Goal: Information Seeking & Learning: Learn about a topic

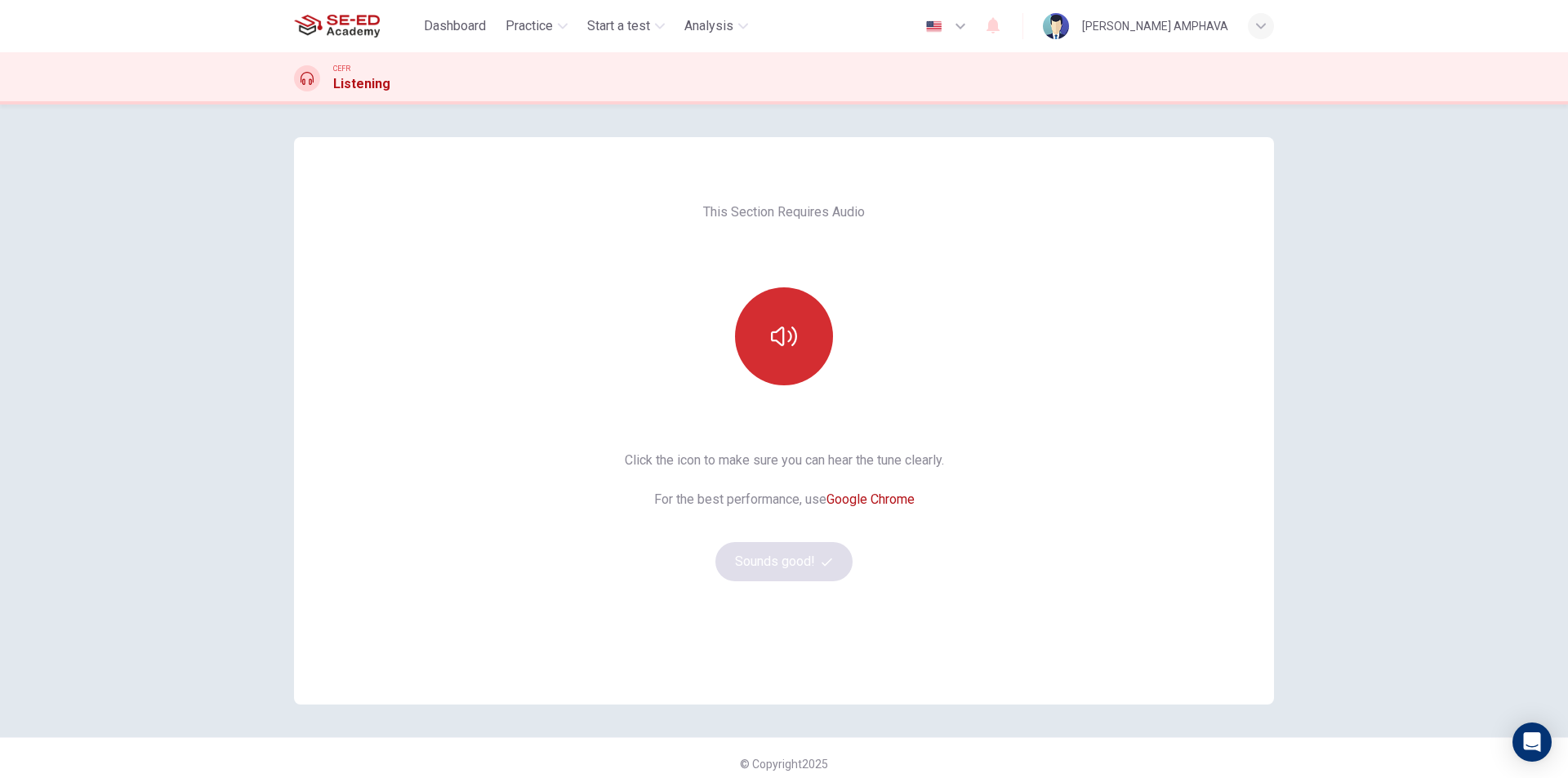
click at [769, 363] on button "button" at bounding box center [784, 336] width 98 height 98
click at [779, 568] on button "Sounds good!" at bounding box center [784, 562] width 138 height 39
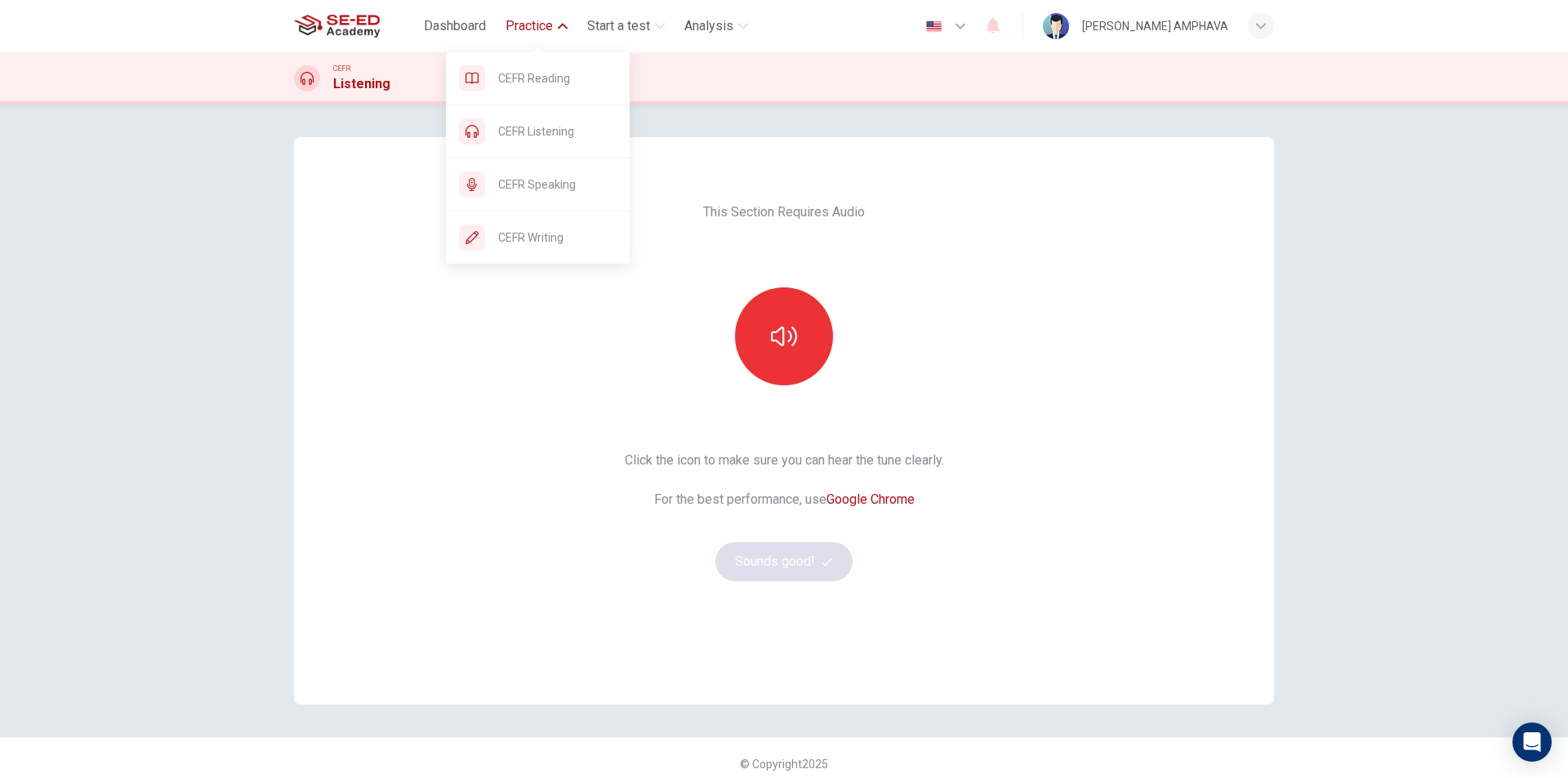
click at [528, 31] on span "Practice" at bounding box center [528, 27] width 47 height 20
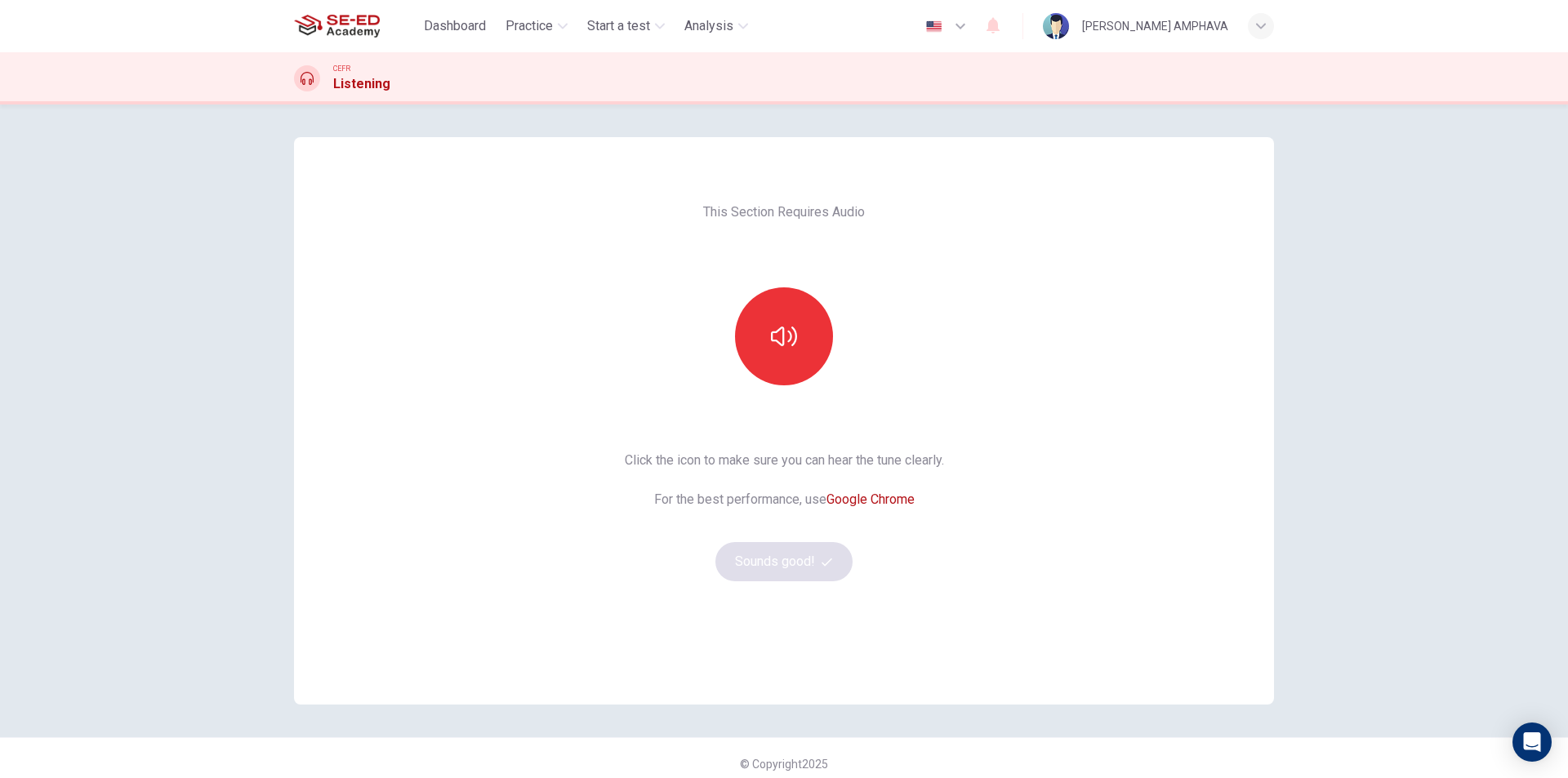
drag, startPoint x: 782, startPoint y: 372, endPoint x: 776, endPoint y: 426, distance: 54.3
click at [781, 373] on button "button" at bounding box center [784, 336] width 98 height 98
click at [784, 561] on button "Sounds good!" at bounding box center [784, 562] width 138 height 39
click at [789, 357] on button "button" at bounding box center [784, 336] width 98 height 98
click at [812, 559] on button "Sounds good!" at bounding box center [784, 562] width 138 height 39
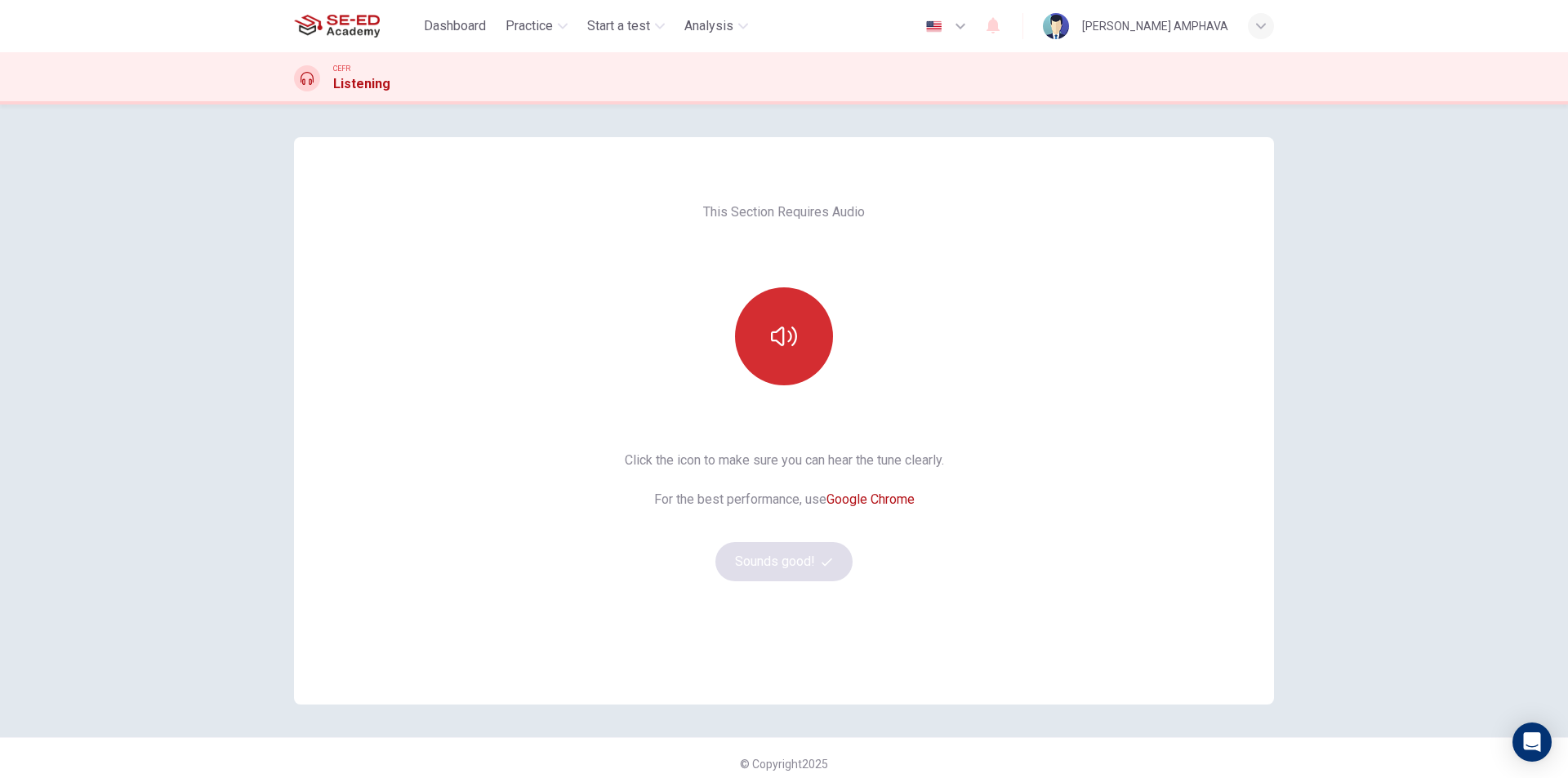
click at [795, 374] on button "button" at bounding box center [784, 336] width 98 height 98
click at [807, 581] on button "Sounds good!" at bounding box center [784, 562] width 138 height 39
click at [794, 367] on button "button" at bounding box center [784, 336] width 98 height 98
click at [796, 566] on button "Sounds good!" at bounding box center [784, 562] width 138 height 39
drag, startPoint x: 765, startPoint y: 361, endPoint x: 760, endPoint y: 390, distance: 29.4
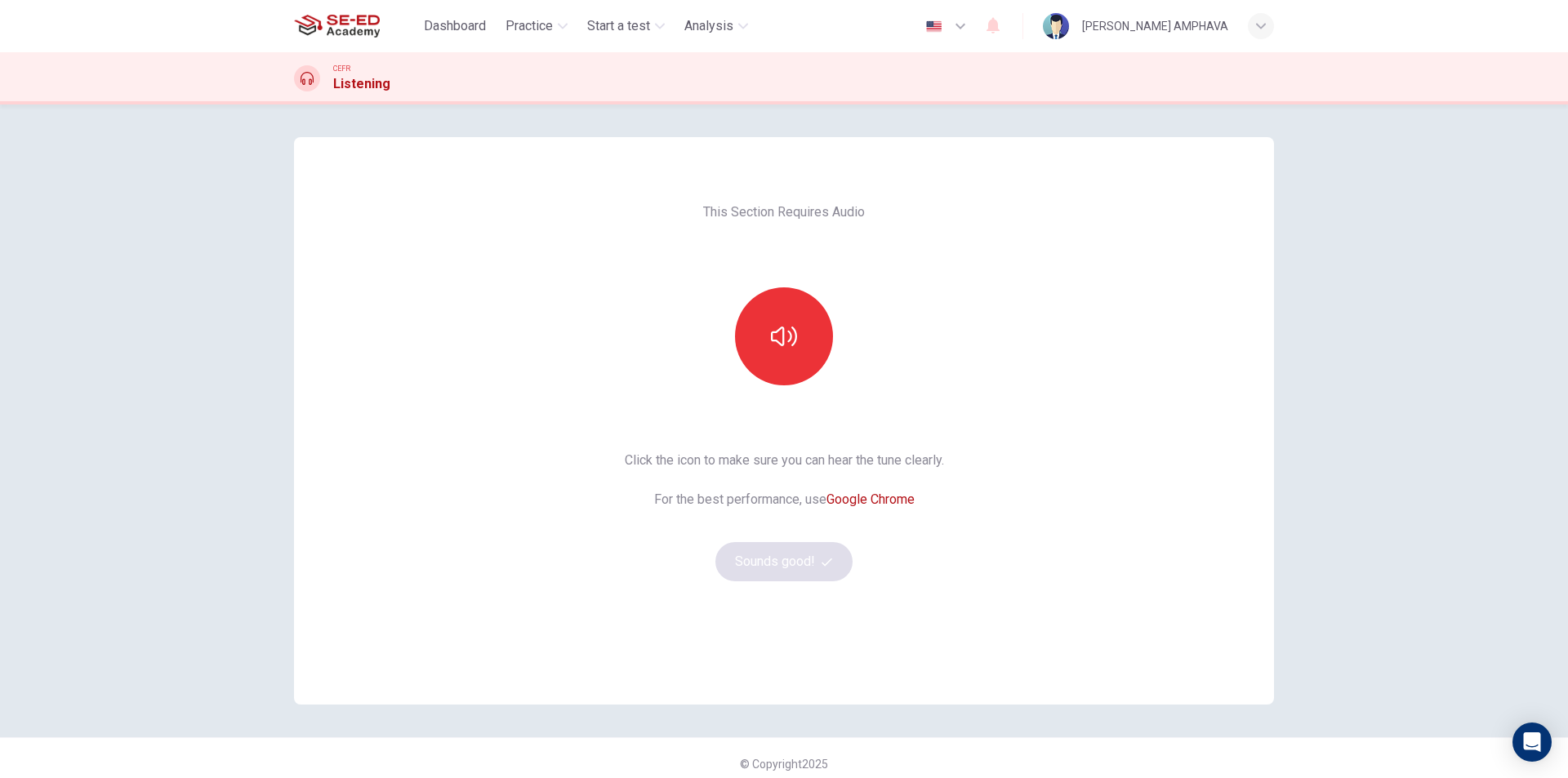
click at [763, 361] on button "button" at bounding box center [784, 336] width 98 height 98
click at [757, 557] on button "Sounds good!" at bounding box center [784, 562] width 138 height 39
click at [761, 327] on button "button" at bounding box center [784, 336] width 98 height 98
click at [785, 555] on button "Sounds good!" at bounding box center [784, 562] width 138 height 39
click at [799, 365] on button "button" at bounding box center [784, 336] width 98 height 98
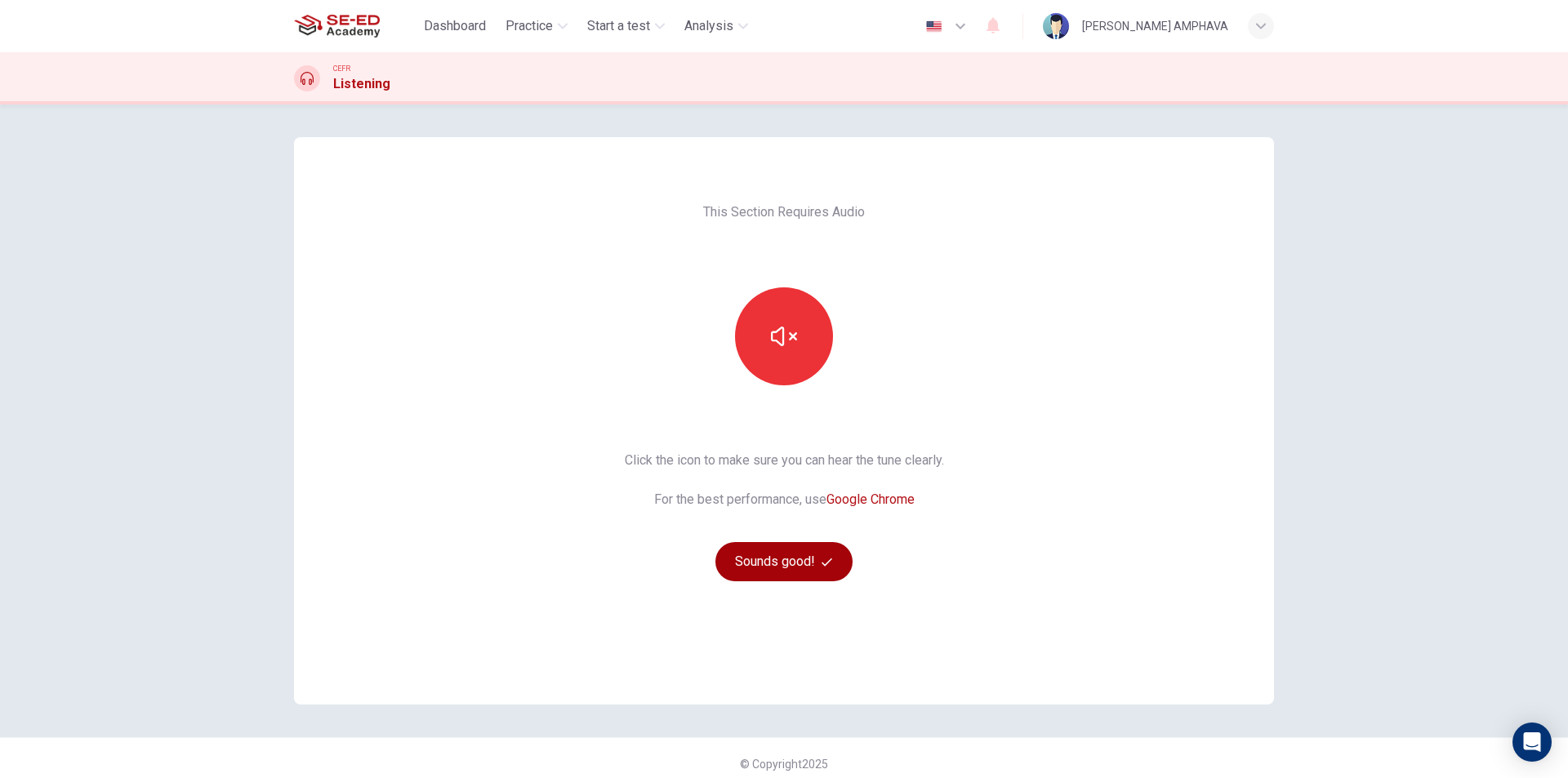
click at [765, 548] on button "Sounds good!" at bounding box center [784, 562] width 138 height 39
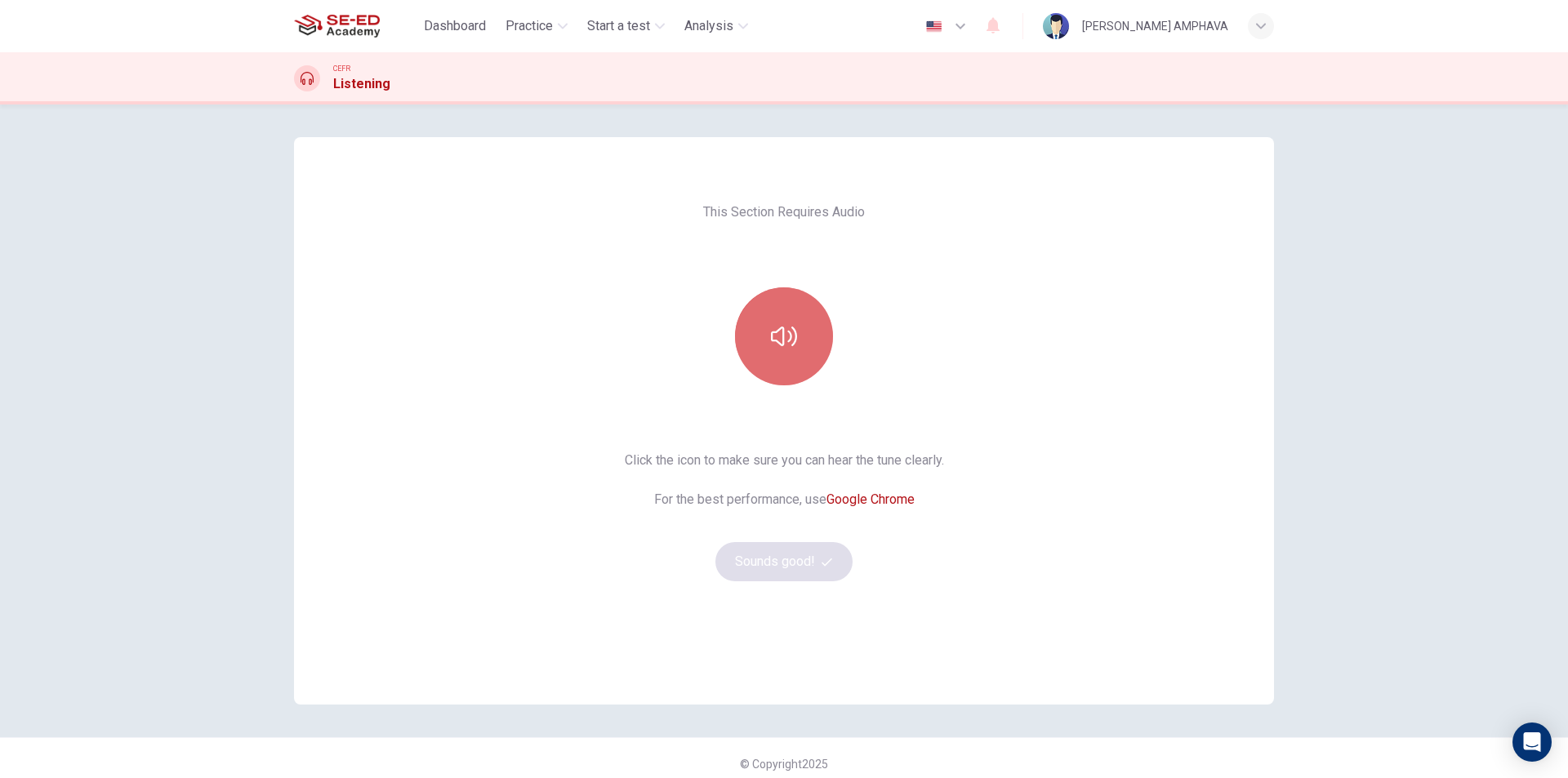
click at [791, 353] on button "button" at bounding box center [784, 336] width 98 height 98
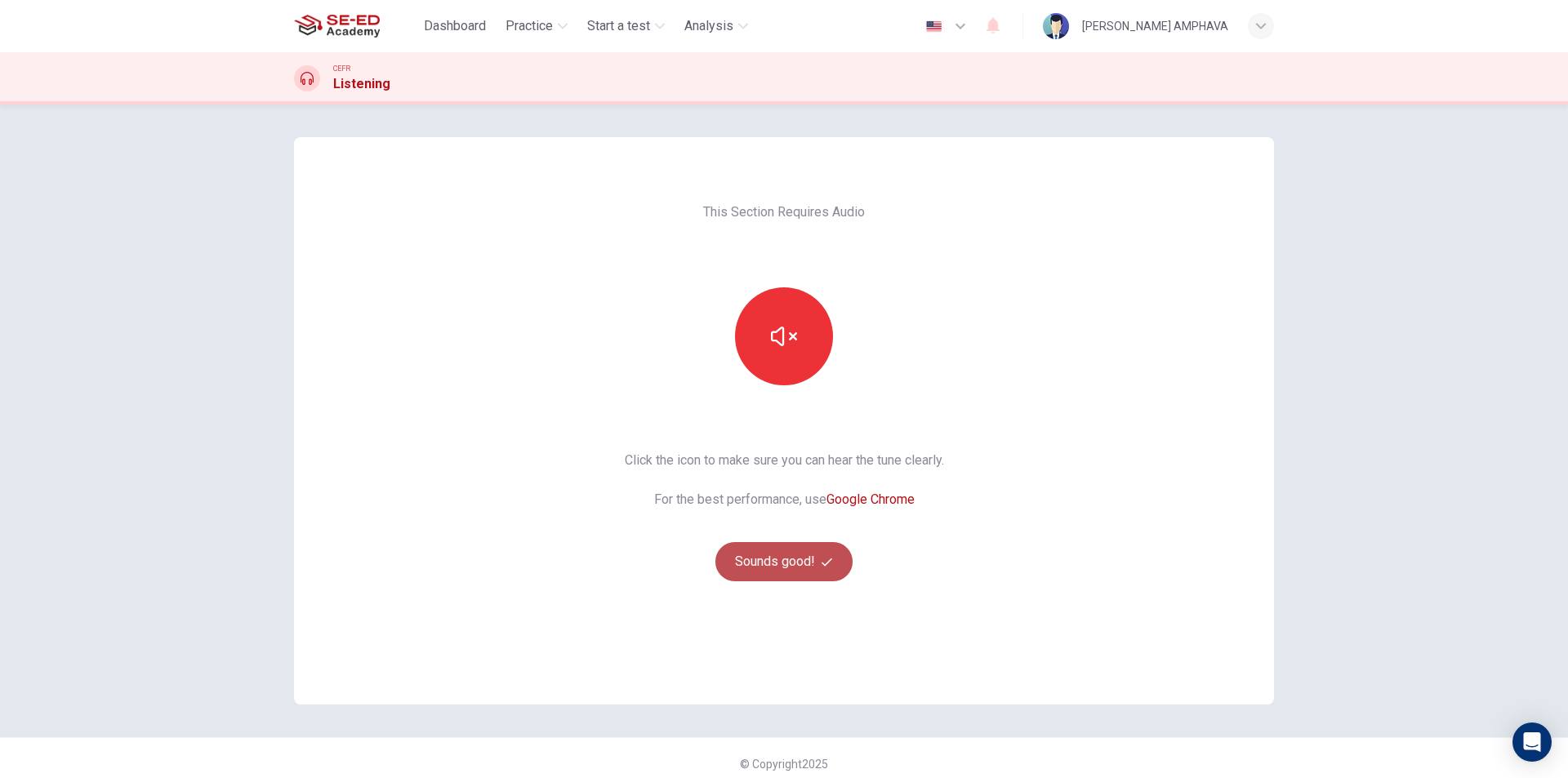
click at [771, 548] on button "Sounds good!" at bounding box center [784, 562] width 138 height 39
drag, startPoint x: 760, startPoint y: 268, endPoint x: 768, endPoint y: 334, distance: 66.5
click at [760, 270] on div "This Section Requires Audio Click the icon to make sure you can hear the tune c…" at bounding box center [784, 421] width 345 height 568
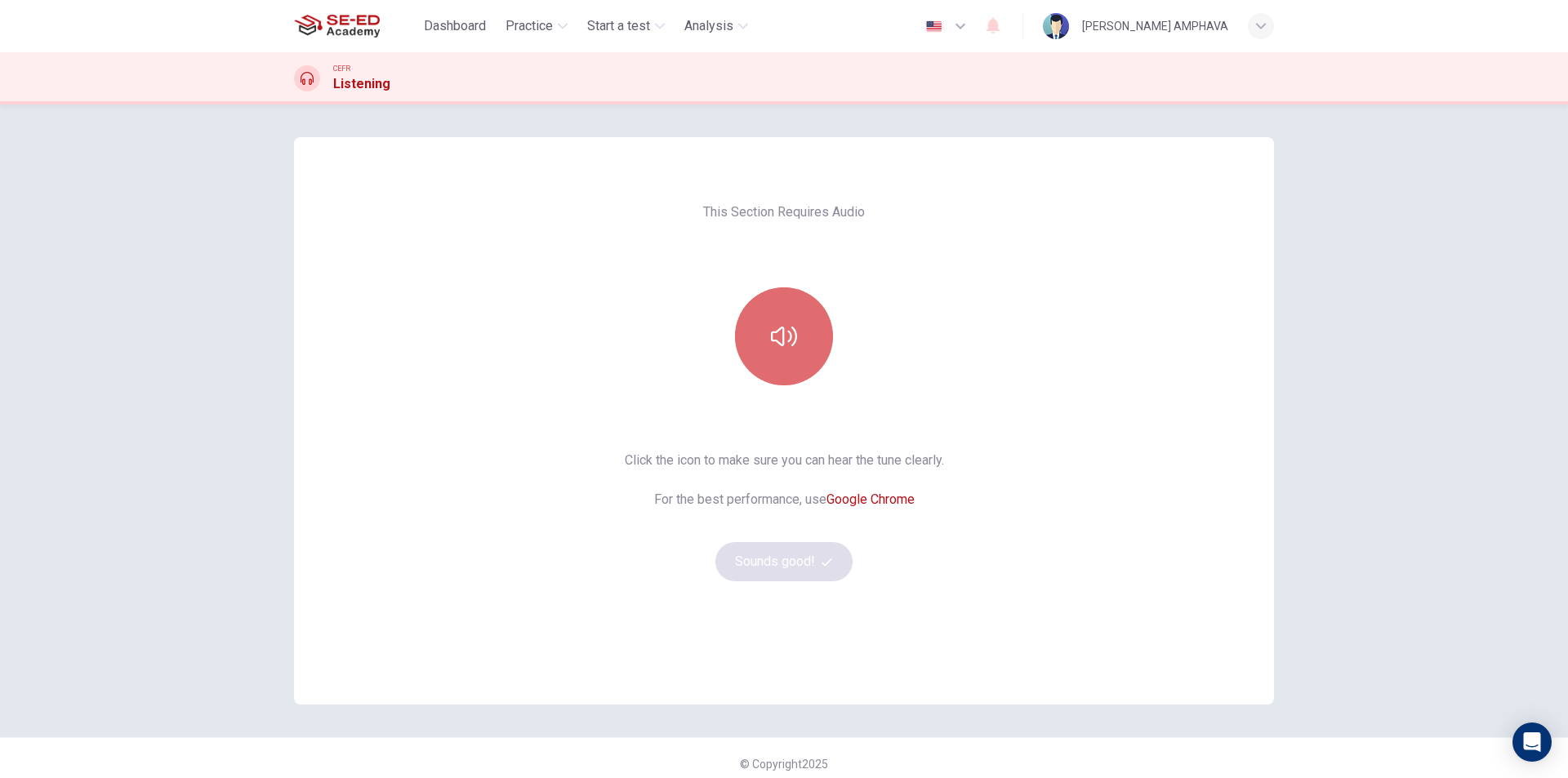
click at [771, 335] on icon "button" at bounding box center [784, 336] width 27 height 20
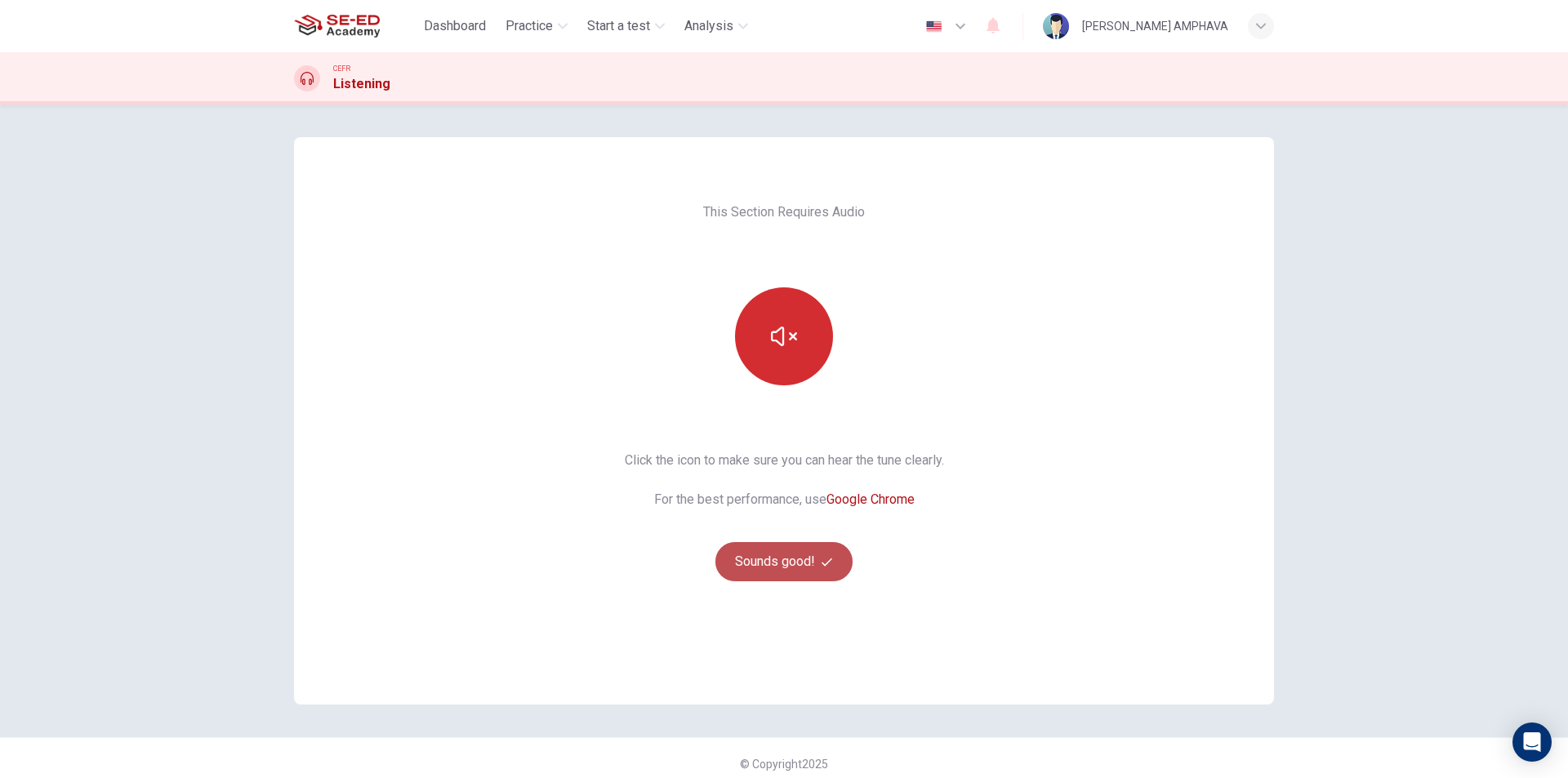
click at [758, 553] on button "Sounds good!" at bounding box center [784, 562] width 138 height 39
drag, startPoint x: 781, startPoint y: 346, endPoint x: 760, endPoint y: 529, distance: 184.2
click at [781, 347] on icon "button" at bounding box center [784, 336] width 27 height 27
click at [762, 569] on button "Sounds good!" at bounding box center [784, 562] width 138 height 39
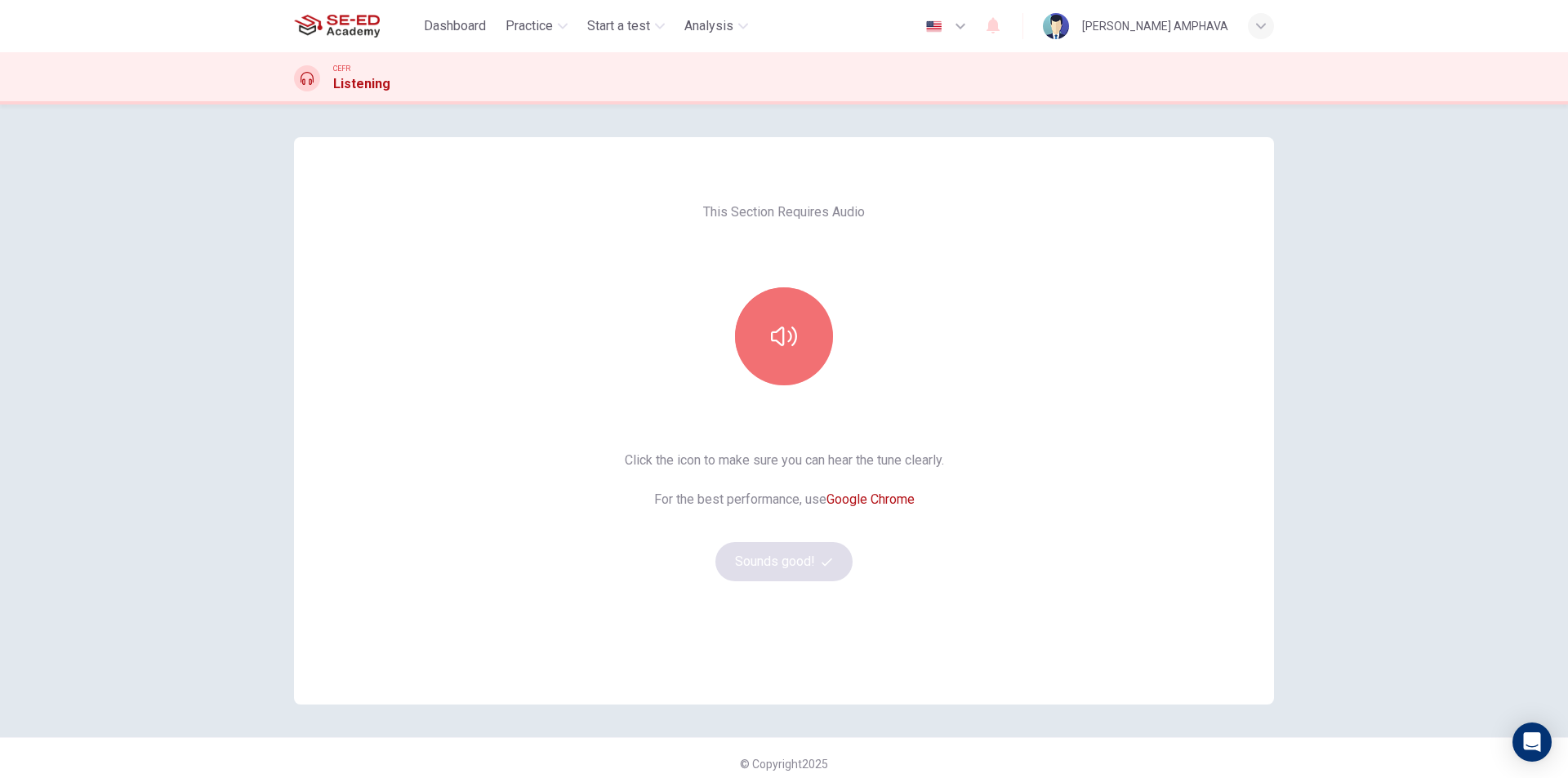
click at [792, 371] on button "button" at bounding box center [784, 336] width 98 height 98
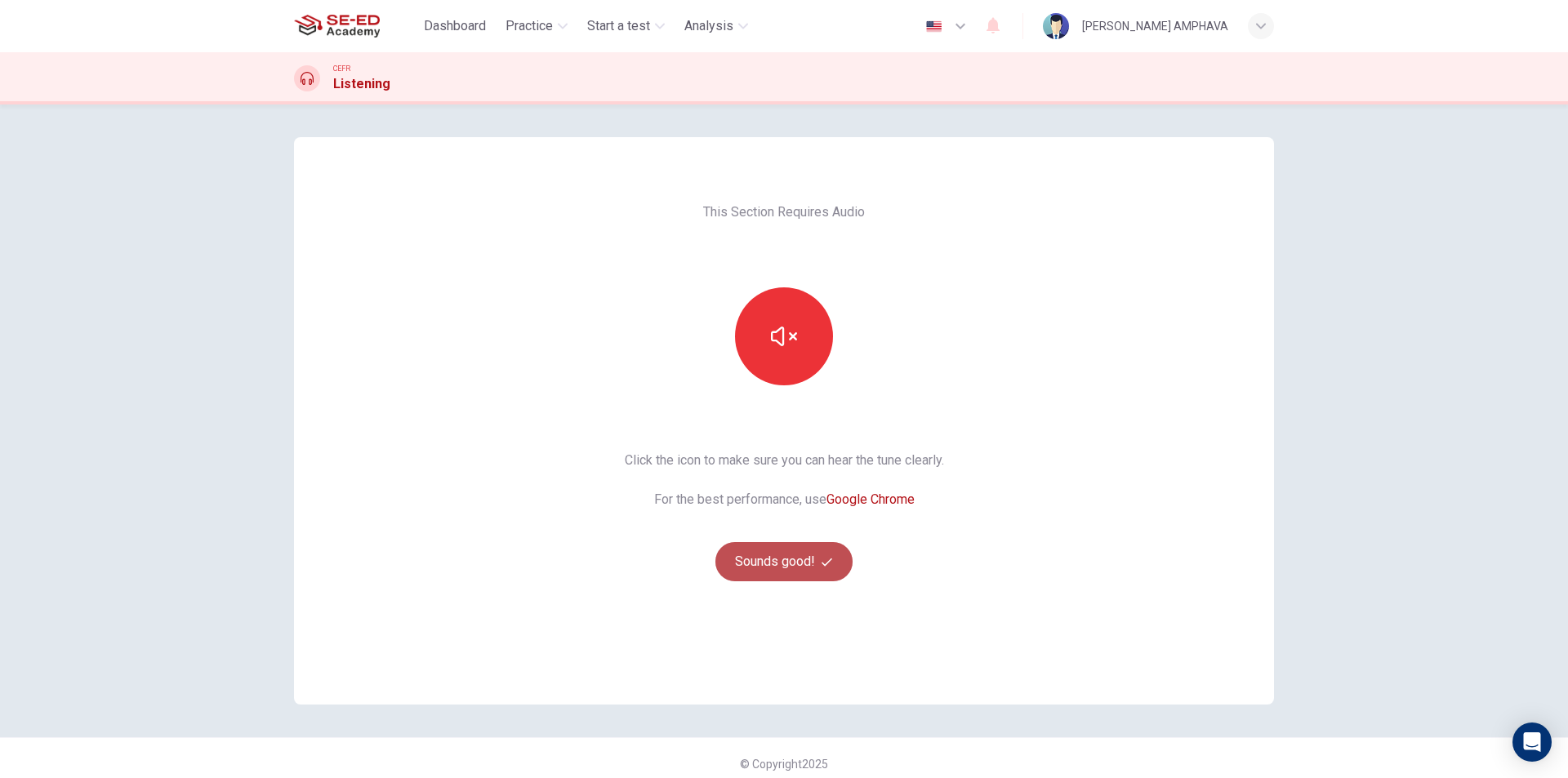
click at [779, 553] on button "Sounds good!" at bounding box center [784, 562] width 138 height 39
click at [786, 328] on icon "button" at bounding box center [784, 336] width 27 height 27
click at [817, 565] on button "Sounds good!" at bounding box center [784, 562] width 138 height 39
click at [773, 331] on icon "button" at bounding box center [784, 336] width 27 height 20
click at [735, 549] on button "Sounds good!" at bounding box center [784, 562] width 138 height 39
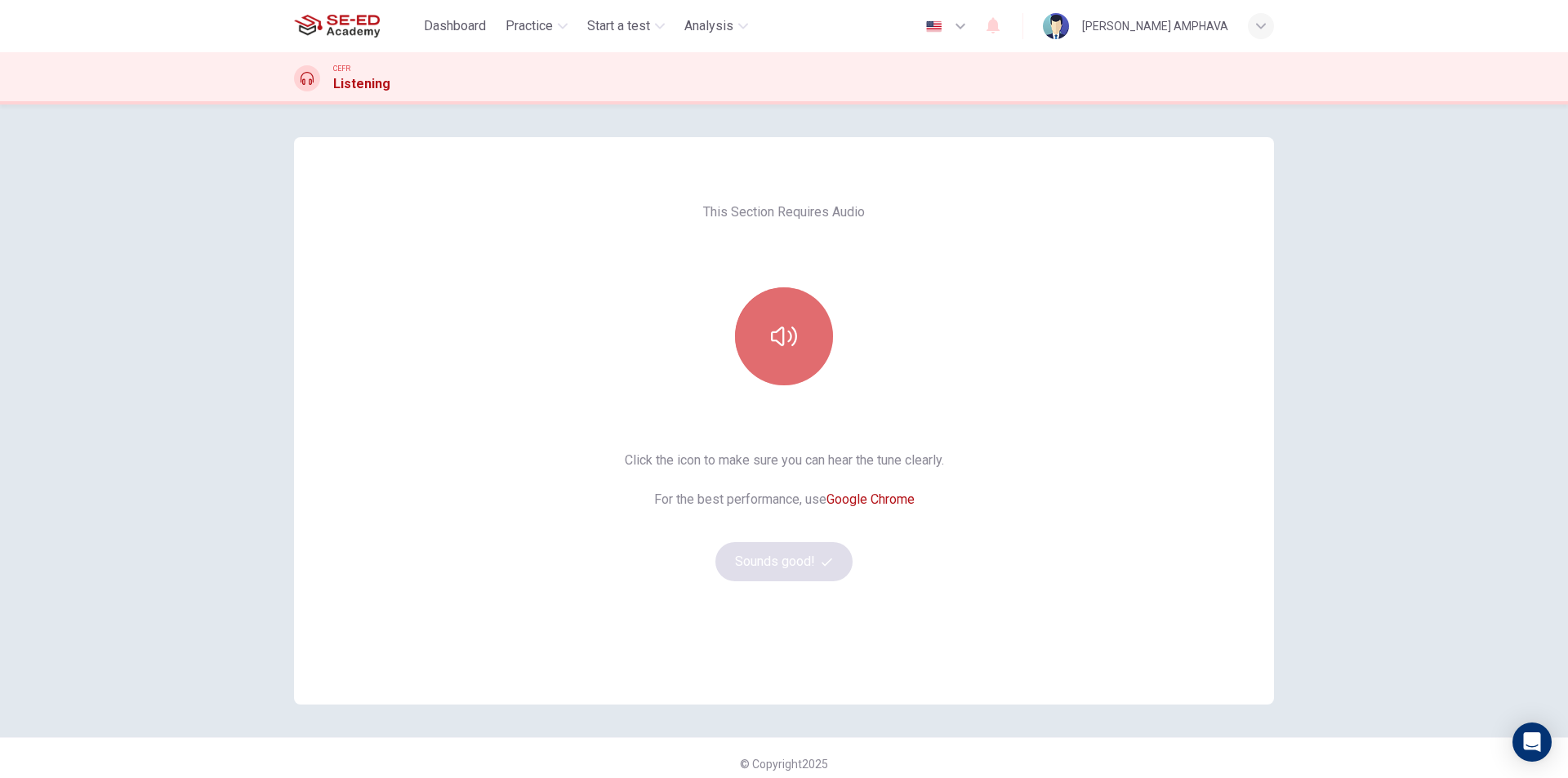
click at [771, 346] on icon "button" at bounding box center [784, 336] width 27 height 27
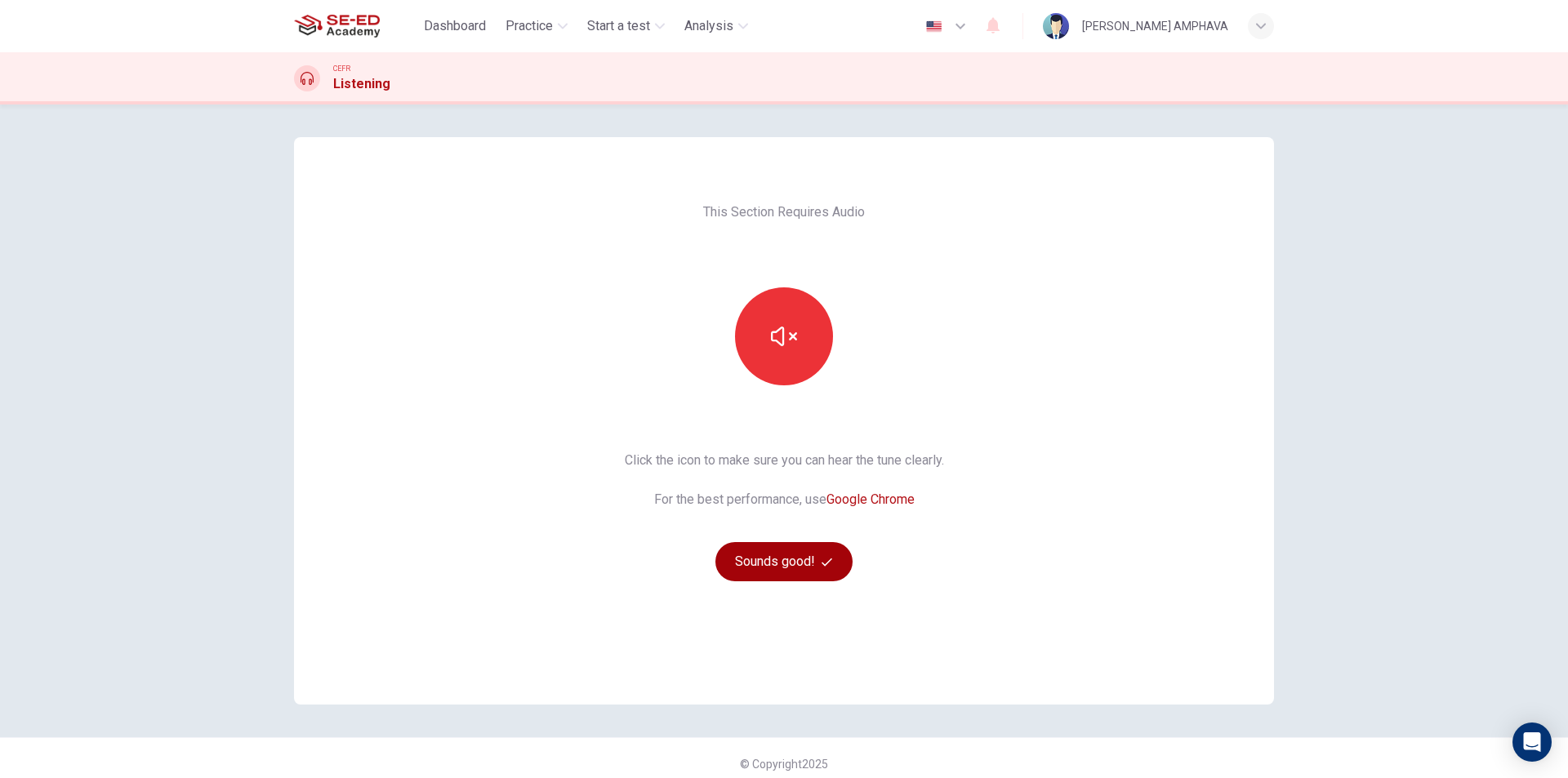
click at [782, 568] on button "Sounds good!" at bounding box center [784, 562] width 138 height 39
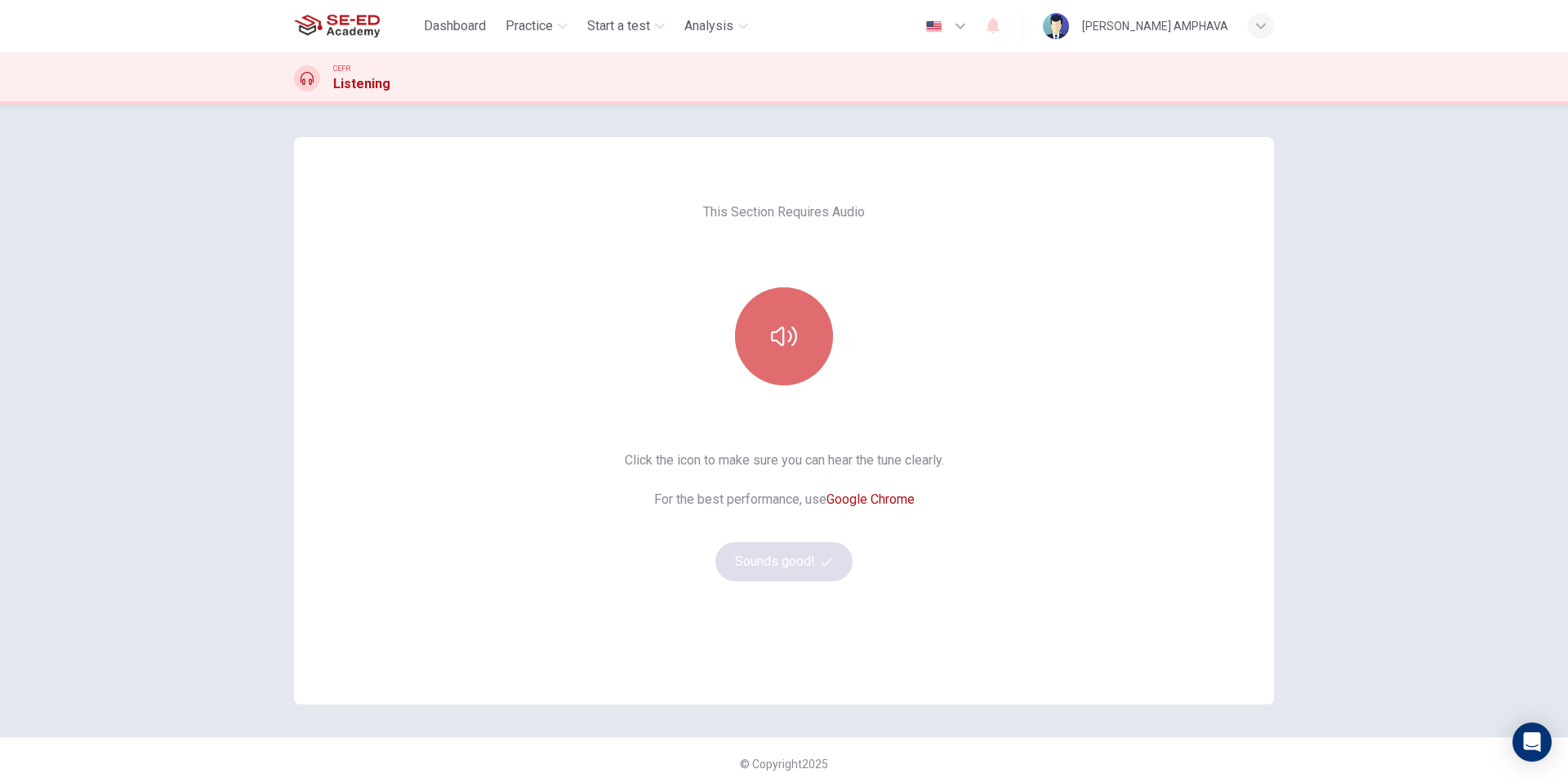
click at [778, 376] on button "button" at bounding box center [784, 336] width 98 height 98
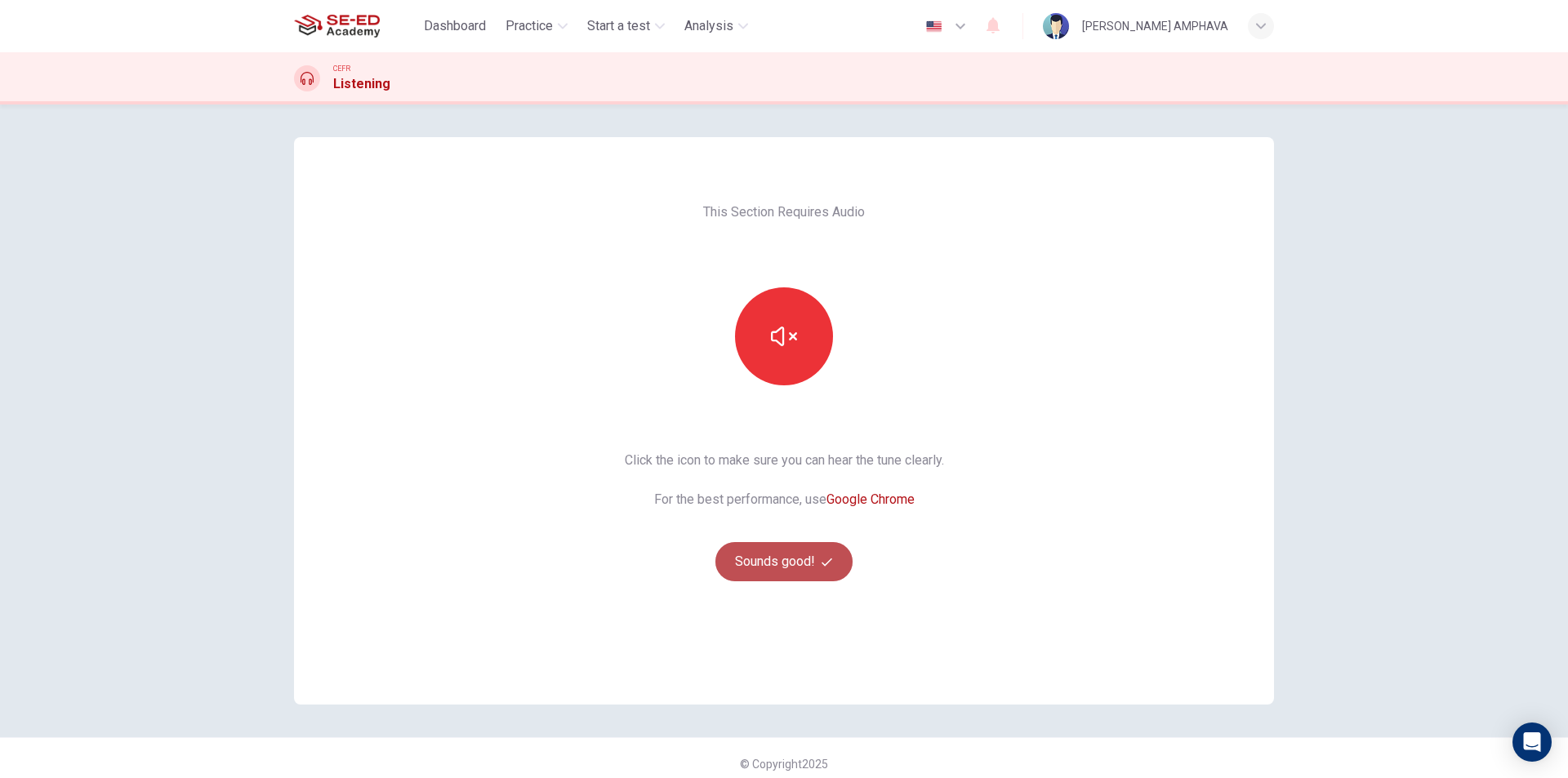
click at [774, 549] on button "Sounds good!" at bounding box center [784, 562] width 138 height 39
click at [764, 326] on button "button" at bounding box center [784, 336] width 98 height 98
click at [765, 577] on button "Sounds good!" at bounding box center [784, 562] width 138 height 39
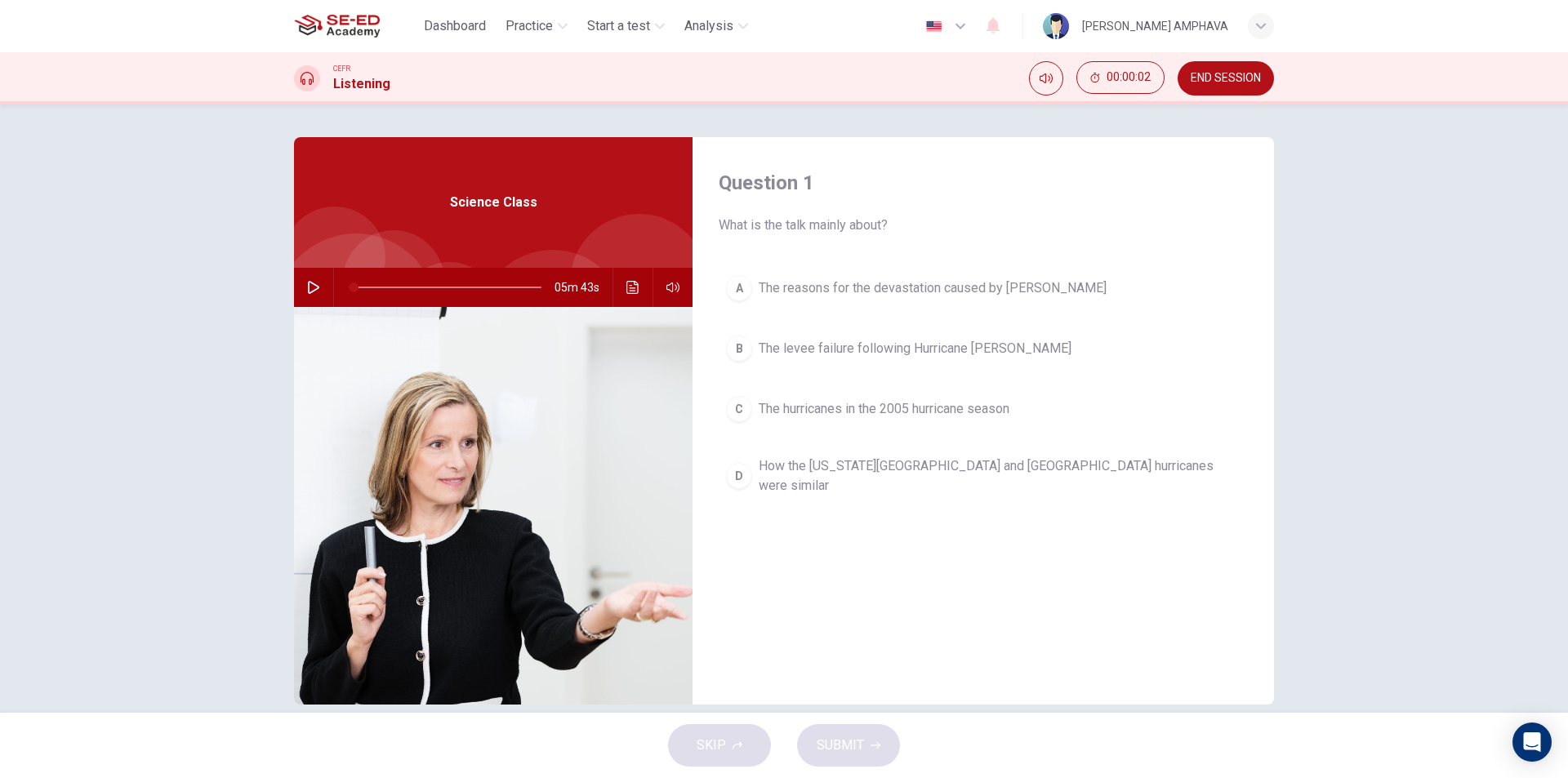
click at [1252, 86] on button "END SESSION" at bounding box center [1226, 78] width 96 height 34
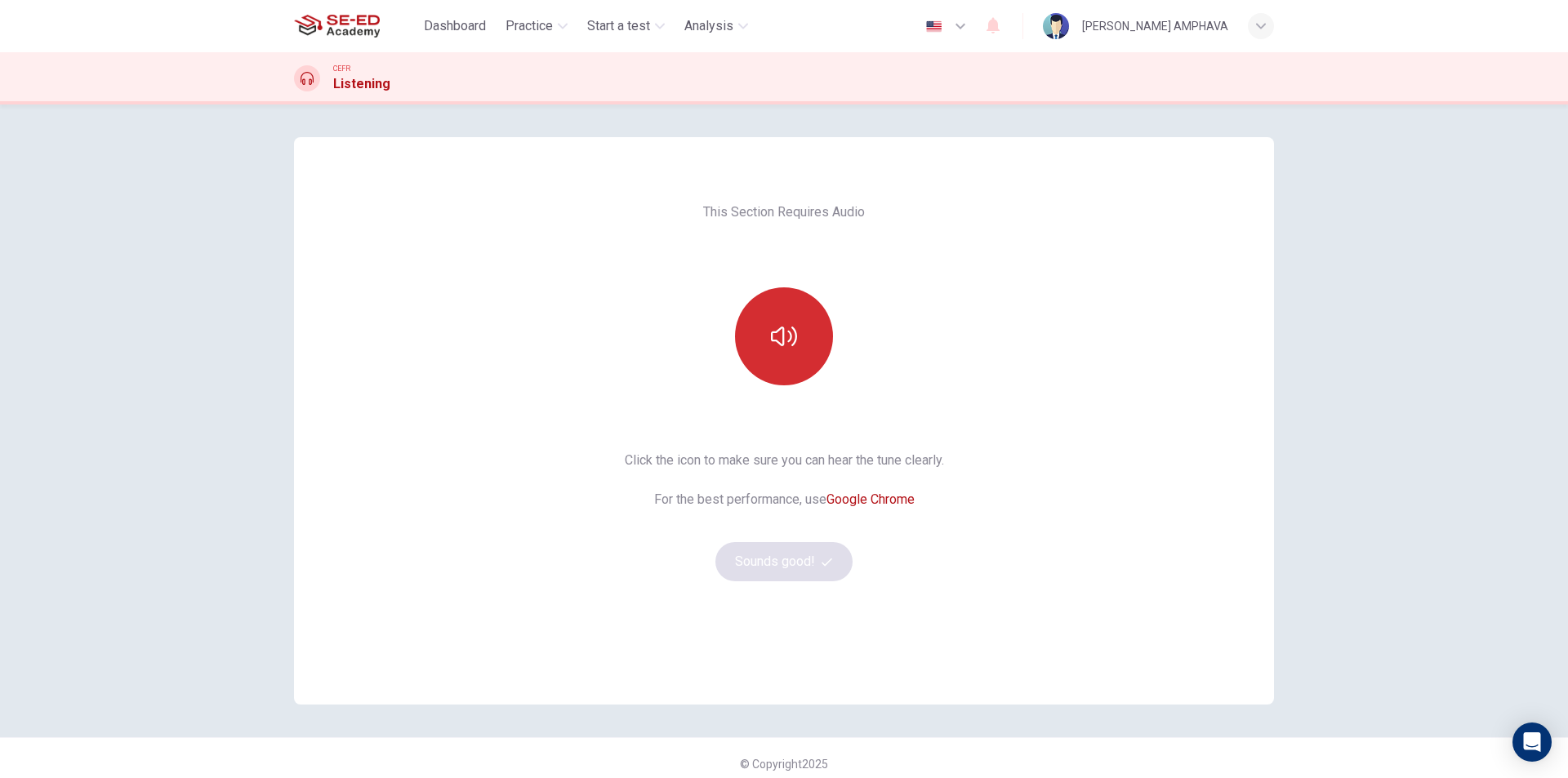
click at [779, 361] on button "button" at bounding box center [784, 336] width 98 height 98
click at [789, 563] on button "Sounds good!" at bounding box center [784, 562] width 138 height 39
click at [776, 370] on button "button" at bounding box center [784, 336] width 98 height 98
click at [762, 558] on button "Sounds good!" at bounding box center [784, 562] width 138 height 39
click at [785, 357] on button "button" at bounding box center [784, 336] width 98 height 98
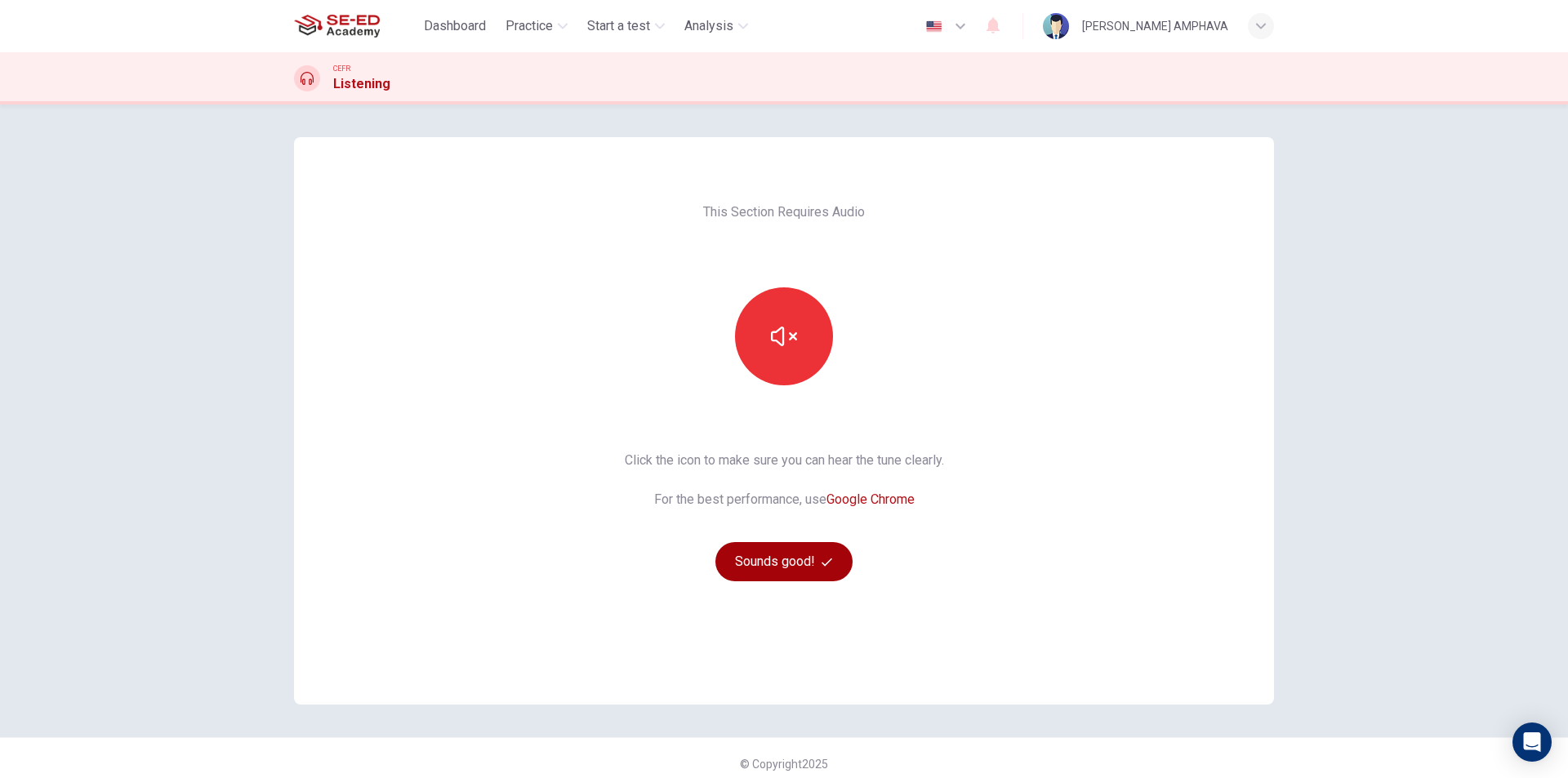
drag, startPoint x: 789, startPoint y: 527, endPoint x: 784, endPoint y: 562, distance: 35.4
click at [789, 528] on div "Click the icon to make sure you can hear the tune clearly. For the best perform…" at bounding box center [784, 516] width 319 height 131
click at [784, 562] on button "Sounds good!" at bounding box center [784, 562] width 138 height 39
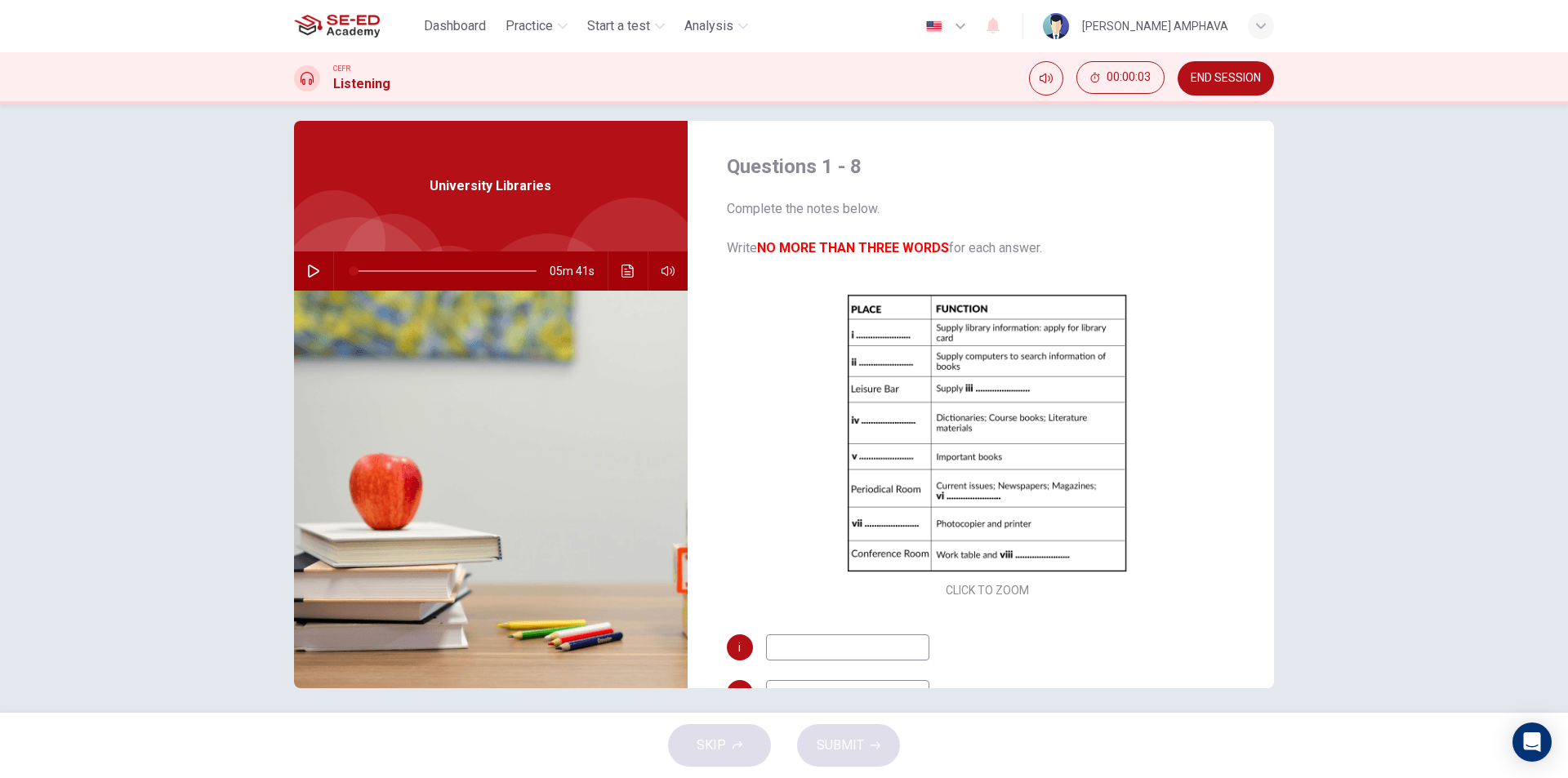
scroll to position [25, 0]
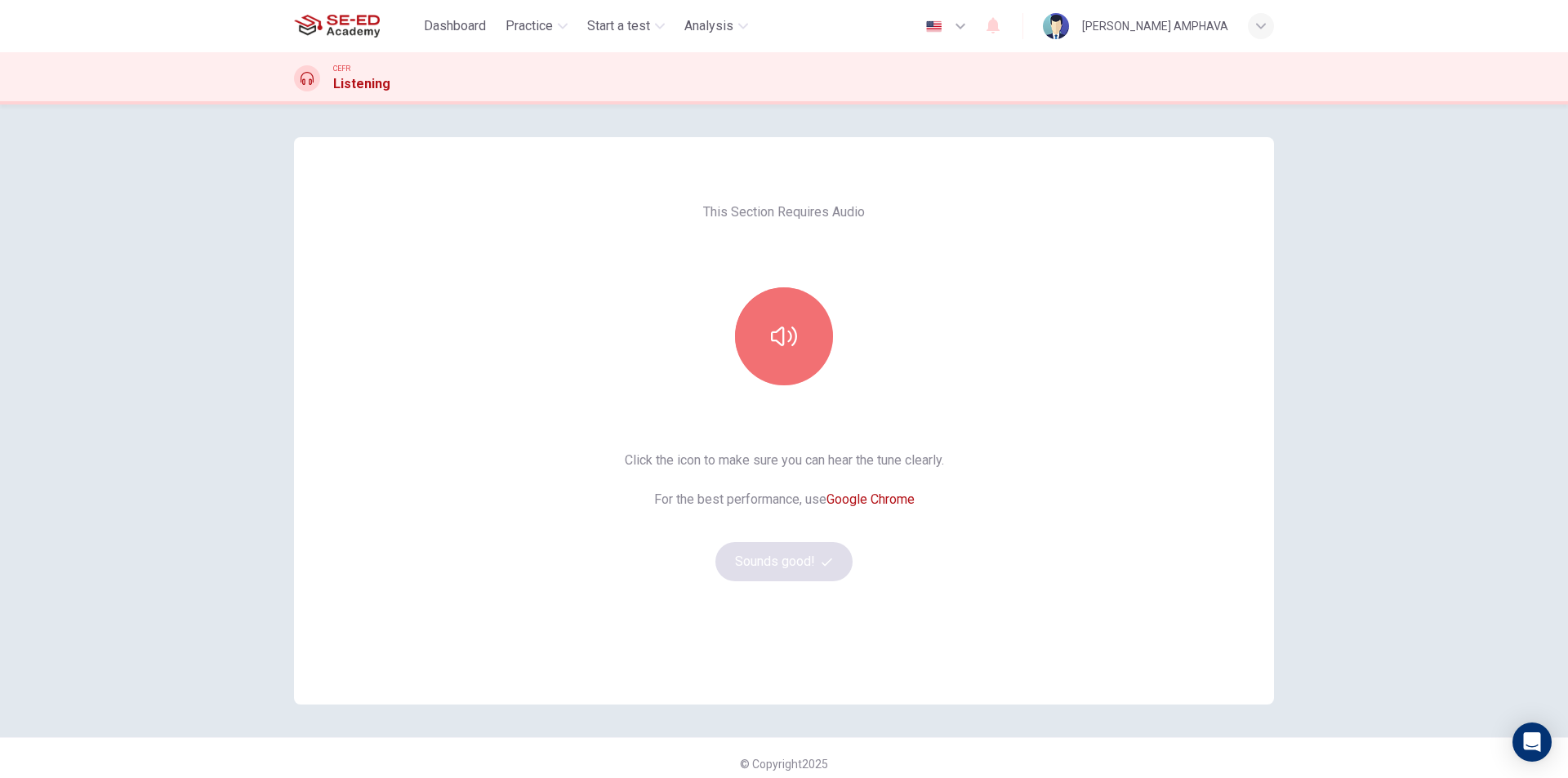
click at [767, 360] on button "button" at bounding box center [784, 336] width 98 height 98
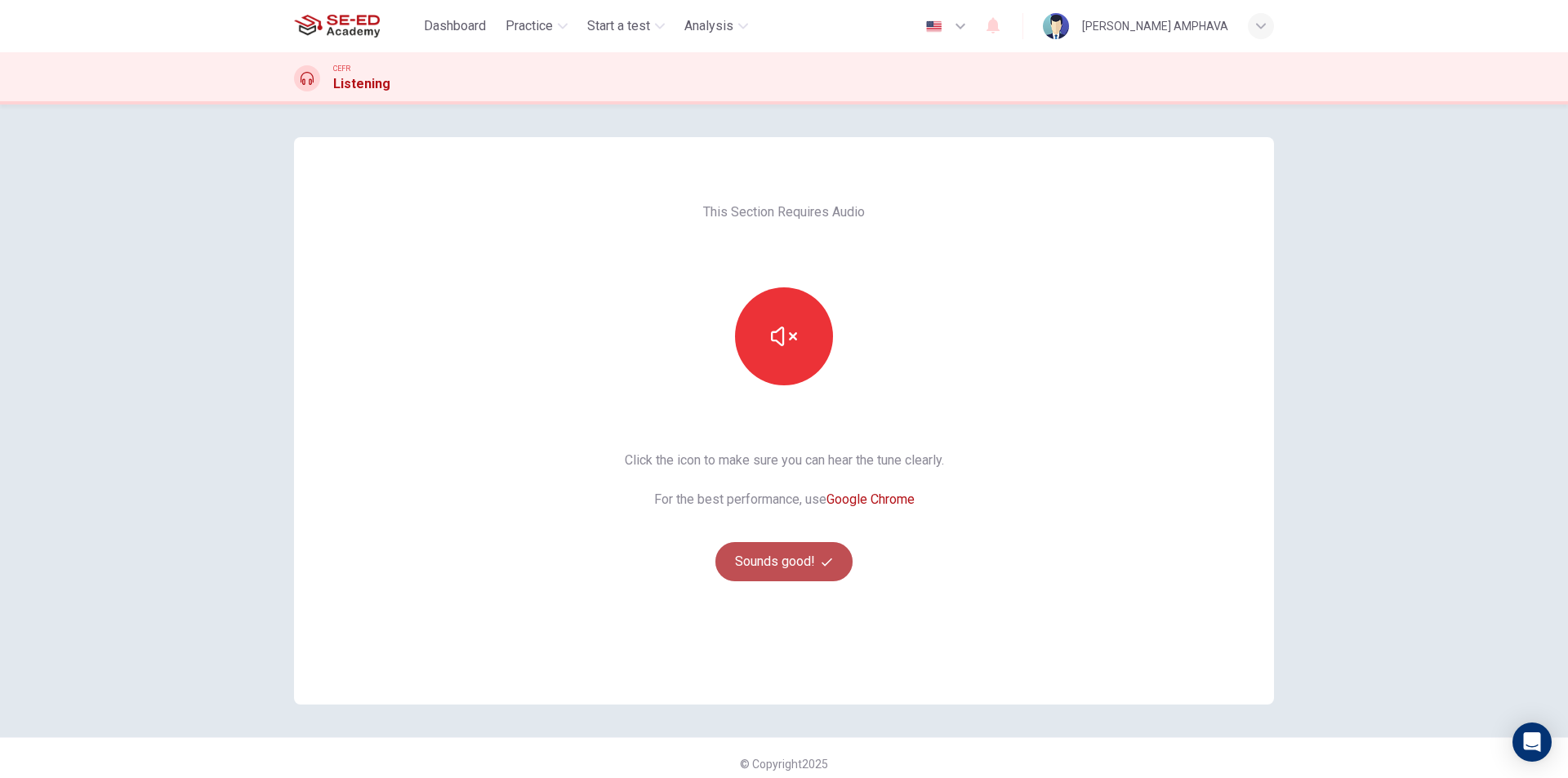
click at [769, 544] on button "Sounds good!" at bounding box center [784, 562] width 138 height 39
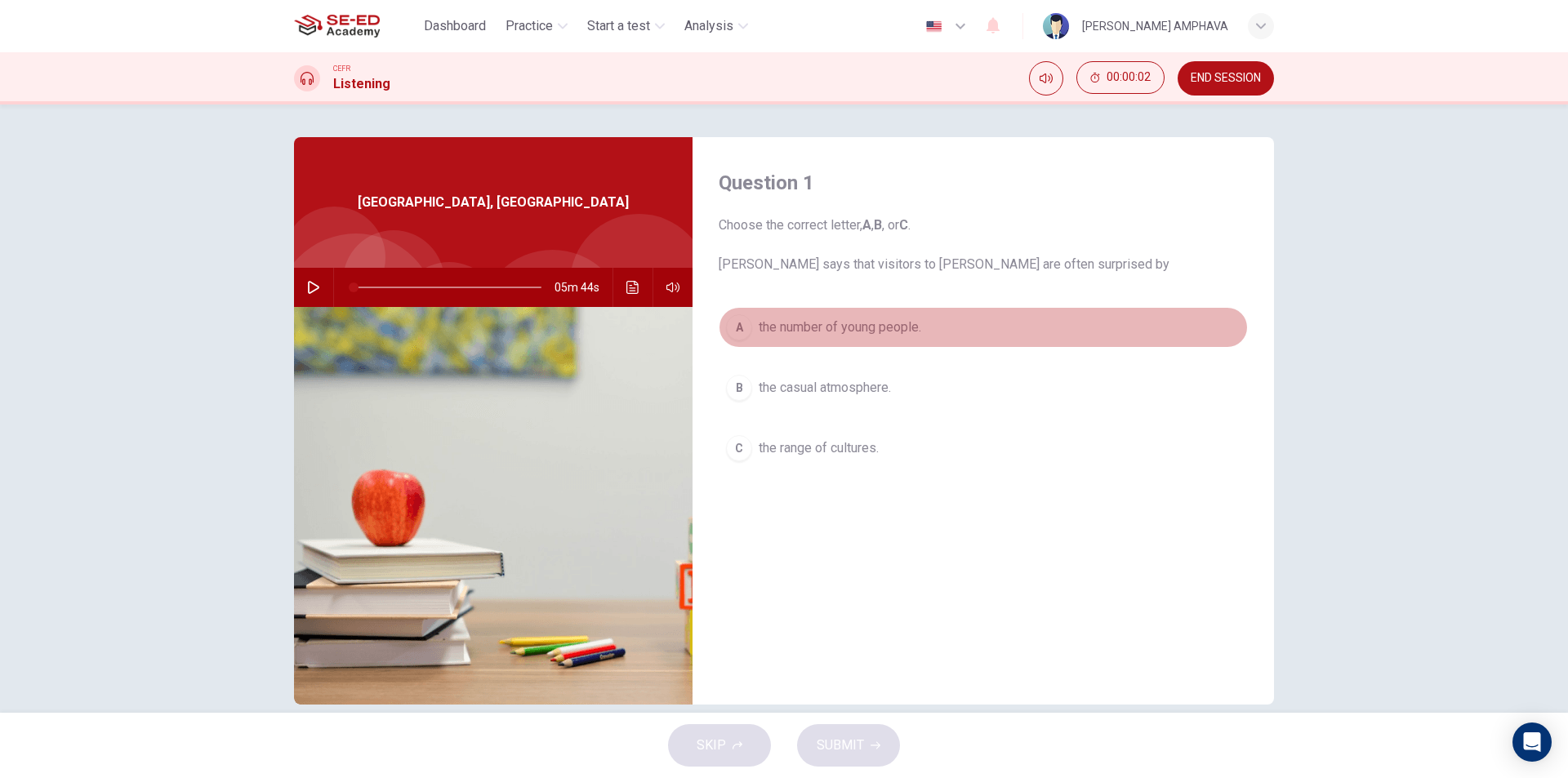
click at [808, 338] on button "A the number of young people." at bounding box center [983, 327] width 529 height 41
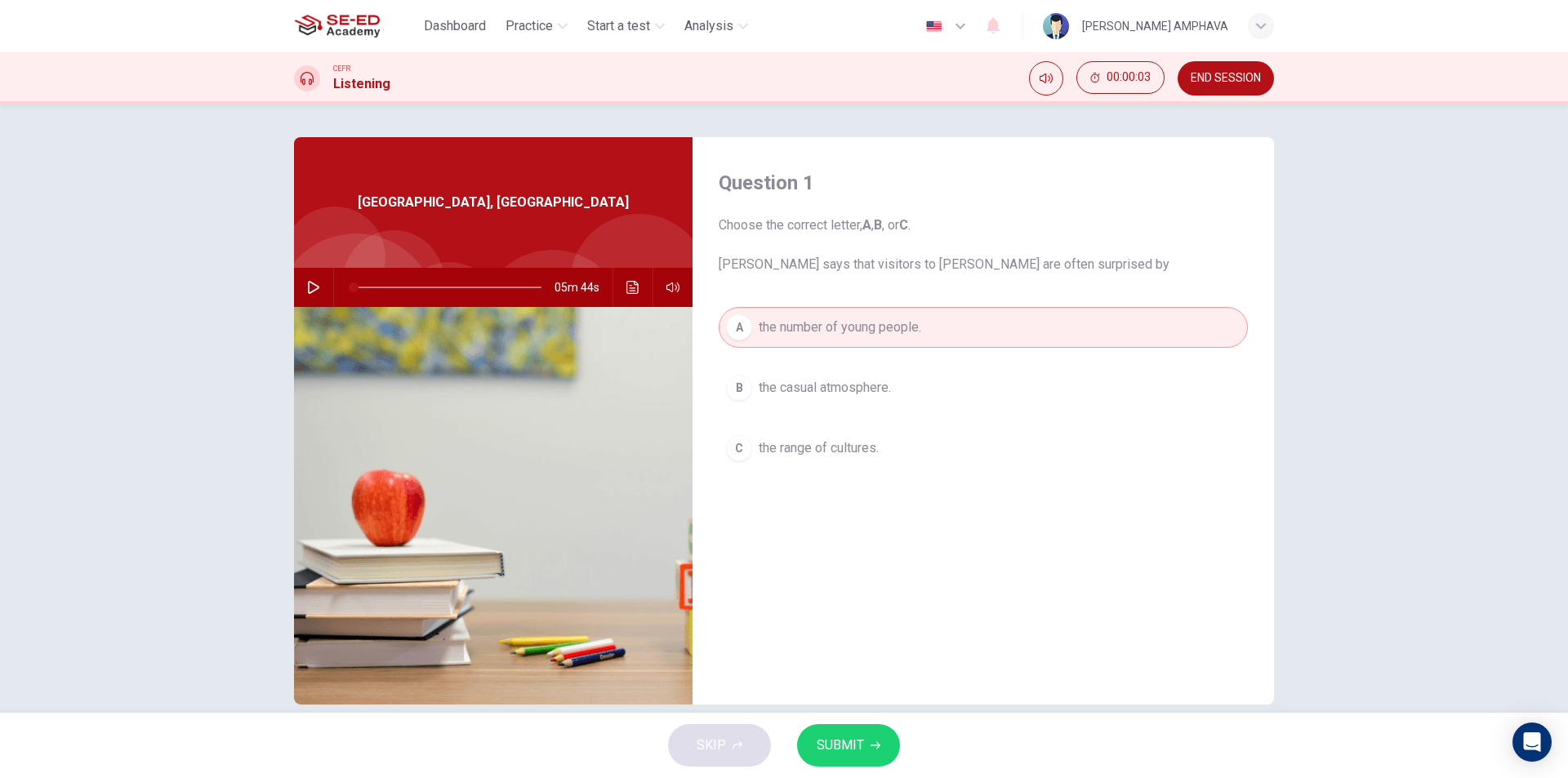
click at [822, 751] on span "SUBMIT" at bounding box center [840, 746] width 47 height 23
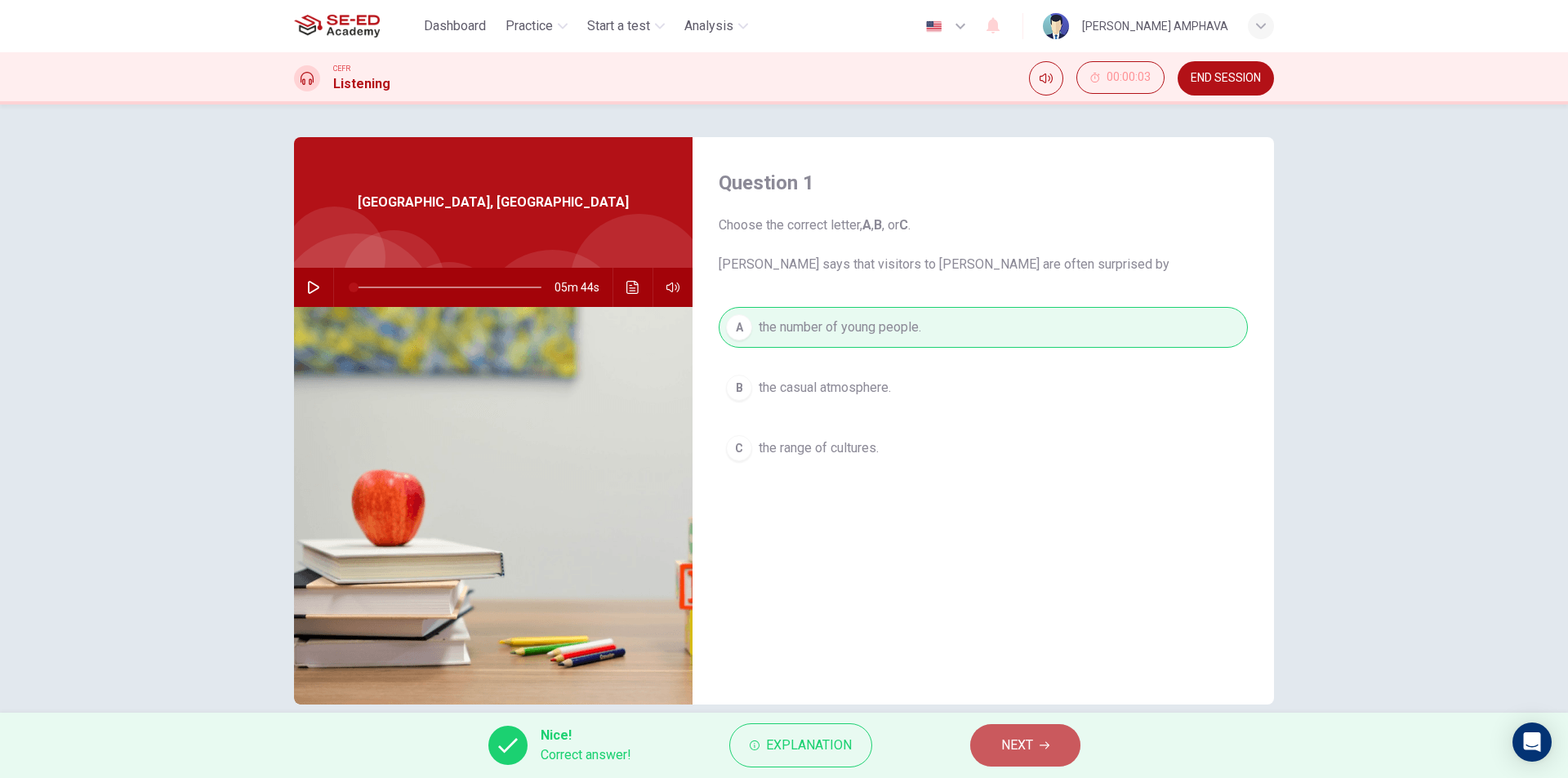
click at [1032, 736] on span "NEXT" at bounding box center [1017, 746] width 31 height 23
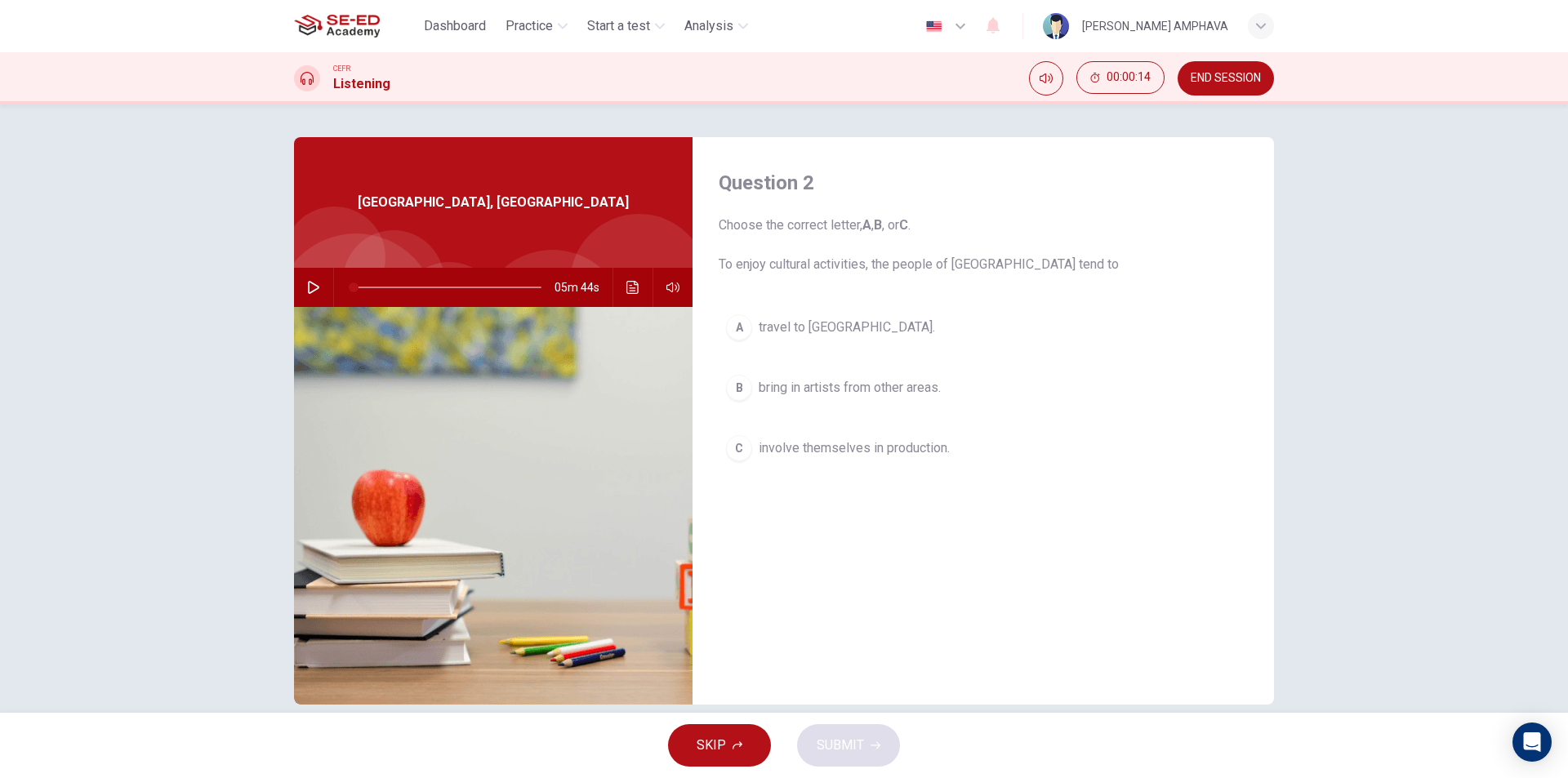
click at [296, 289] on div "05m 44s" at bounding box center [493, 287] width 398 height 39
click at [305, 295] on button "button" at bounding box center [314, 287] width 27 height 39
click at [798, 438] on span "involve themselves in production." at bounding box center [854, 448] width 191 height 20
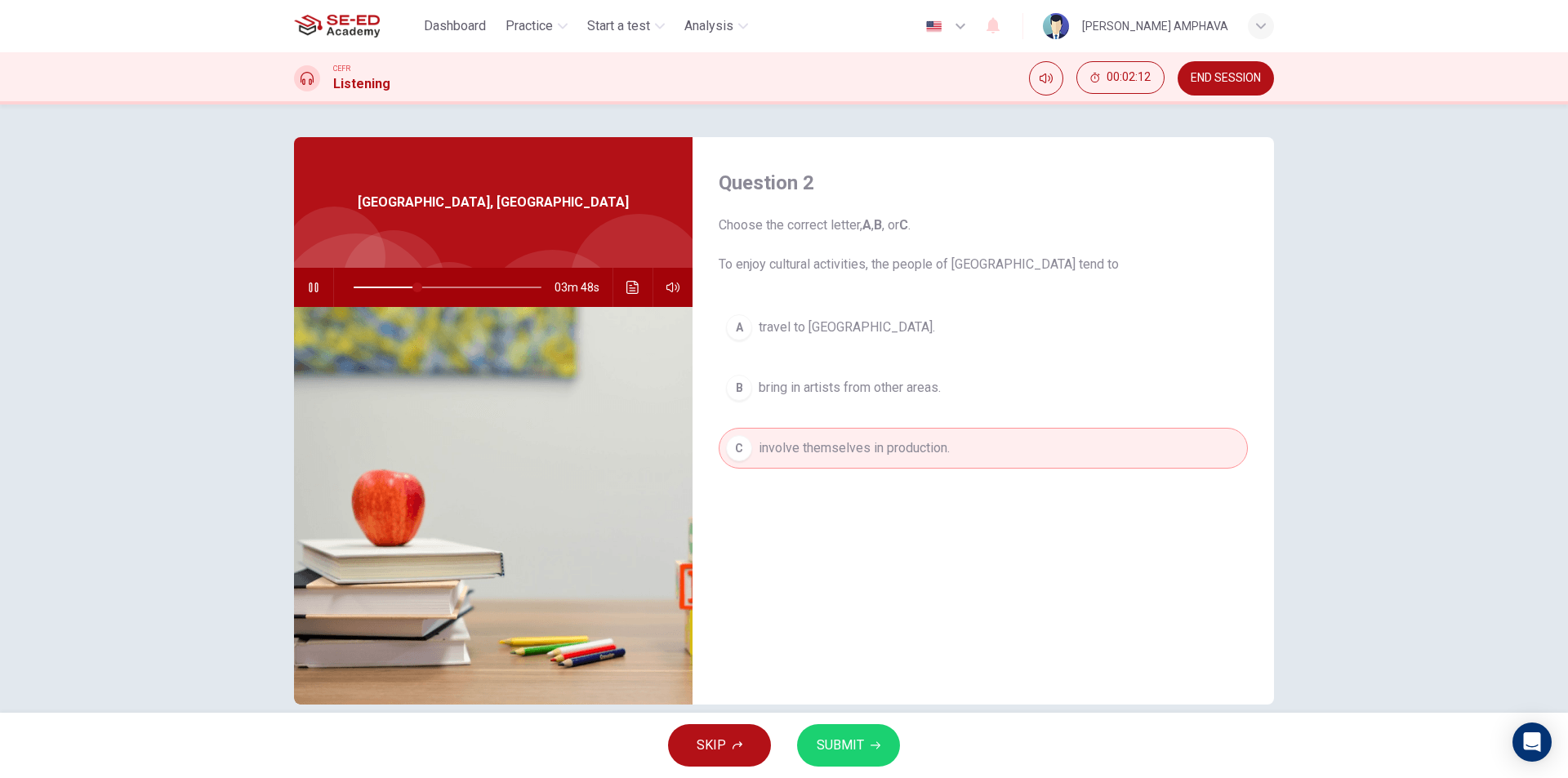
click at [846, 743] on span "SUBMIT" at bounding box center [840, 746] width 47 height 23
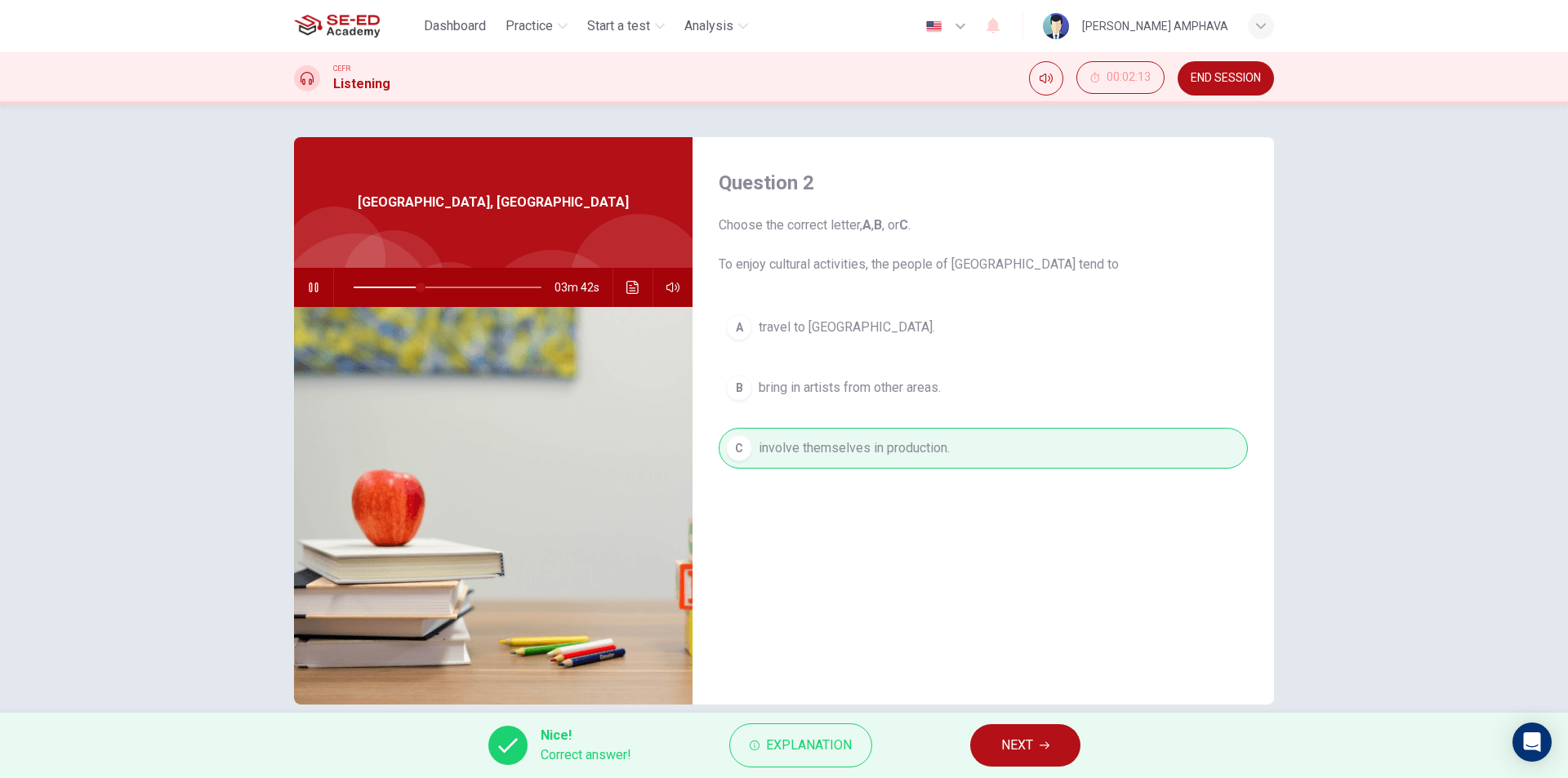
click at [974, 762] on div "Nice! Correct answer! Explanation NEXT" at bounding box center [784, 746] width 1568 height 65
click at [1008, 755] on span "NEXT" at bounding box center [1017, 746] width 31 height 23
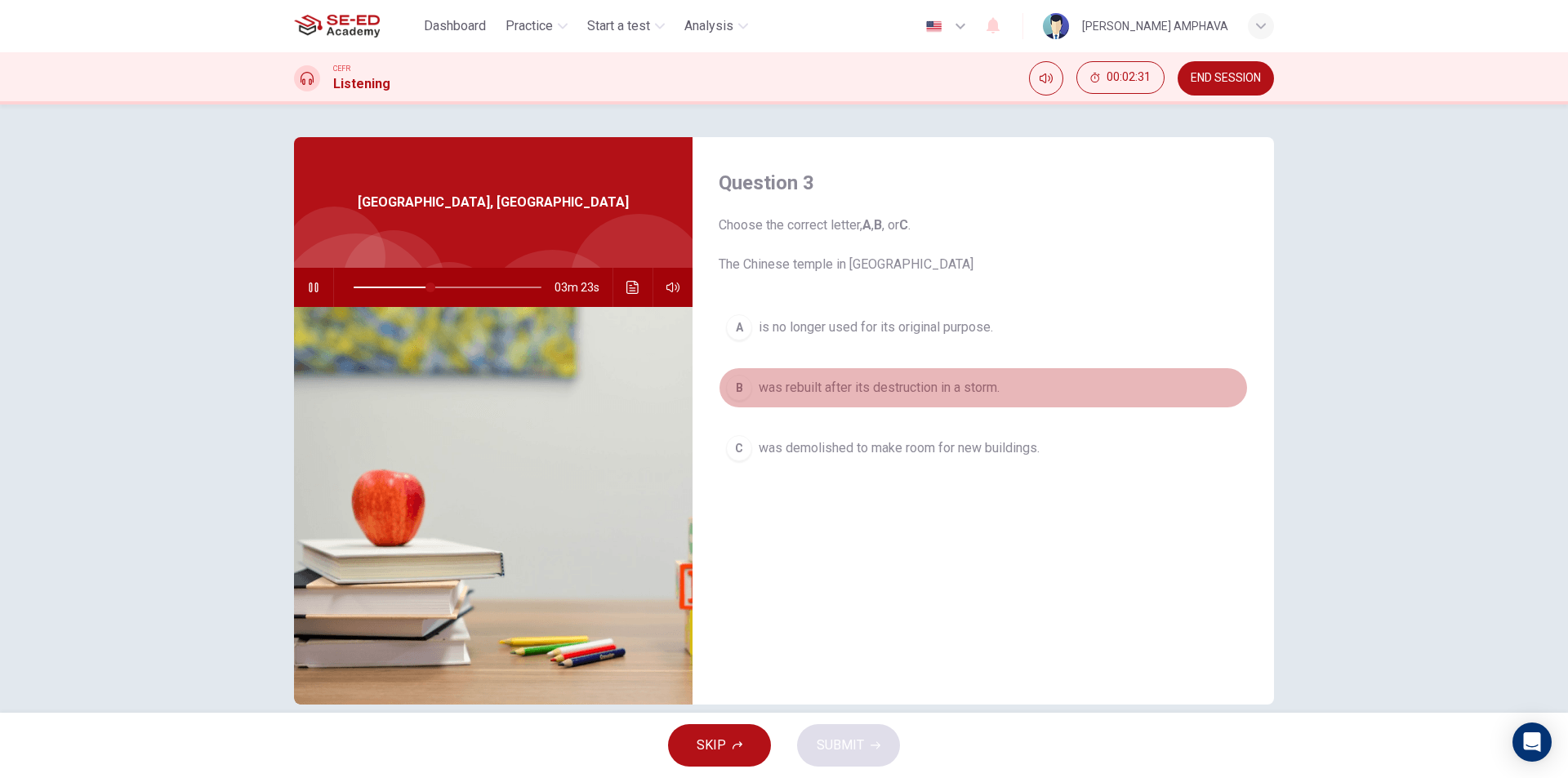
click at [865, 385] on span "was rebuilt after its destruction in a storm." at bounding box center [879, 388] width 241 height 20
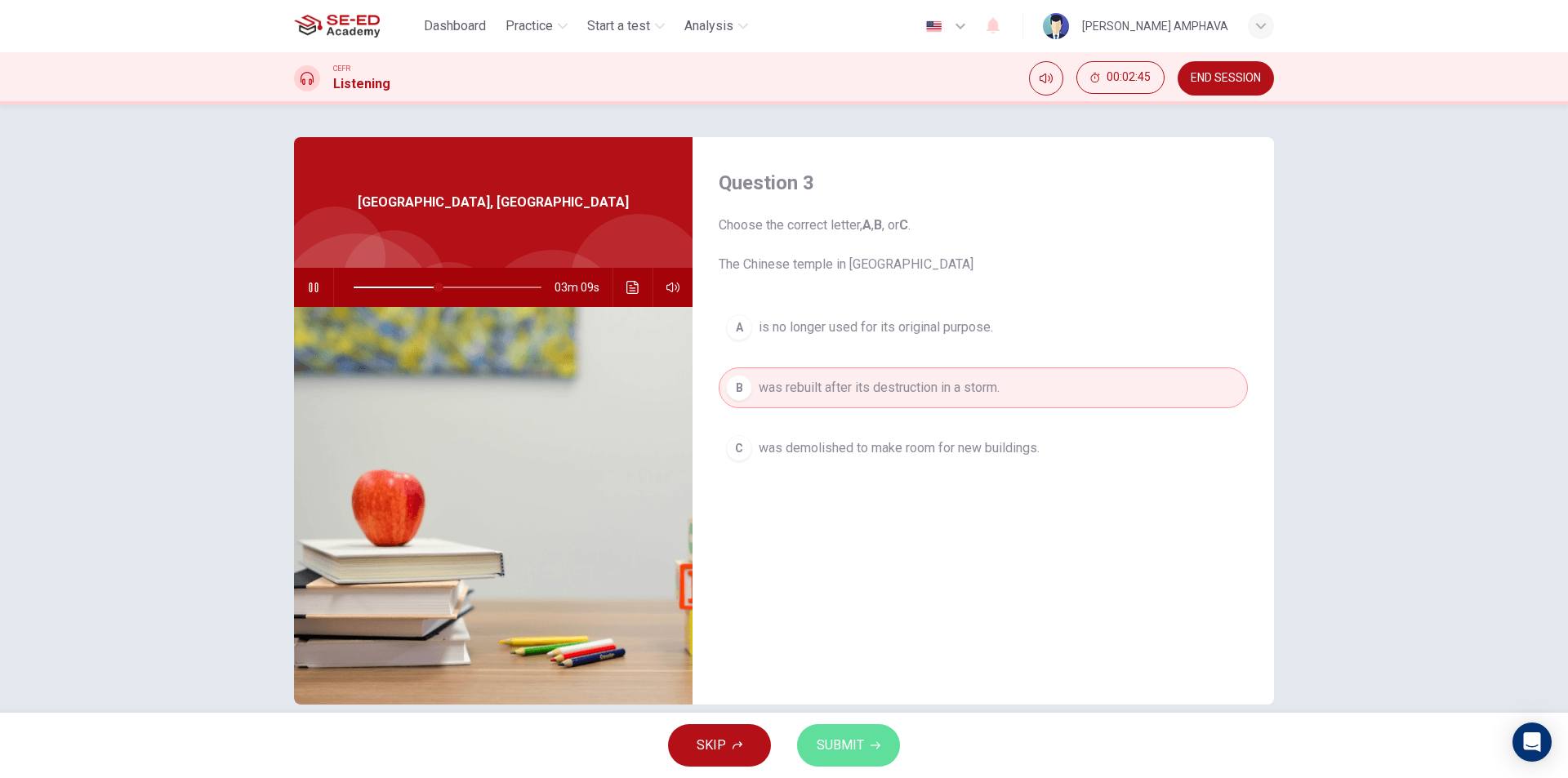
click at [858, 747] on span "SUBMIT" at bounding box center [840, 746] width 47 height 23
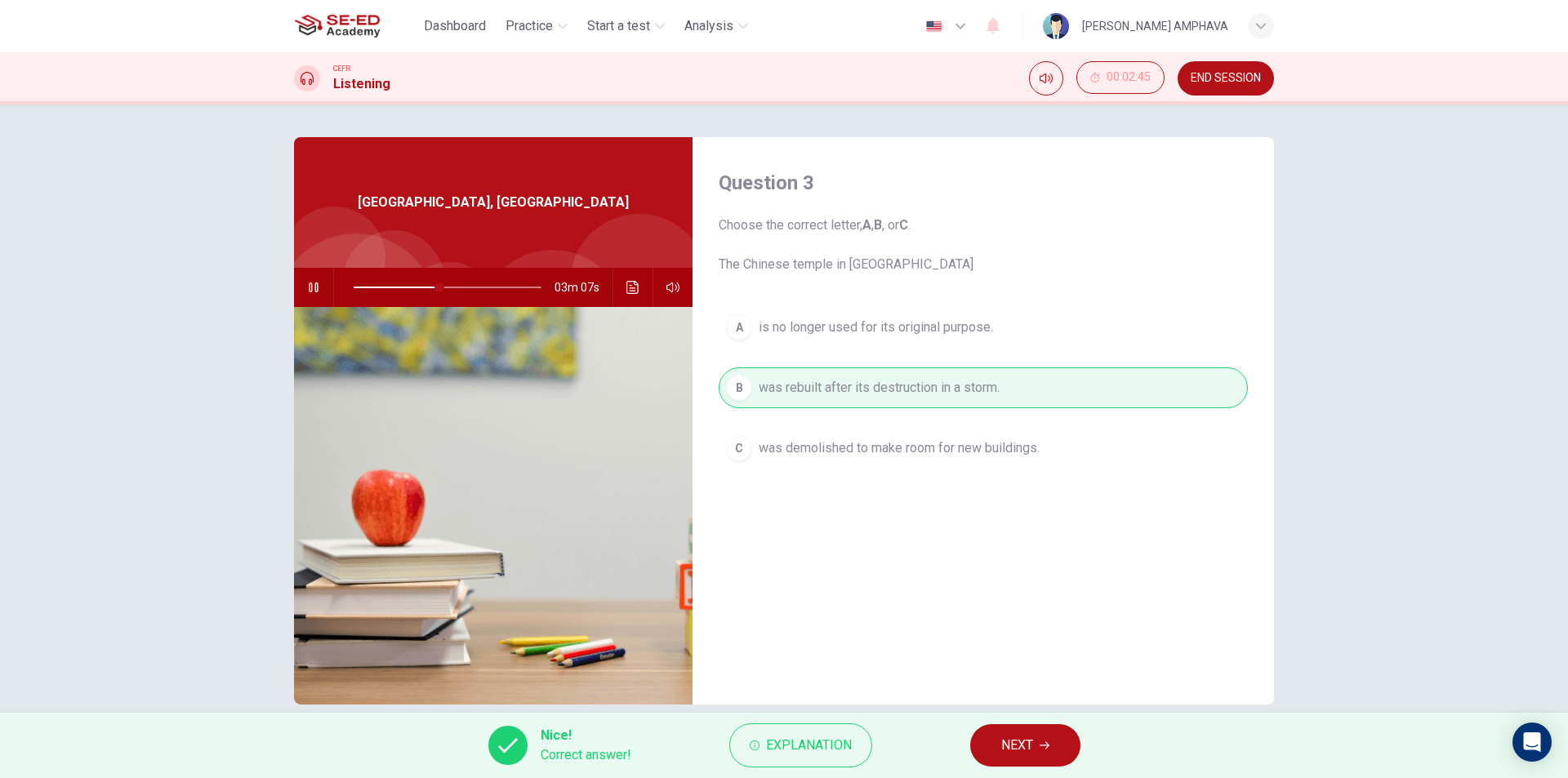
click at [1003, 719] on div "Nice! Correct answer! Explanation NEXT" at bounding box center [784, 746] width 1568 height 65
drag, startPoint x: 1004, startPoint y: 719, endPoint x: 988, endPoint y: 718, distance: 16.0
click at [988, 718] on div "Nice! Correct answer! Explanation NEXT" at bounding box center [784, 746] width 1568 height 65
click at [1004, 744] on span "NEXT" at bounding box center [1017, 746] width 31 height 23
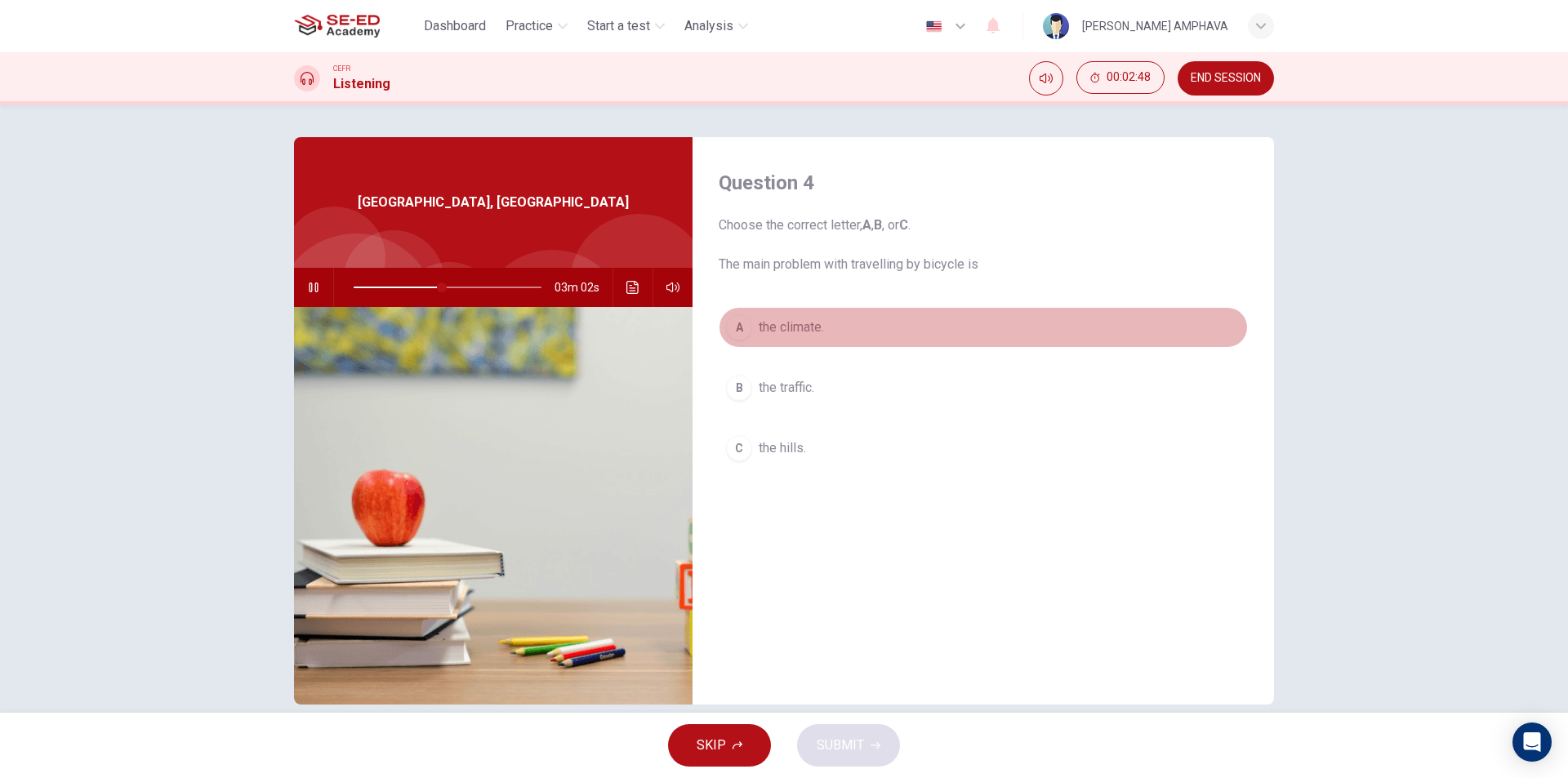
drag, startPoint x: 848, startPoint y: 346, endPoint x: 832, endPoint y: 361, distance: 21.9
click at [846, 346] on button "A the climate." at bounding box center [983, 327] width 529 height 41
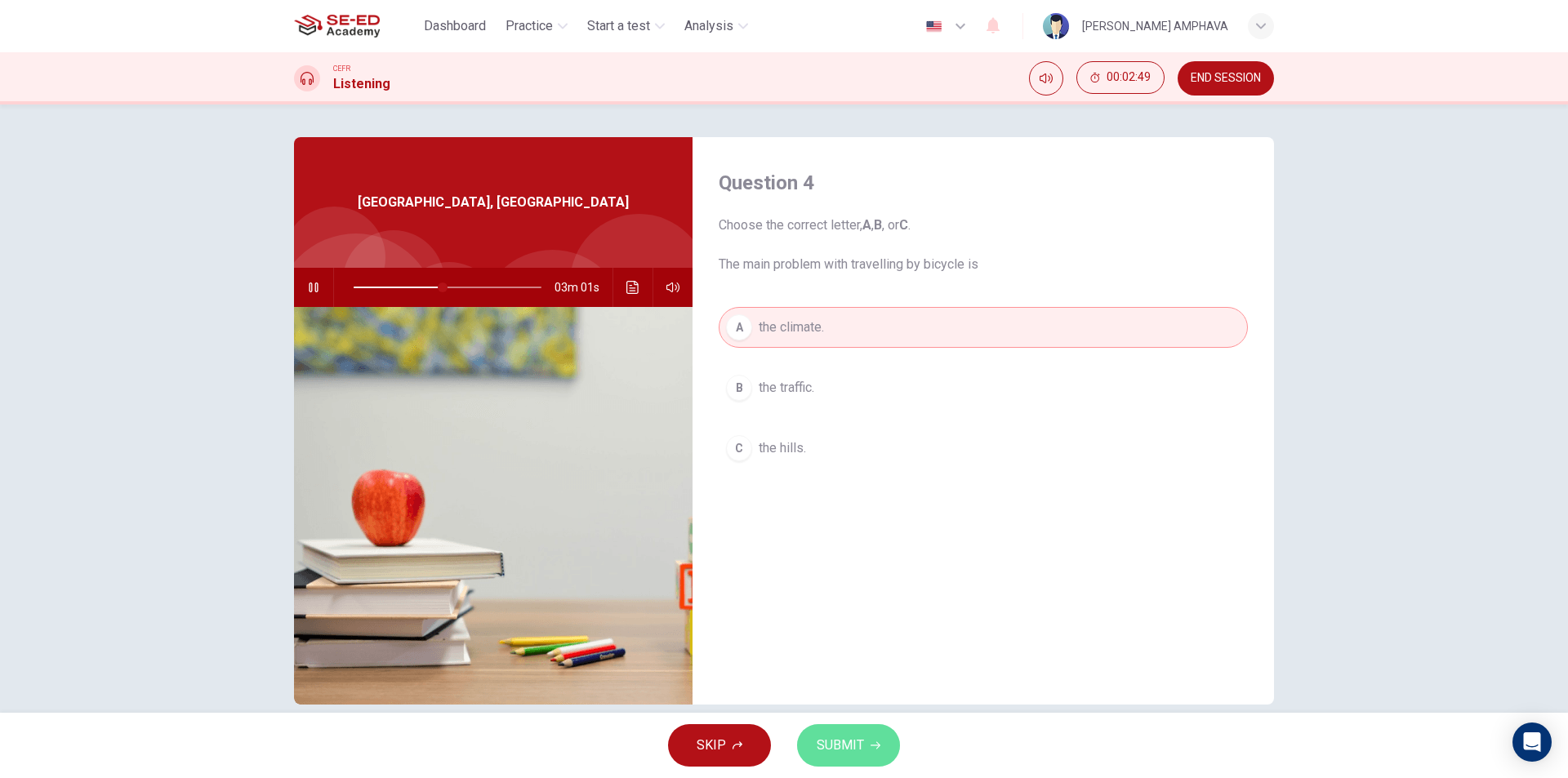
click at [836, 735] on span "SUBMIT" at bounding box center [840, 746] width 47 height 23
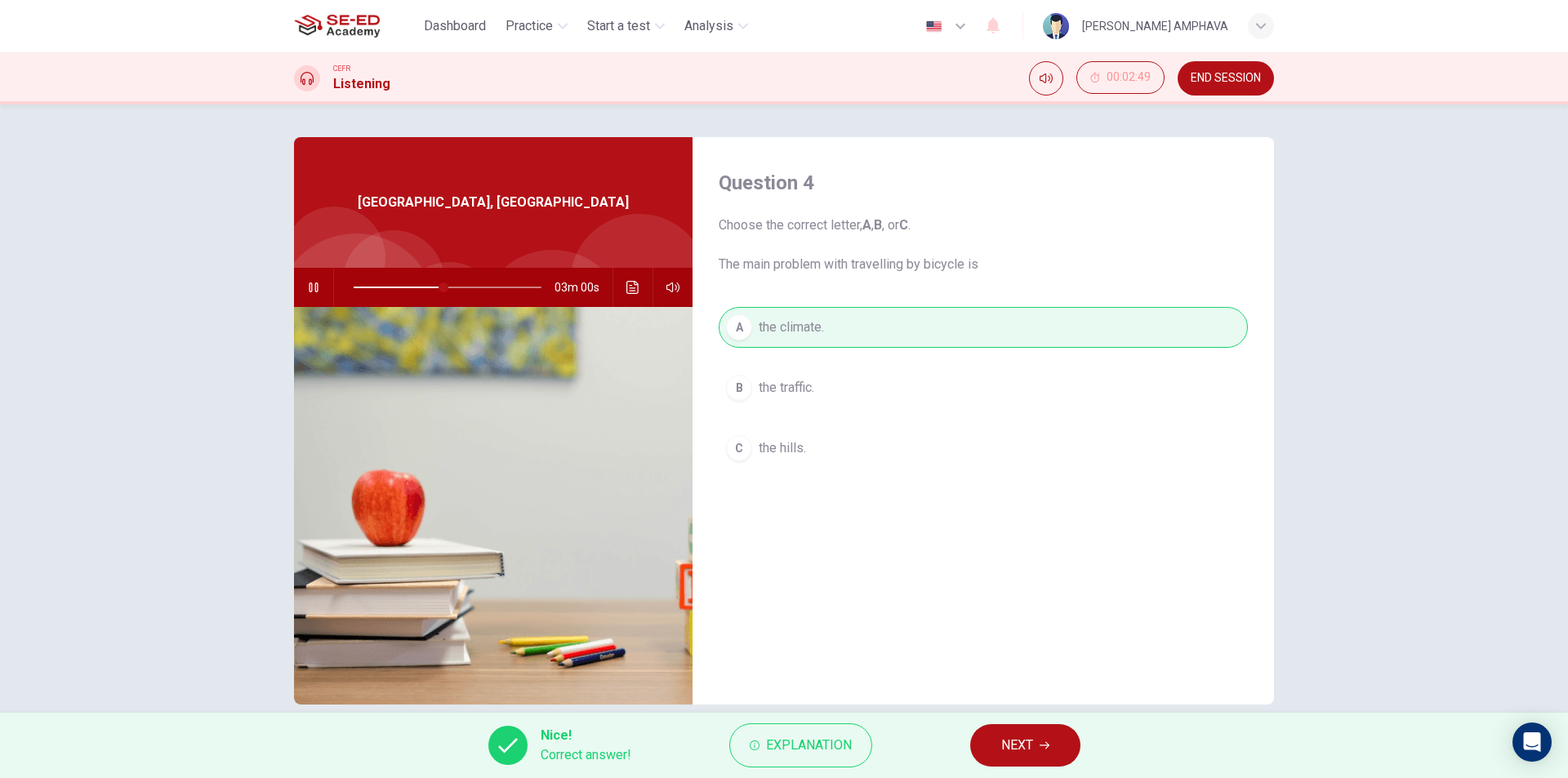
click at [1019, 747] on span "NEXT" at bounding box center [1017, 746] width 31 height 23
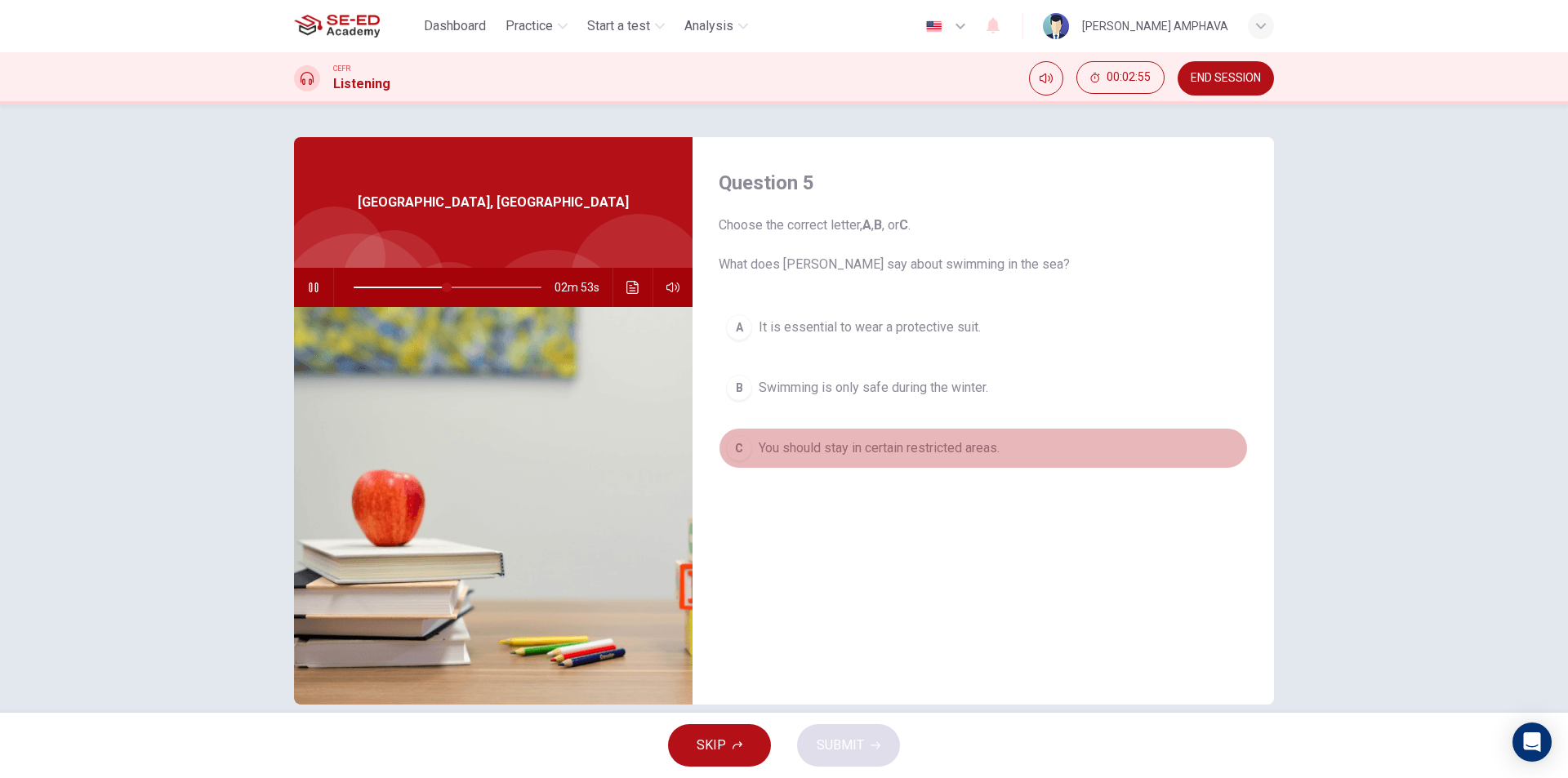
click at [931, 447] on span "You should stay in certain restricted areas." at bounding box center [879, 448] width 241 height 20
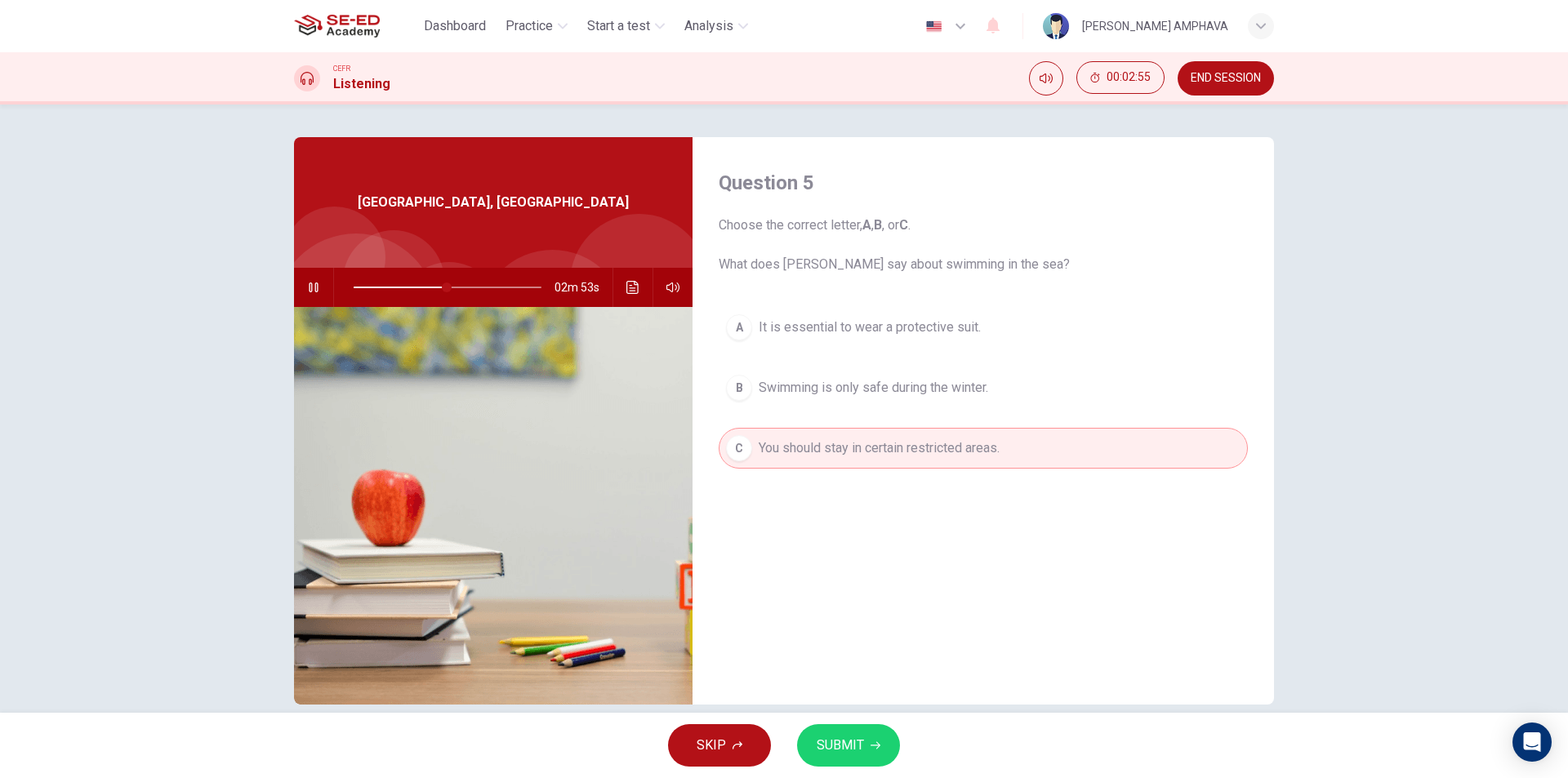
click at [856, 735] on button "SUBMIT" at bounding box center [848, 745] width 103 height 42
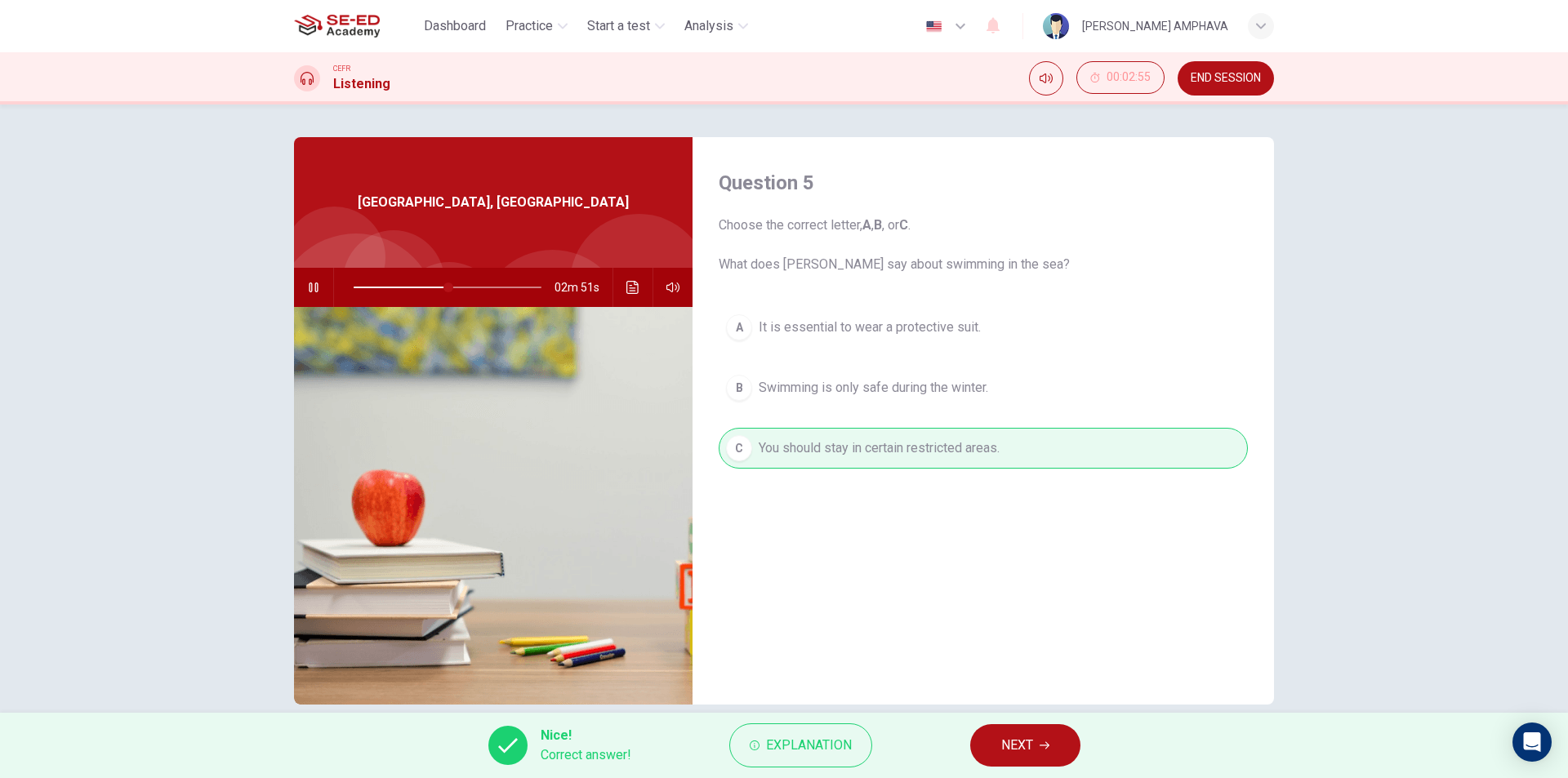
click at [981, 743] on button "NEXT" at bounding box center [1025, 745] width 110 height 42
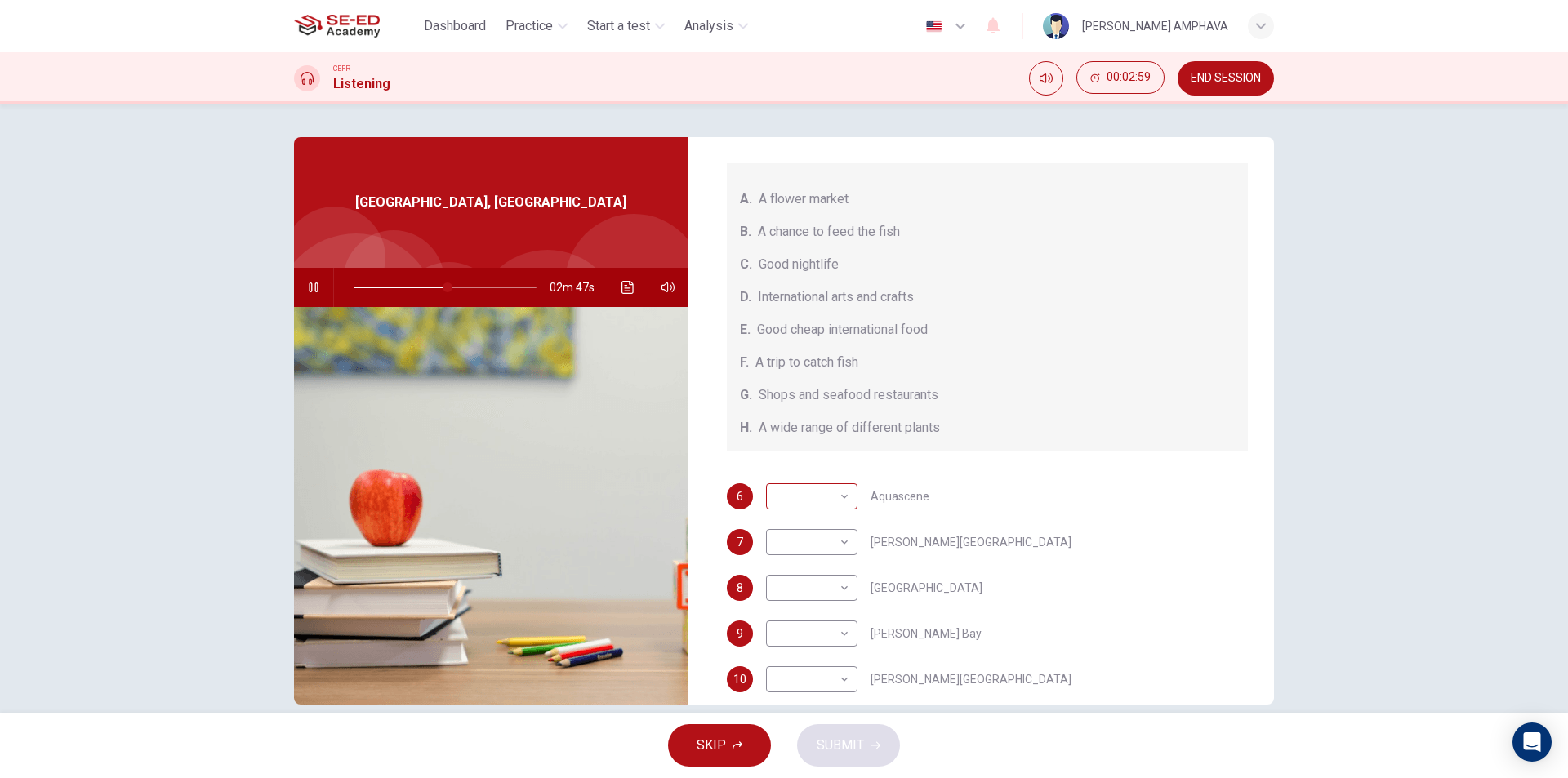
scroll to position [184, 0]
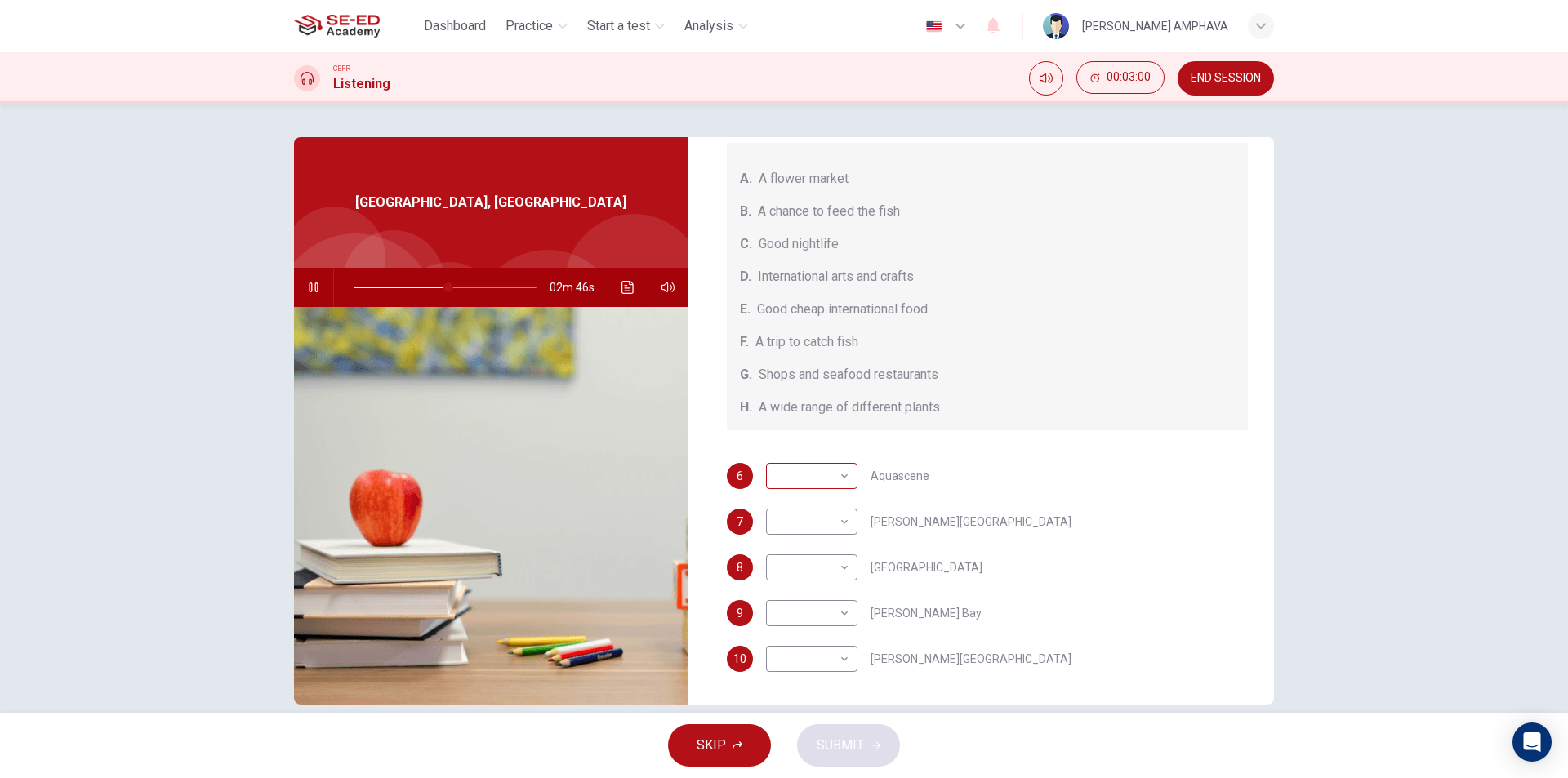
click at [795, 474] on body "This site uses cookies, as explained in our Privacy Policy . If you agree to th…" at bounding box center [784, 389] width 1568 height 778
type input "56"
click at [499, 262] on div at bounding box center [784, 389] width 1568 height 778
click at [451, 284] on span at bounding box center [456, 288] width 10 height 10
click at [829, 481] on body "This site uses cookies, as explained in our Privacy Policy . If you agree to th…" at bounding box center [784, 389] width 1568 height 778
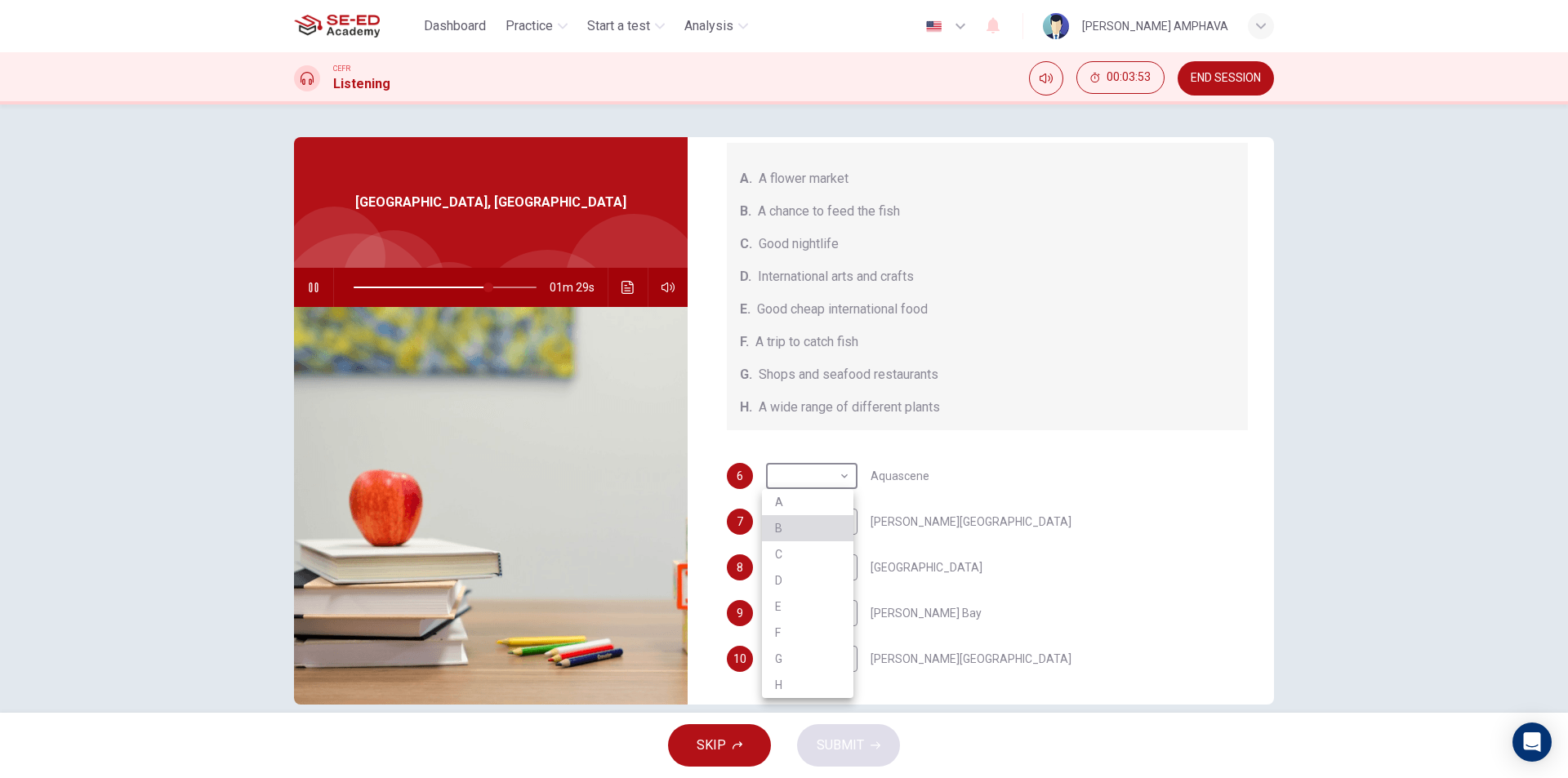
click at [776, 540] on li "B" at bounding box center [808, 529] width 91 height 27
type input "74"
type input "B"
click at [793, 519] on body "This site uses cookies, as explained in our Privacy Policy . If you agree to th…" at bounding box center [784, 389] width 1568 height 778
click at [792, 643] on li "E" at bounding box center [808, 653] width 91 height 27
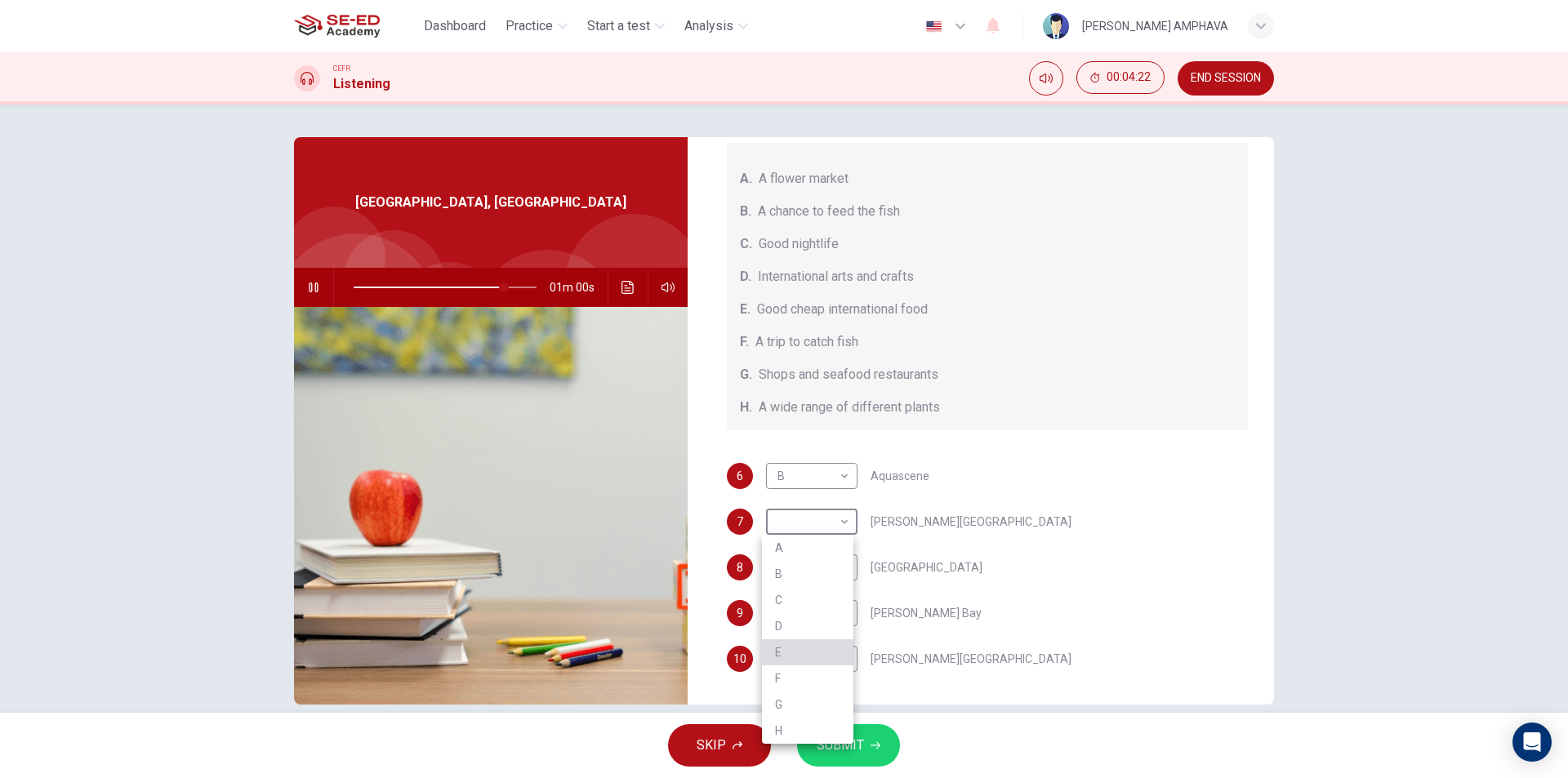
type input "82"
type input "E"
click at [810, 556] on body "This site uses cookies, as explained in our Privacy Policy . If you agree to th…" at bounding box center [784, 389] width 1568 height 778
click at [787, 714] on li "G" at bounding box center [808, 727] width 91 height 27
type input "88"
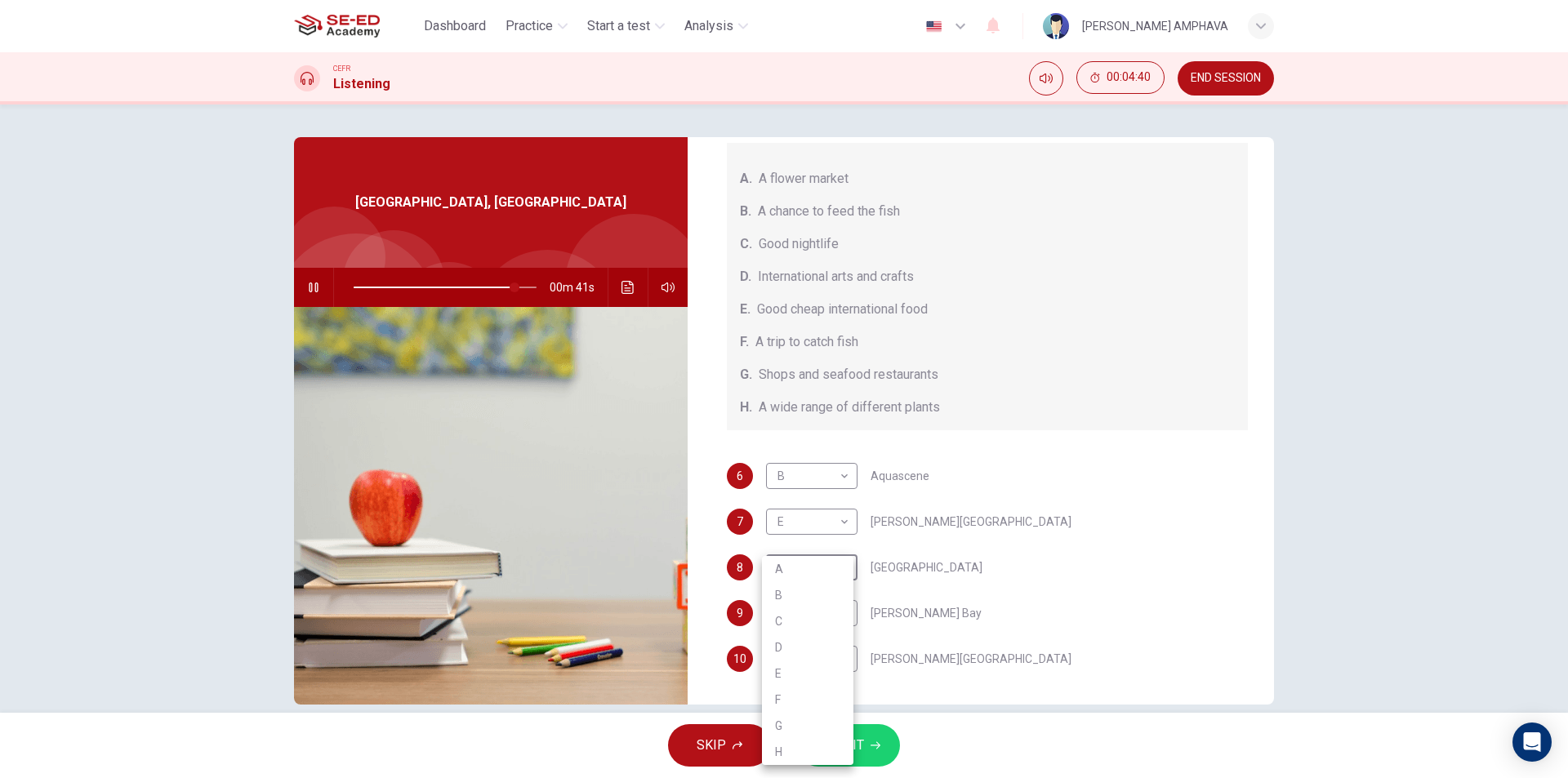
type input "G"
click at [794, 626] on body "This site uses cookies, as explained in our Privacy Policy . If you agree to th…" at bounding box center [784, 389] width 1568 height 778
drag, startPoint x: 975, startPoint y: 560, endPoint x: 995, endPoint y: 576, distance: 25.6
click at [978, 562] on div at bounding box center [784, 389] width 1568 height 778
click at [811, 606] on body "This site uses cookies, as explained in our Privacy Policy . If you agree to th…" at bounding box center [784, 389] width 1568 height 778
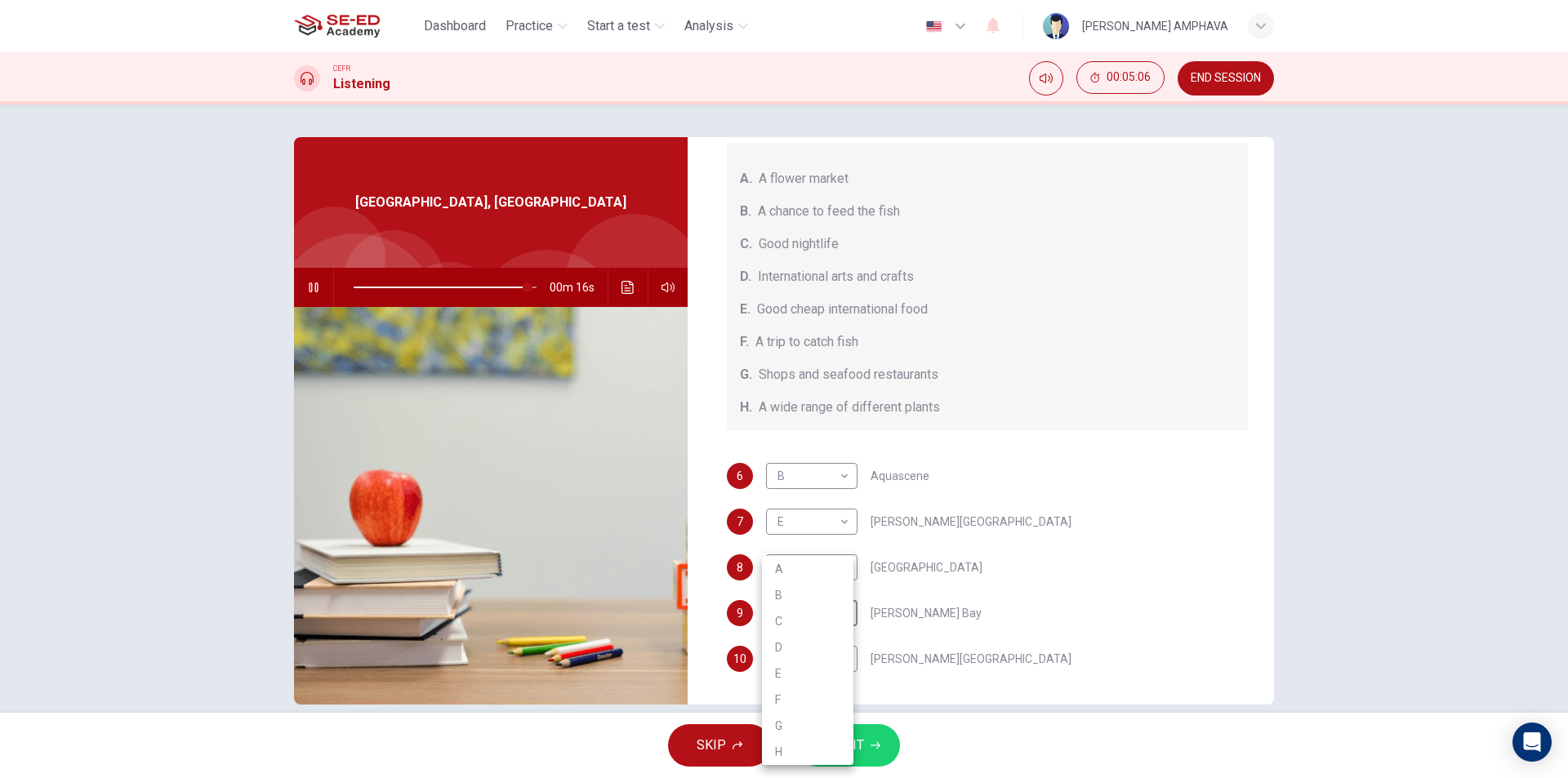
click at [806, 741] on li "H" at bounding box center [808, 752] width 91 height 27
type input "95"
type input "H"
click at [798, 636] on body "This site uses cookies, as explained in our Privacy Policy . If you agree to th…" at bounding box center [784, 389] width 1568 height 778
click at [967, 627] on div at bounding box center [784, 389] width 1568 height 778
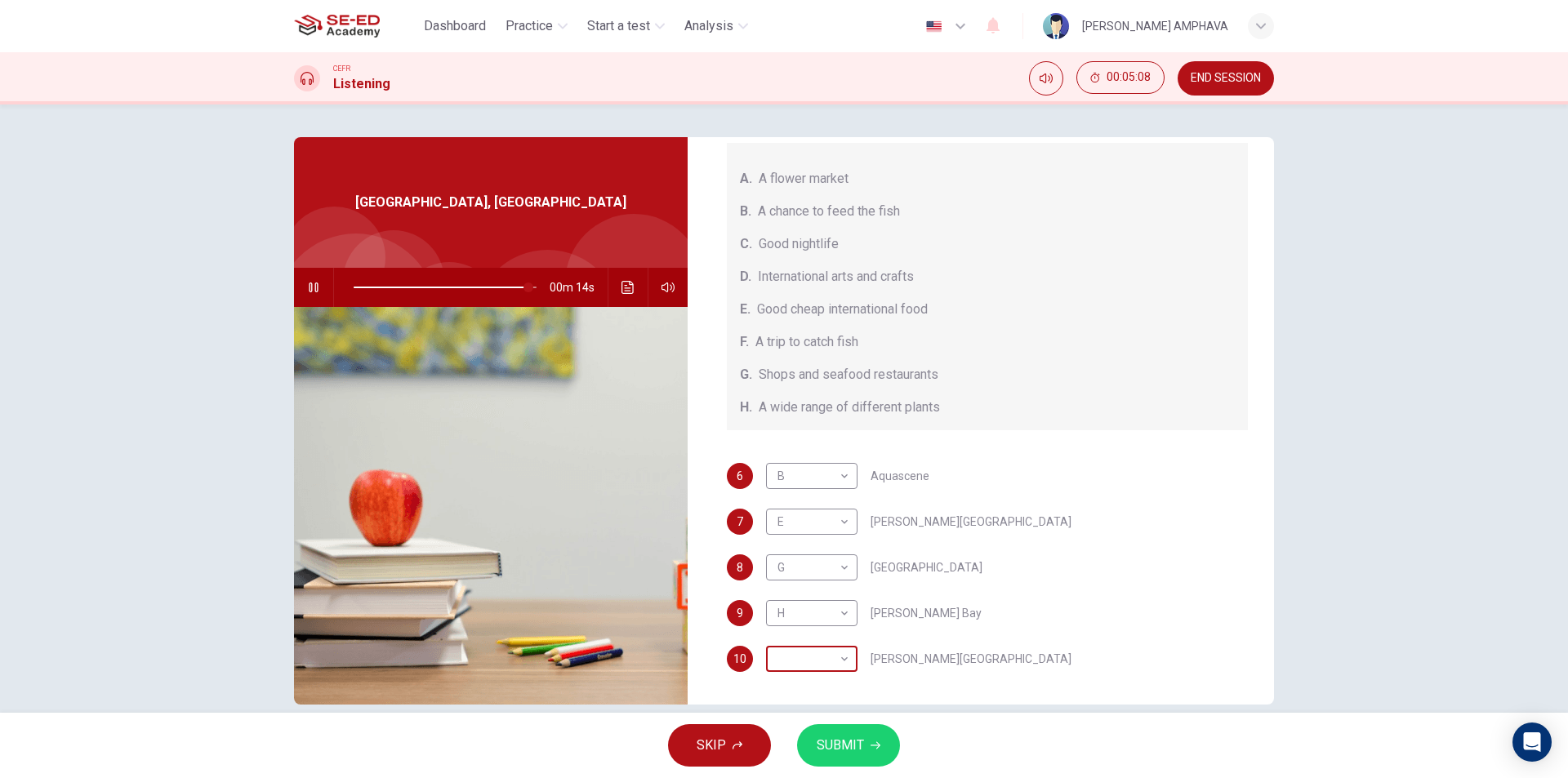
click at [834, 659] on body "This site uses cookies, as explained in our Privacy Policy . If you agree to th…" at bounding box center [784, 389] width 1568 height 778
click at [837, 633] on li "C" at bounding box center [808, 621] width 91 height 27
type input "98"
type input "C"
click at [848, 738] on span "SUBMIT" at bounding box center [840, 746] width 47 height 23
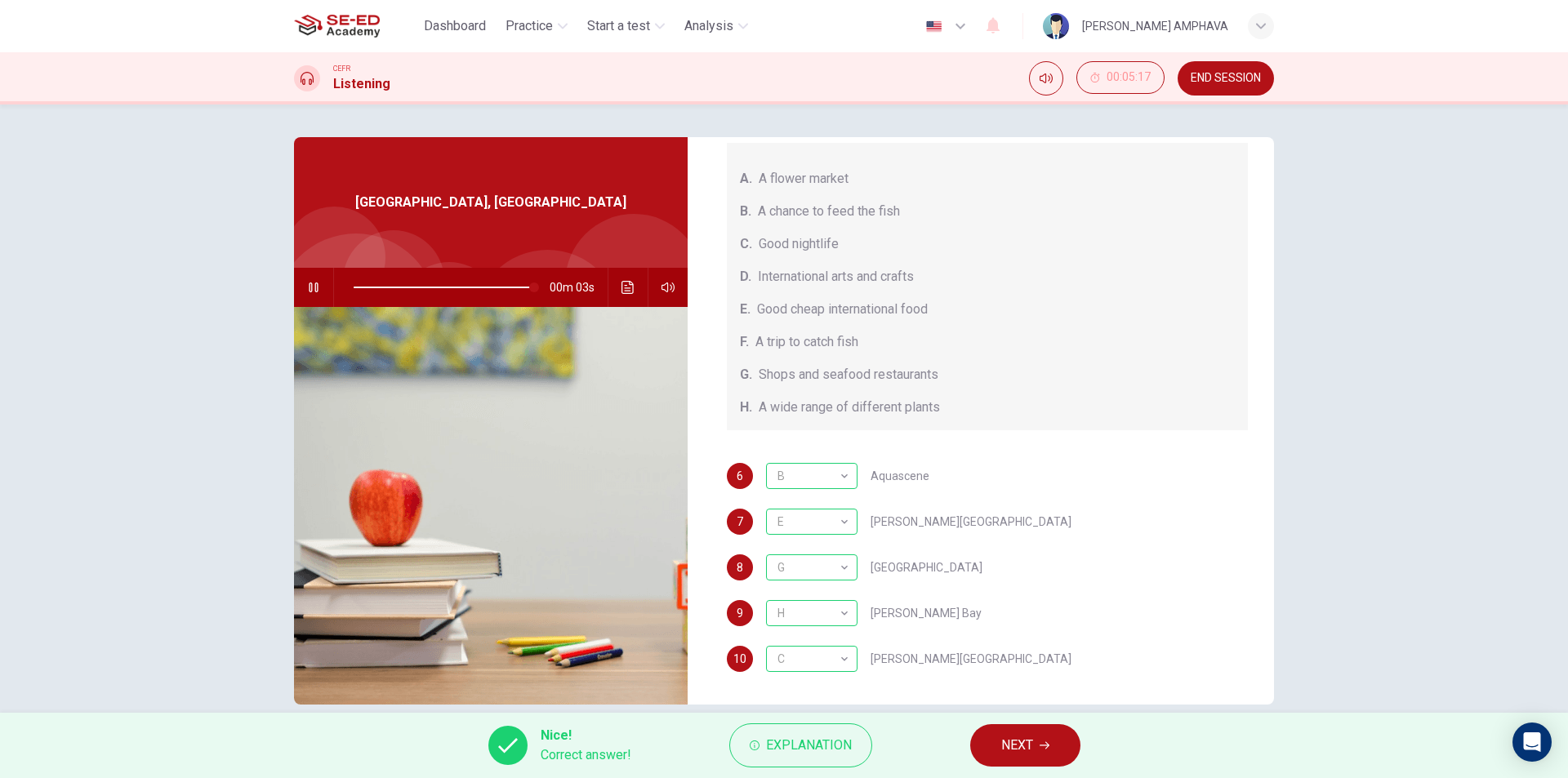
type input "99"
click at [1071, 729] on button "NEXT" at bounding box center [1025, 745] width 110 height 42
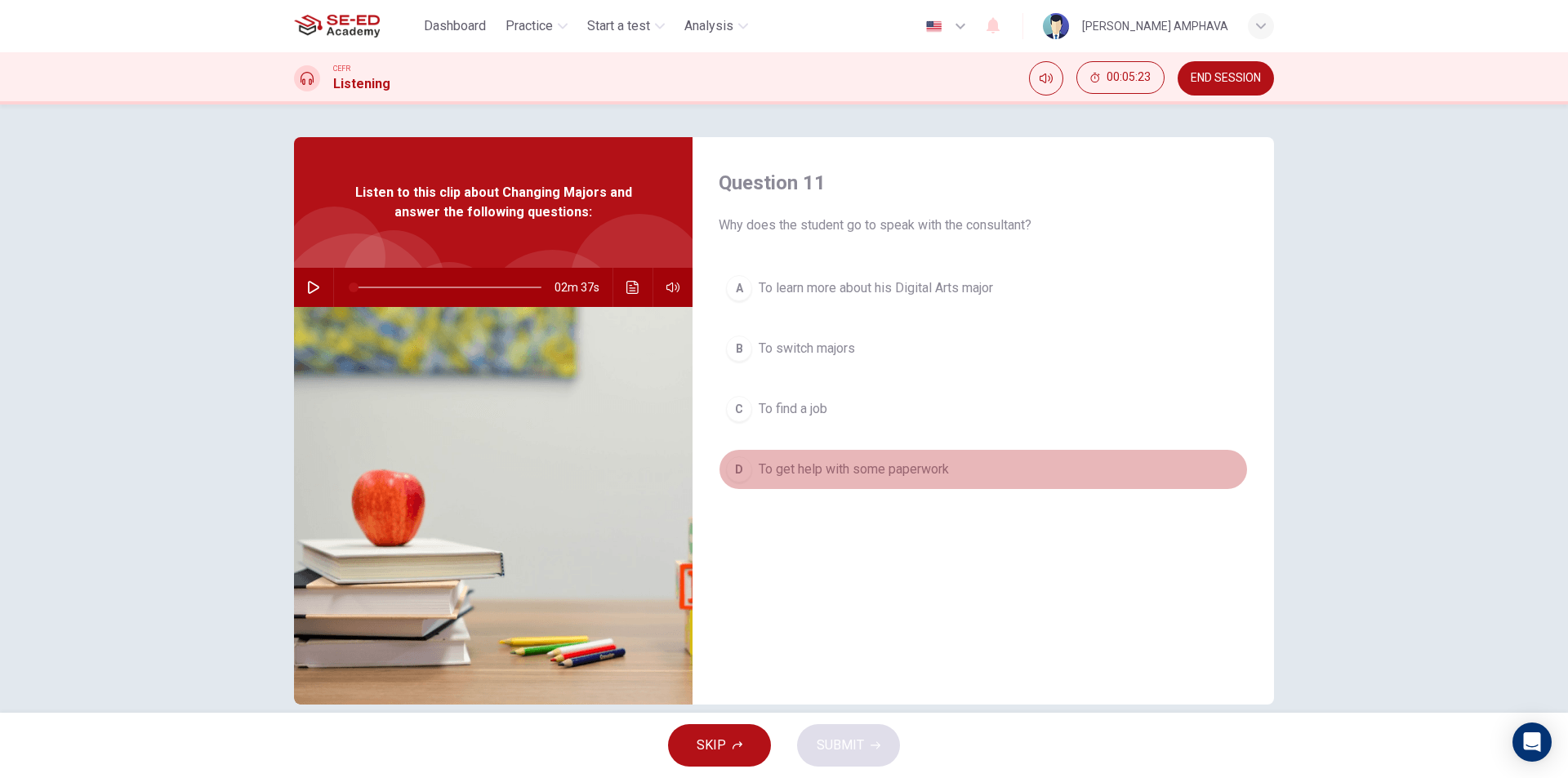
click at [854, 469] on span "To get help with some paperwork" at bounding box center [854, 470] width 191 height 20
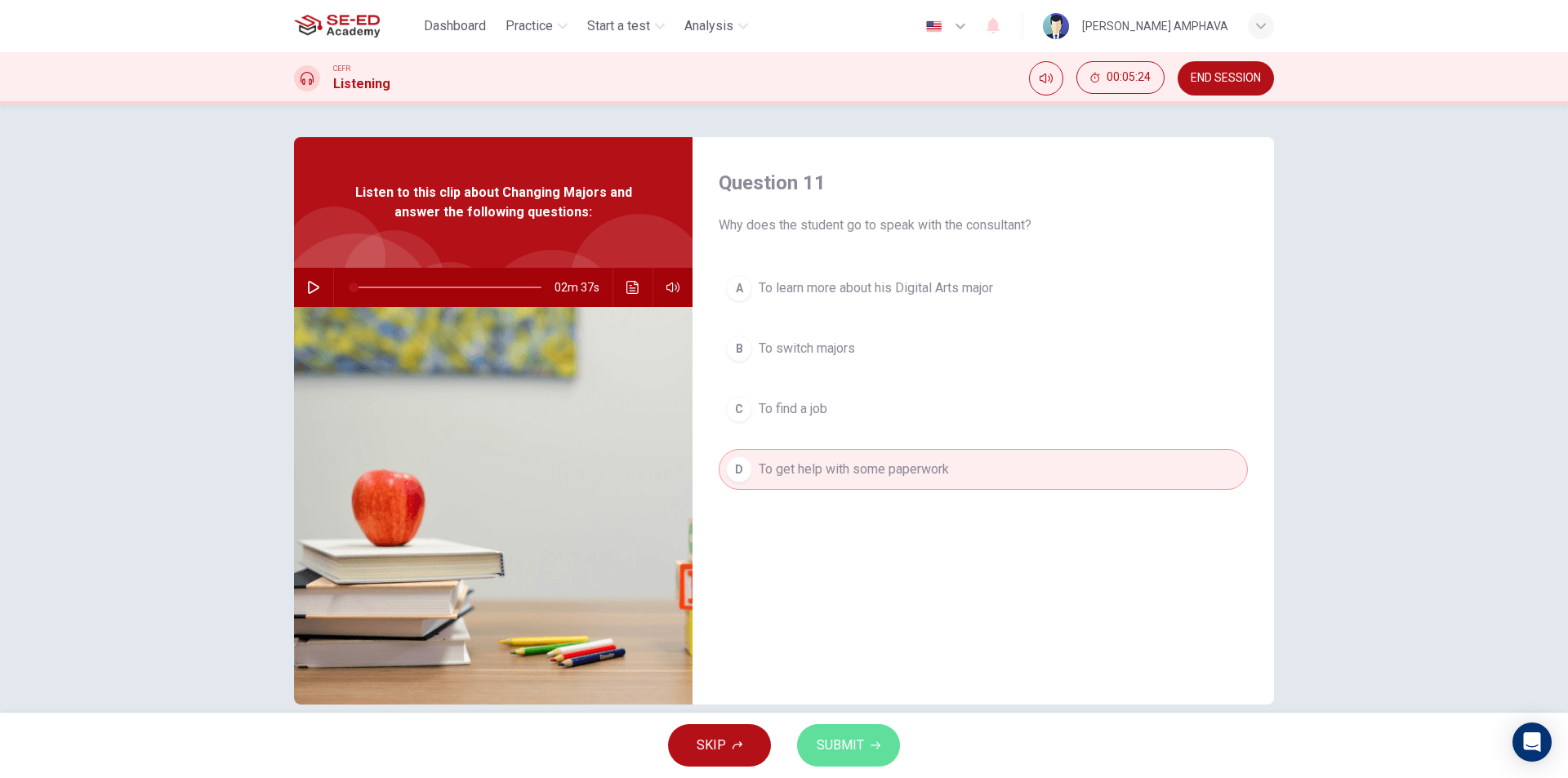
click at [823, 747] on span "SUBMIT" at bounding box center [840, 746] width 47 height 23
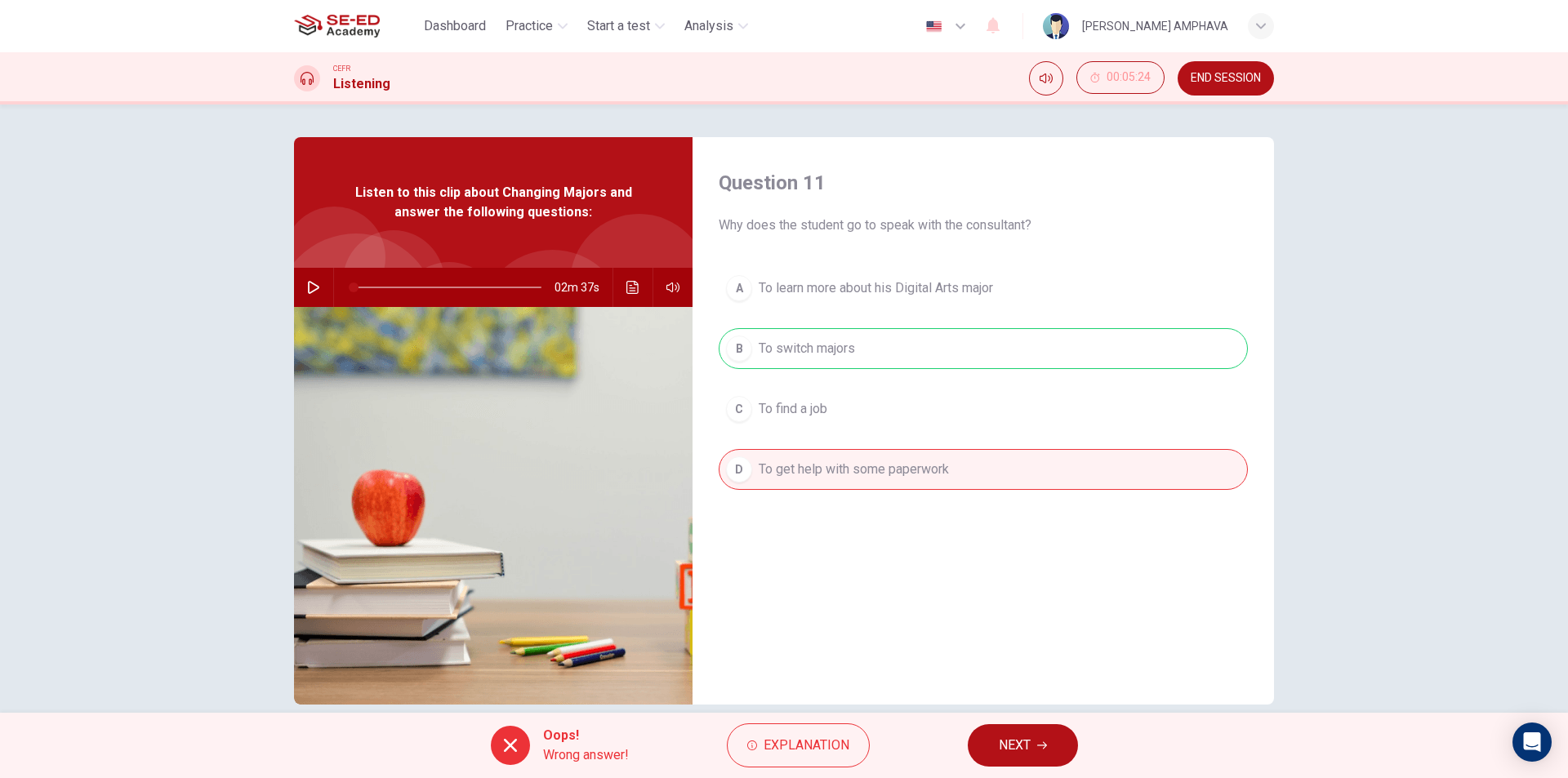
click at [995, 719] on div "Oops! Wrong answer! Explanation NEXT" at bounding box center [784, 746] width 1568 height 65
click at [987, 747] on button "NEXT" at bounding box center [1022, 745] width 110 height 42
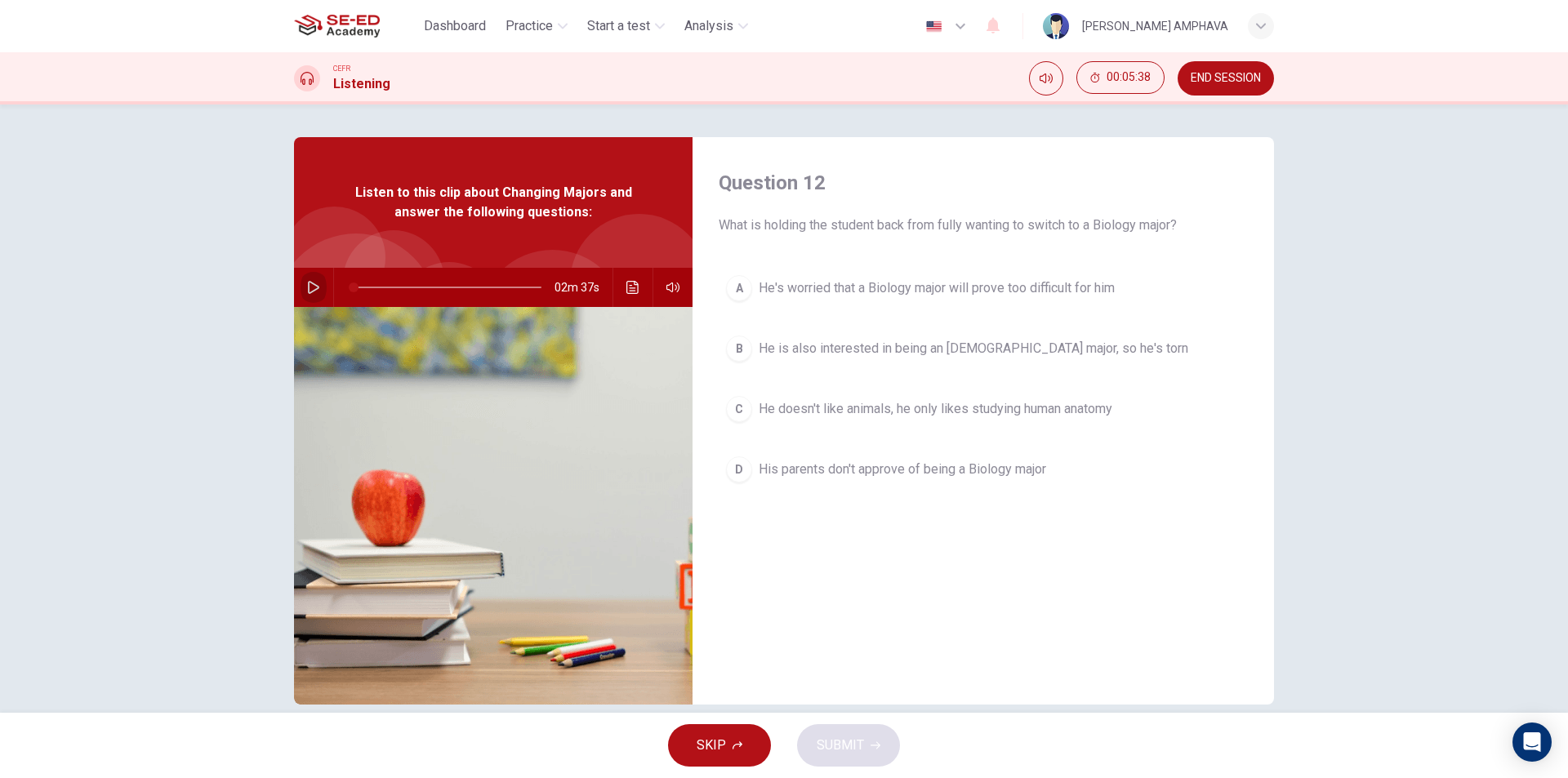
click at [309, 292] on icon "button" at bounding box center [314, 288] width 12 height 13
click at [910, 282] on span "He's worried that a Biology major will prove too difficult for him" at bounding box center [937, 288] width 356 height 20
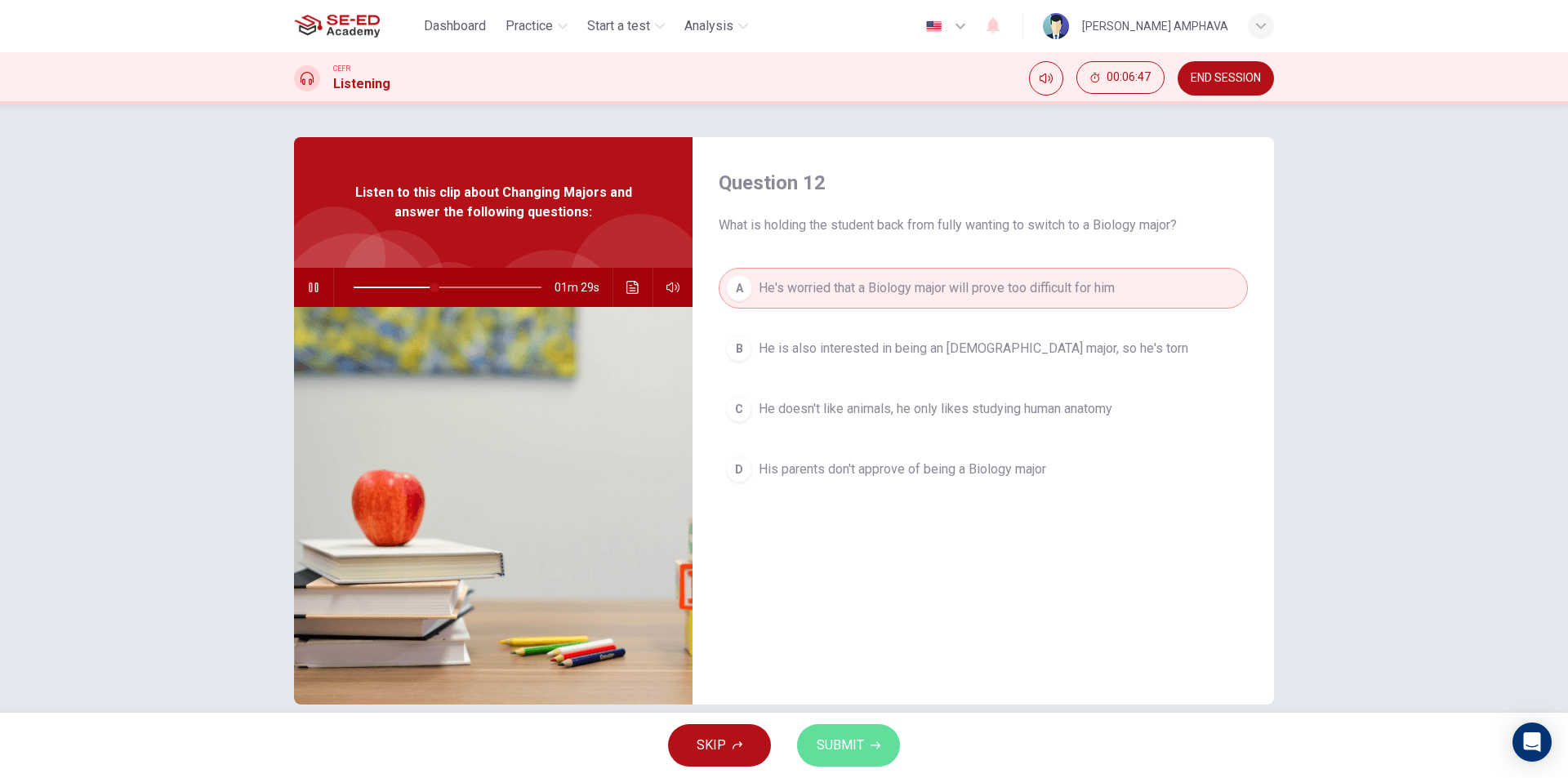
click at [841, 751] on span "SUBMIT" at bounding box center [840, 746] width 47 height 23
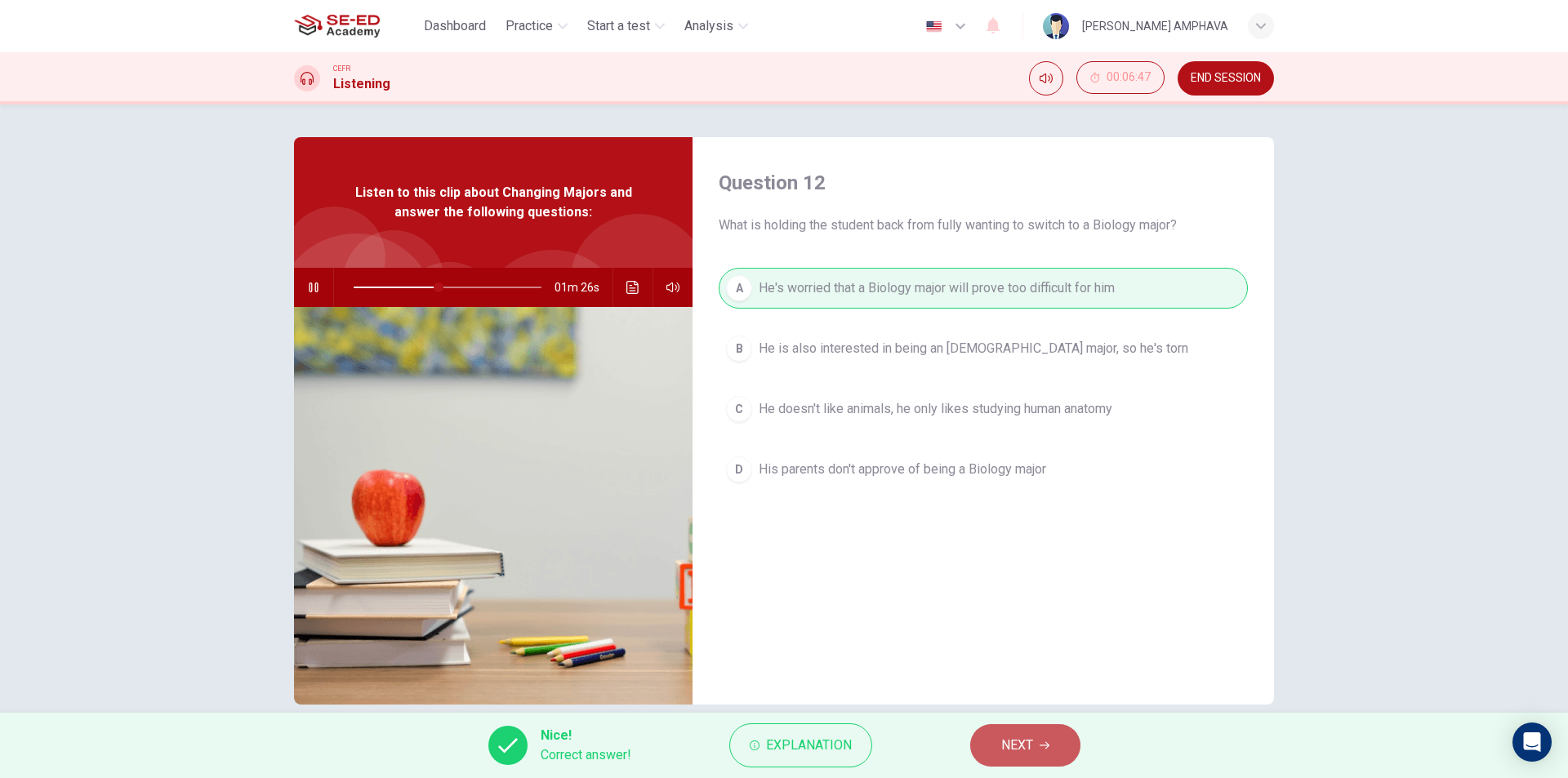
click at [1029, 745] on span "NEXT" at bounding box center [1017, 746] width 31 height 23
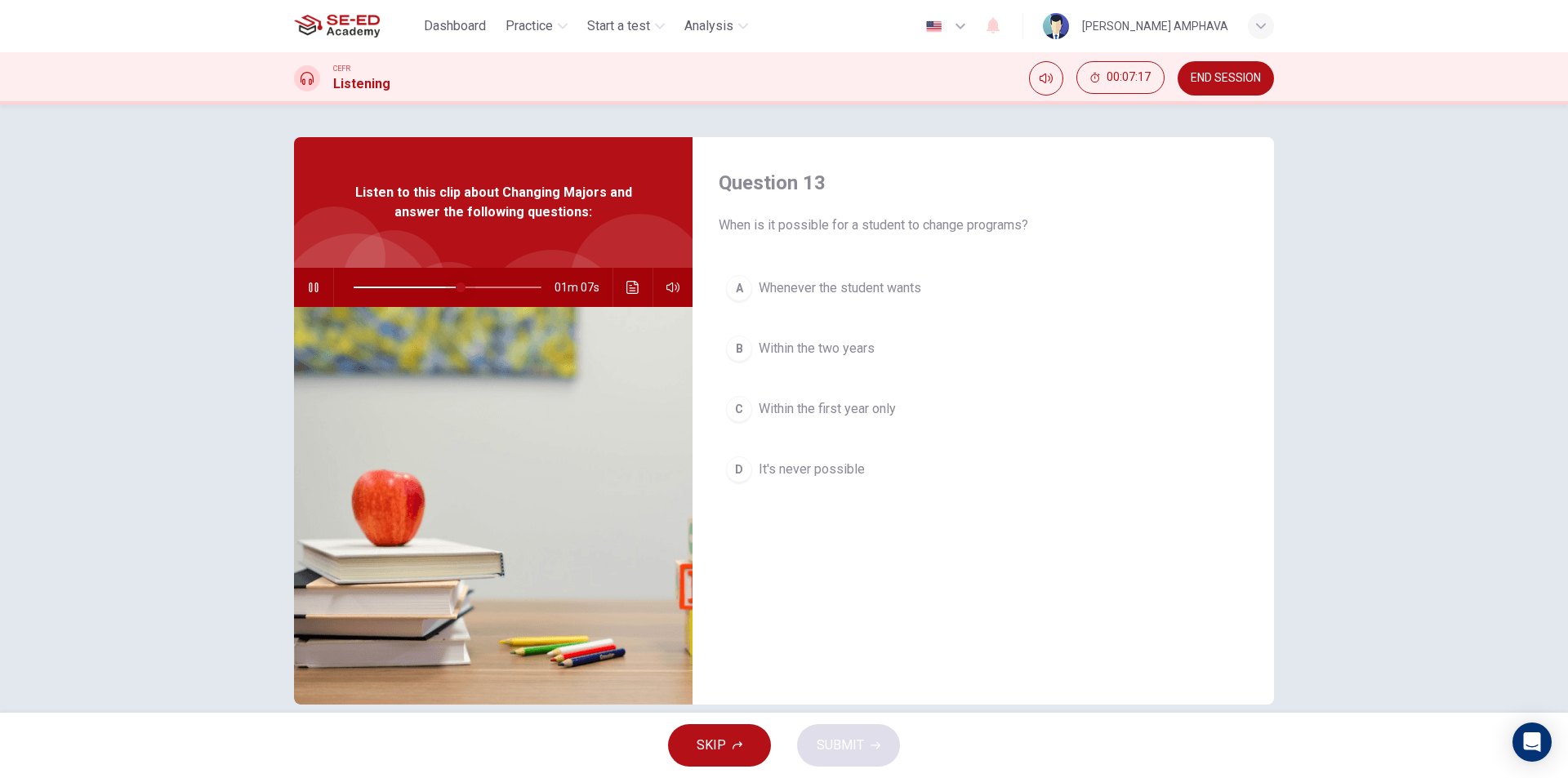
click at [456, 291] on span at bounding box center [461, 288] width 10 height 10
click at [678, 300] on button "button" at bounding box center [673, 287] width 27 height 39
drag, startPoint x: 963, startPoint y: 222, endPoint x: 990, endPoint y: 223, distance: 27.0
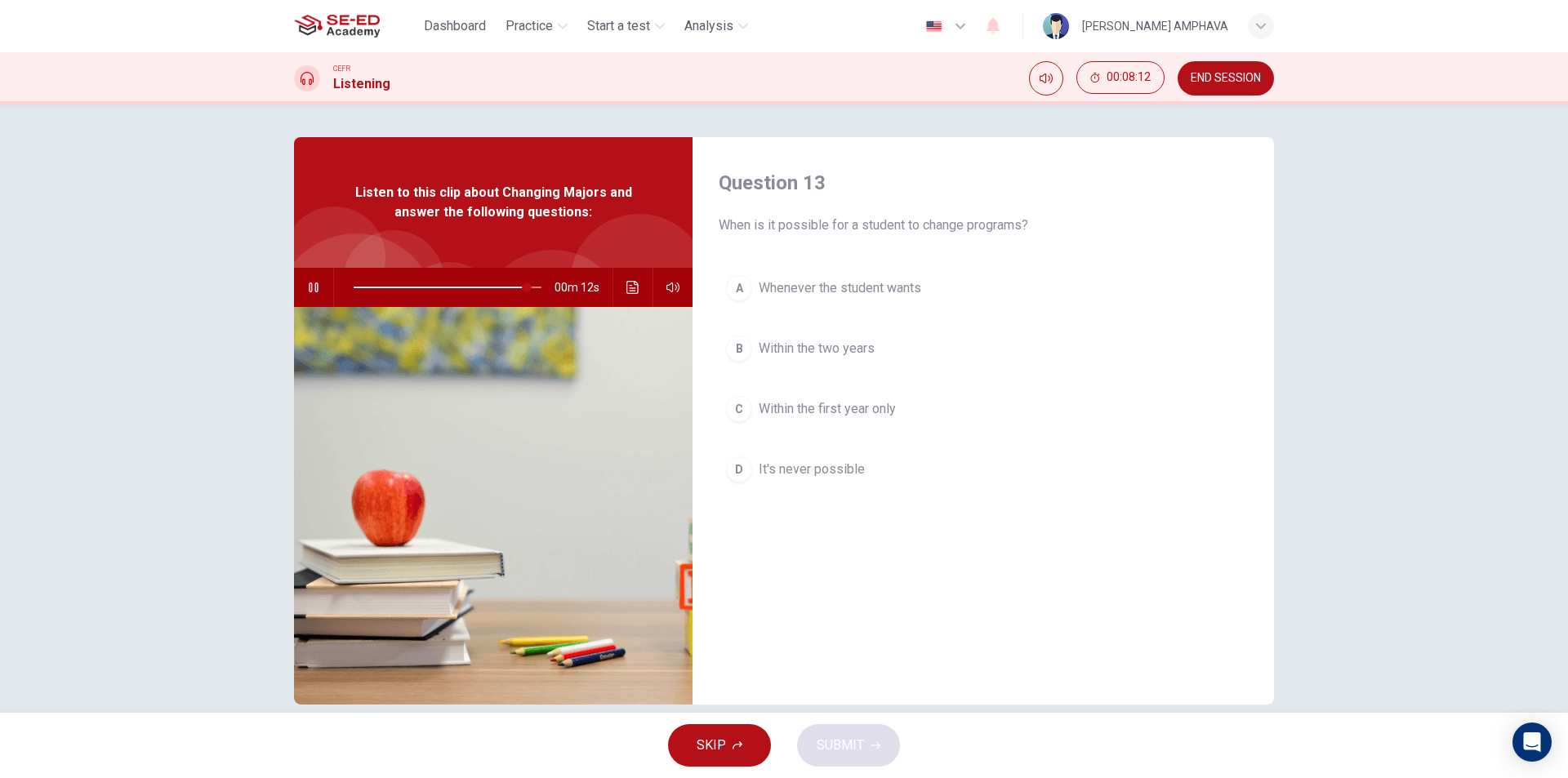
click at [840, 277] on button "A Whenever the student wants" at bounding box center [983, 288] width 529 height 41
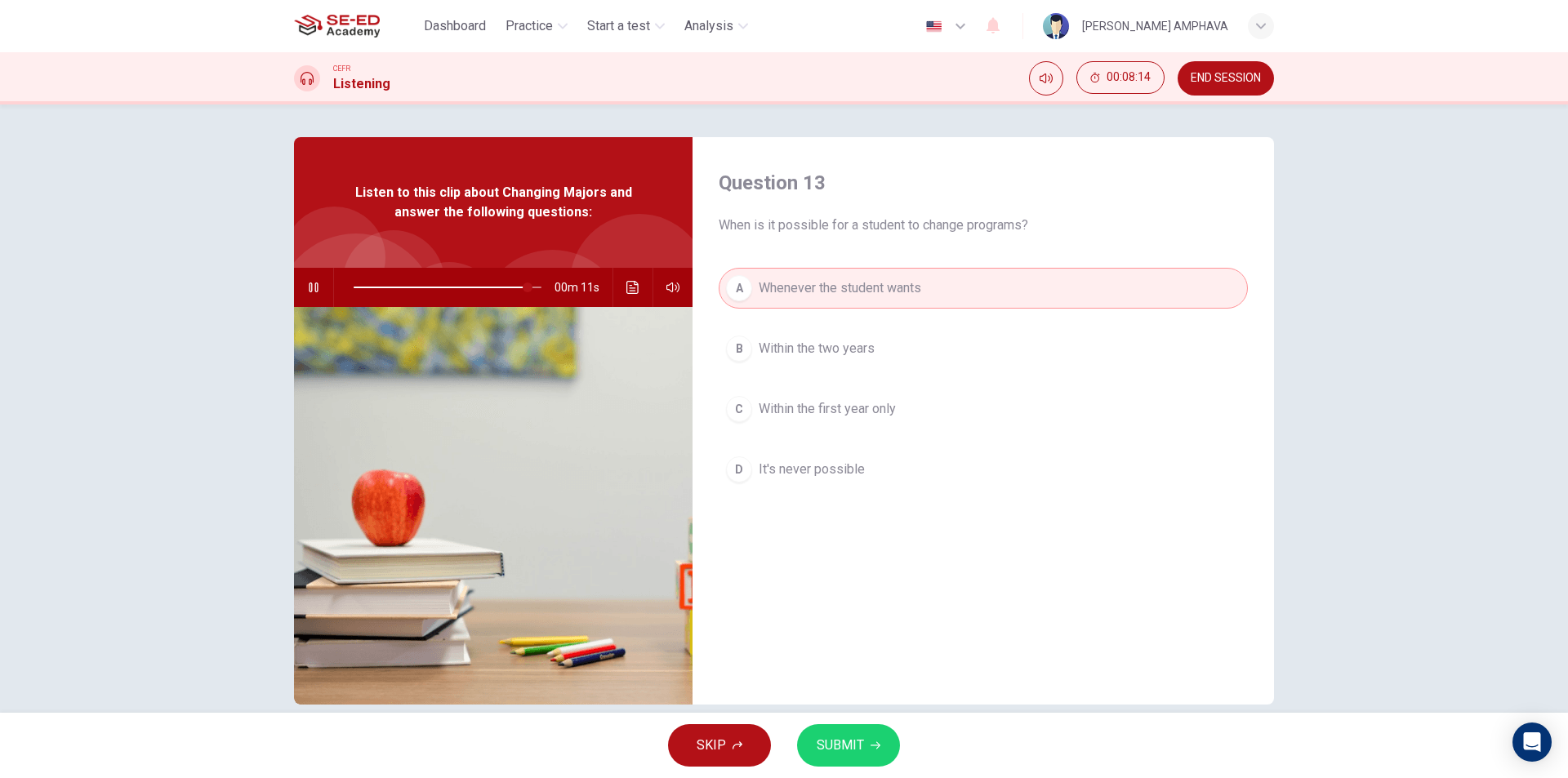
click at [845, 733] on button "SUBMIT" at bounding box center [848, 745] width 103 height 42
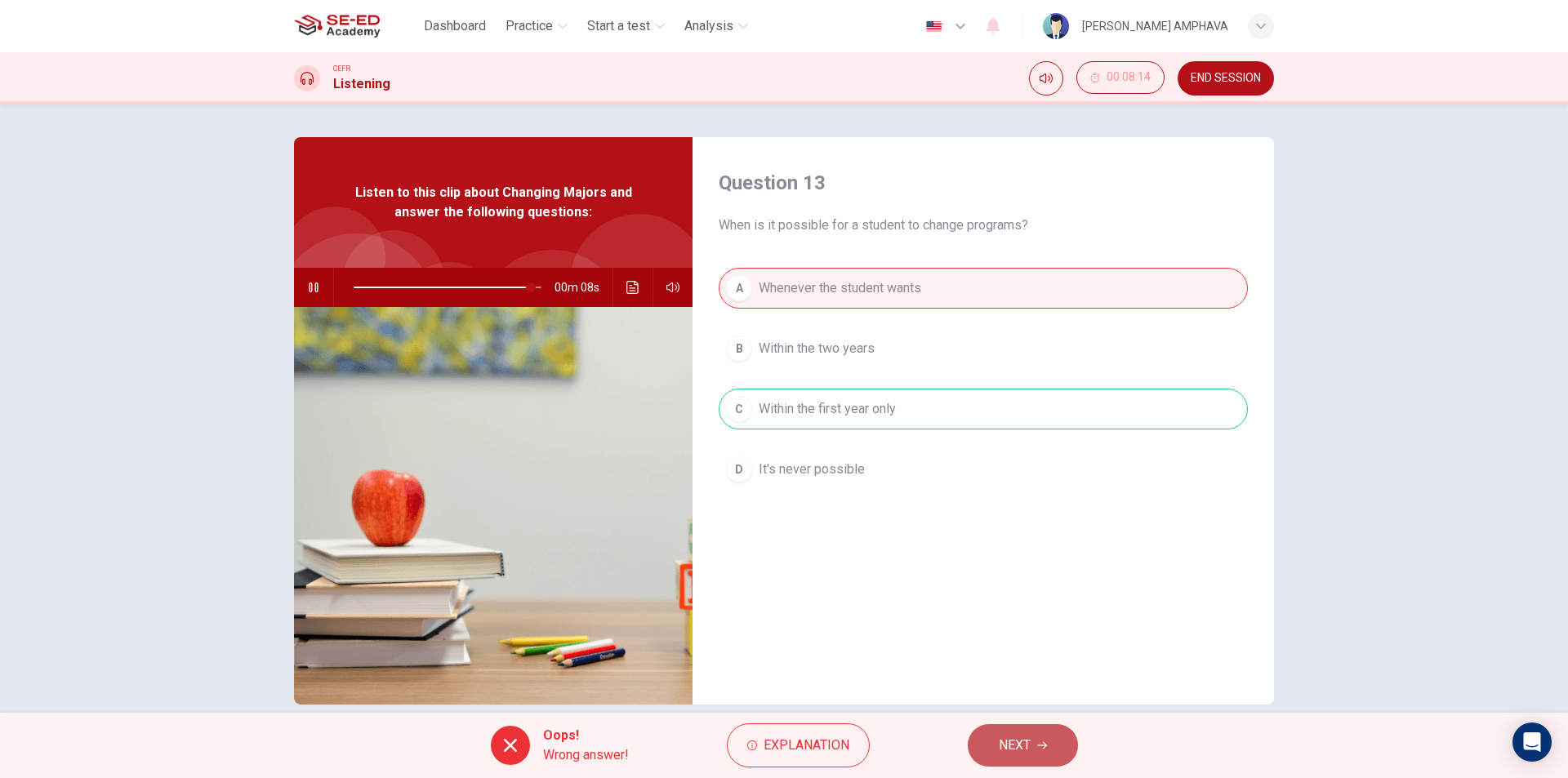
click at [1049, 747] on button "NEXT" at bounding box center [1022, 745] width 110 height 42
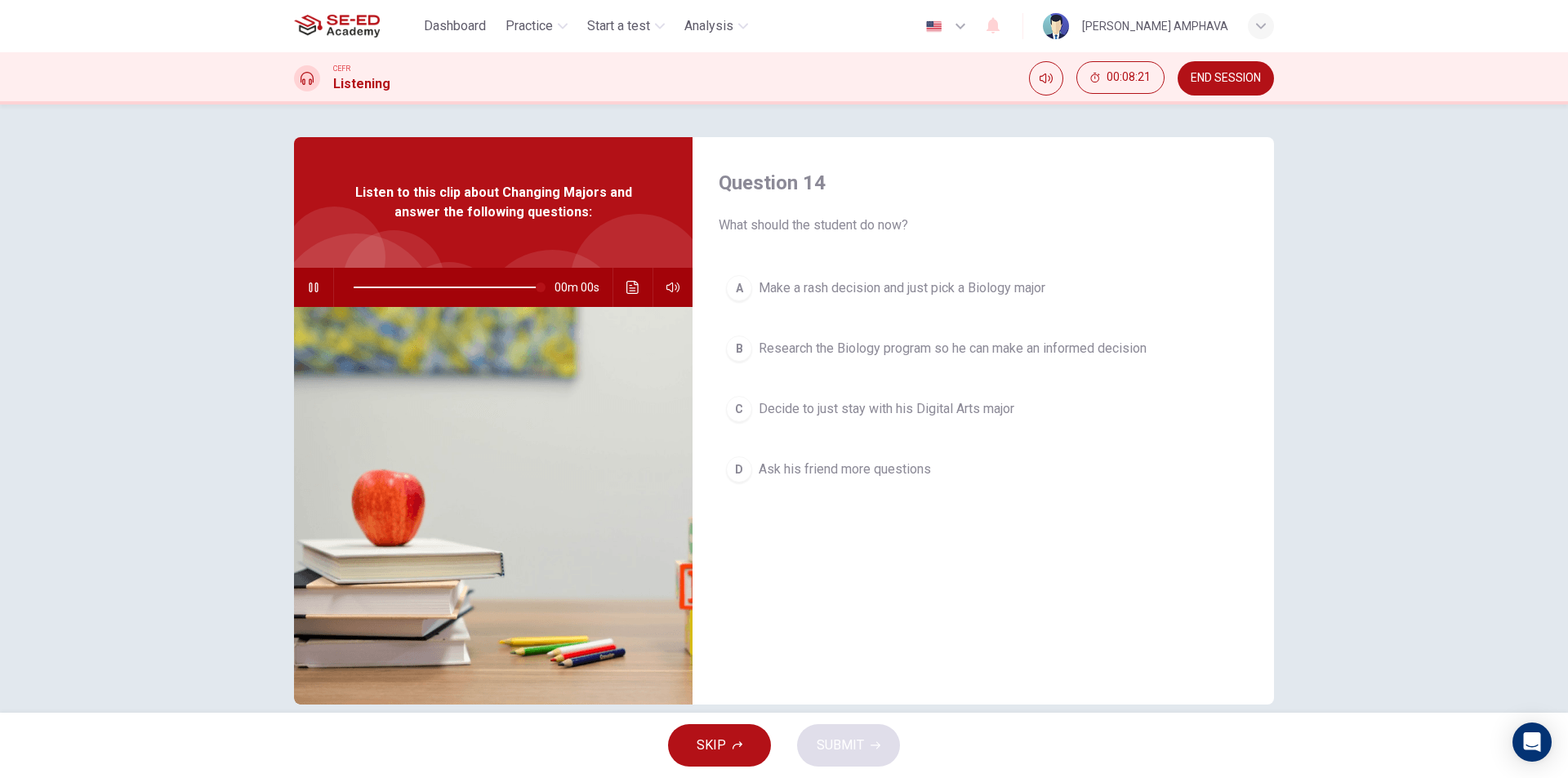
type input "0"
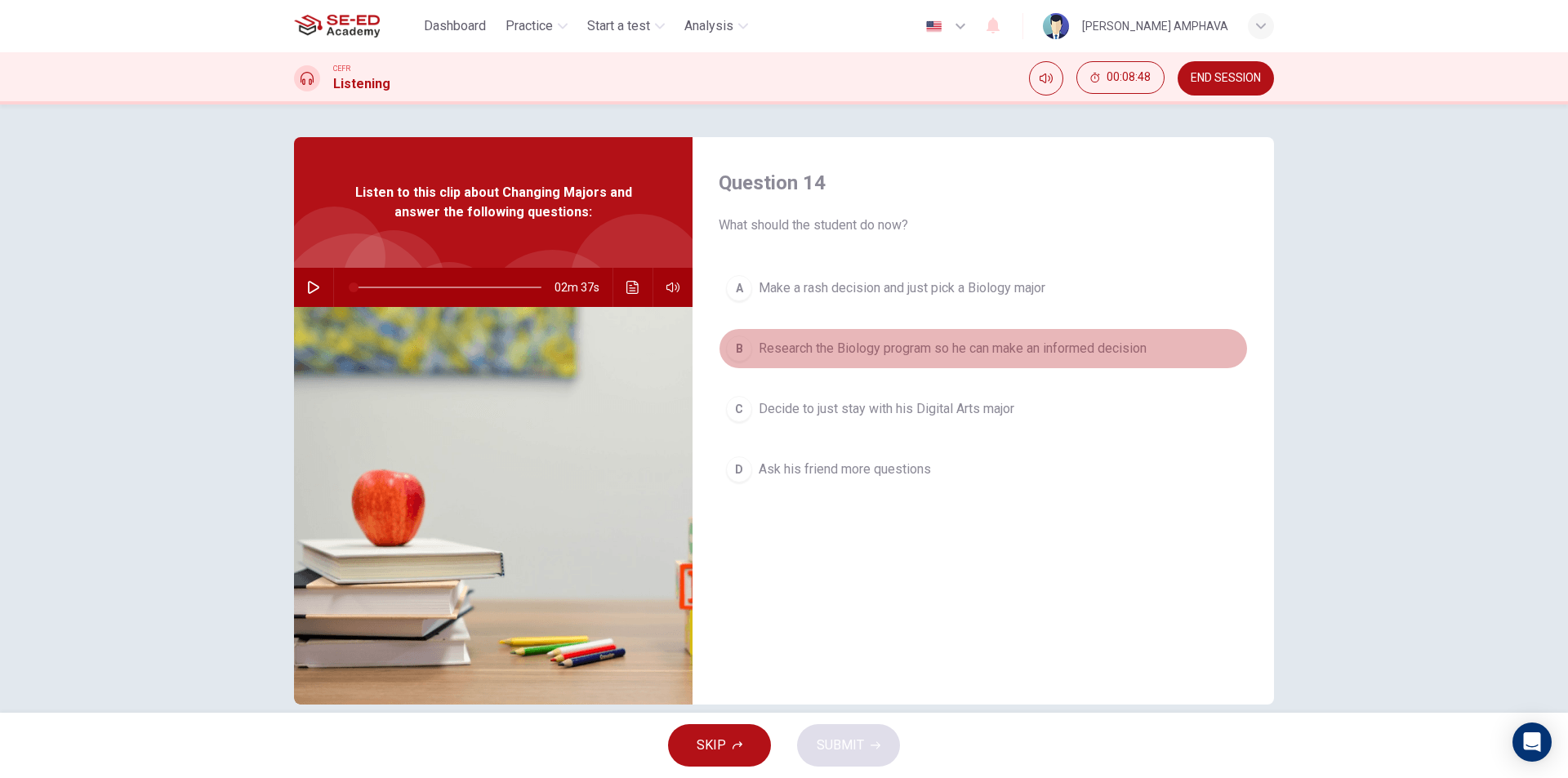
click at [870, 350] on span "Research the Biology program so he can make an informed decision" at bounding box center [953, 349] width 388 height 20
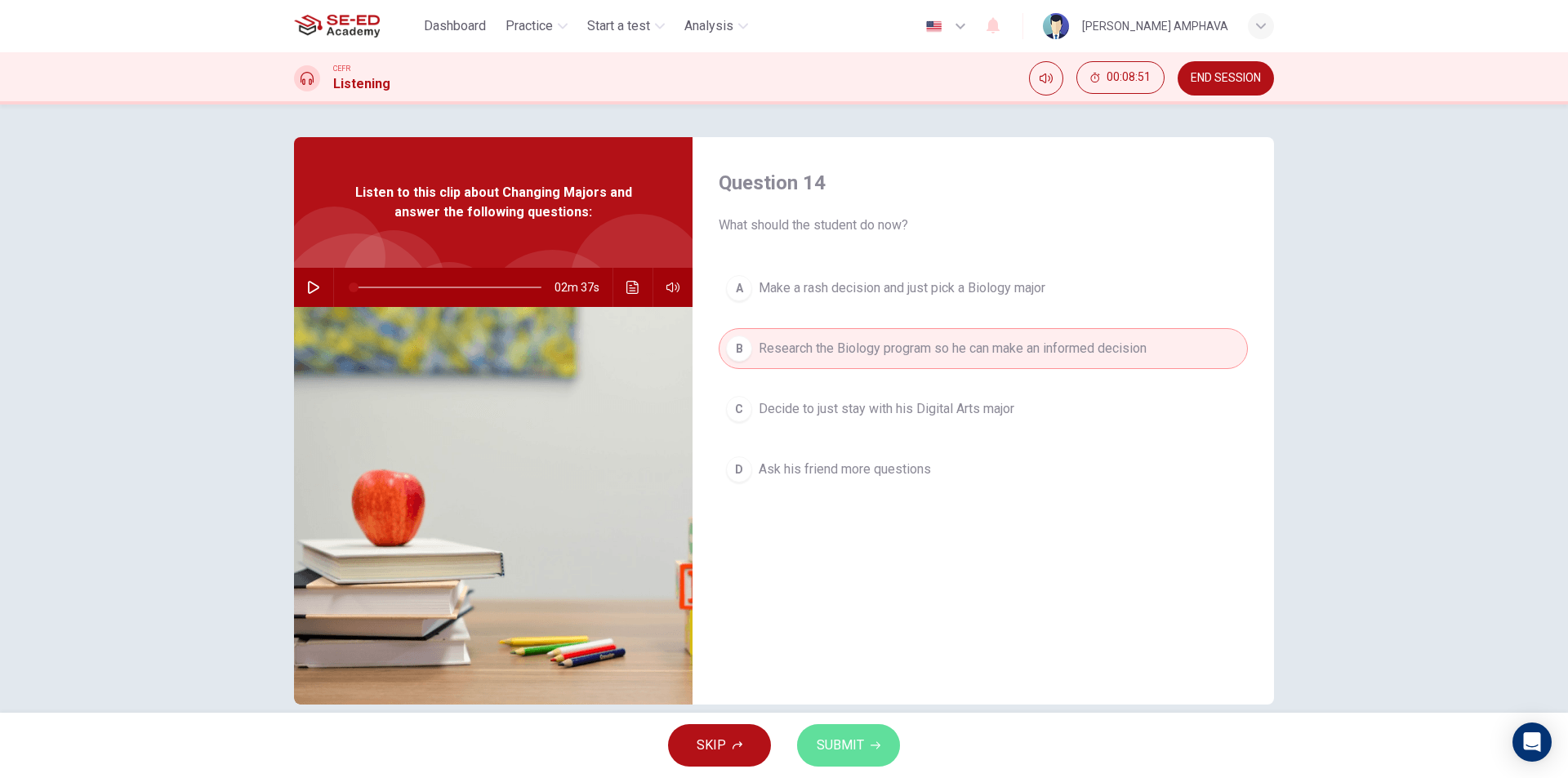
click at [865, 743] on button "SUBMIT" at bounding box center [848, 745] width 103 height 42
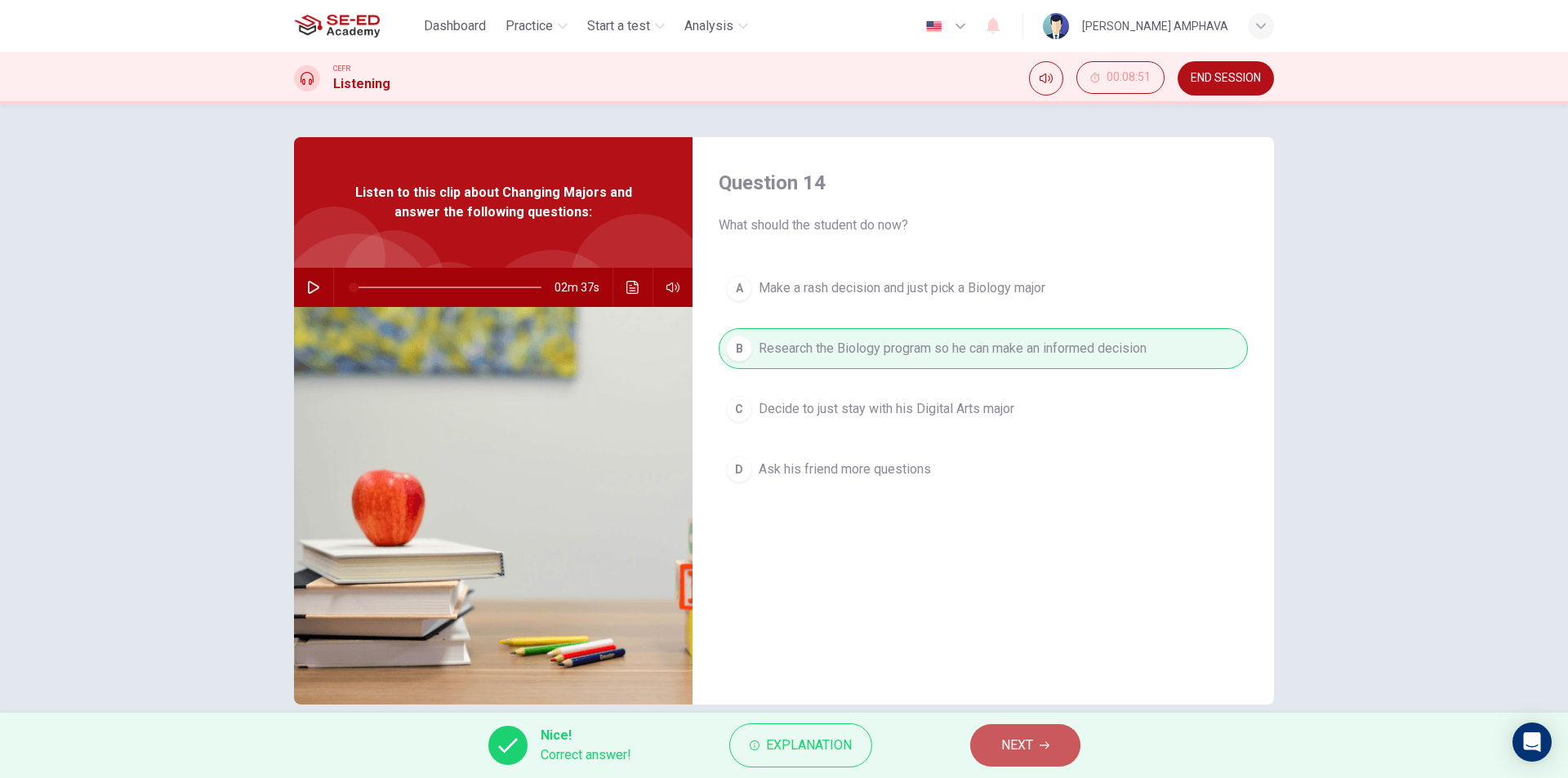
click at [1035, 742] on button "NEXT" at bounding box center [1025, 745] width 110 height 42
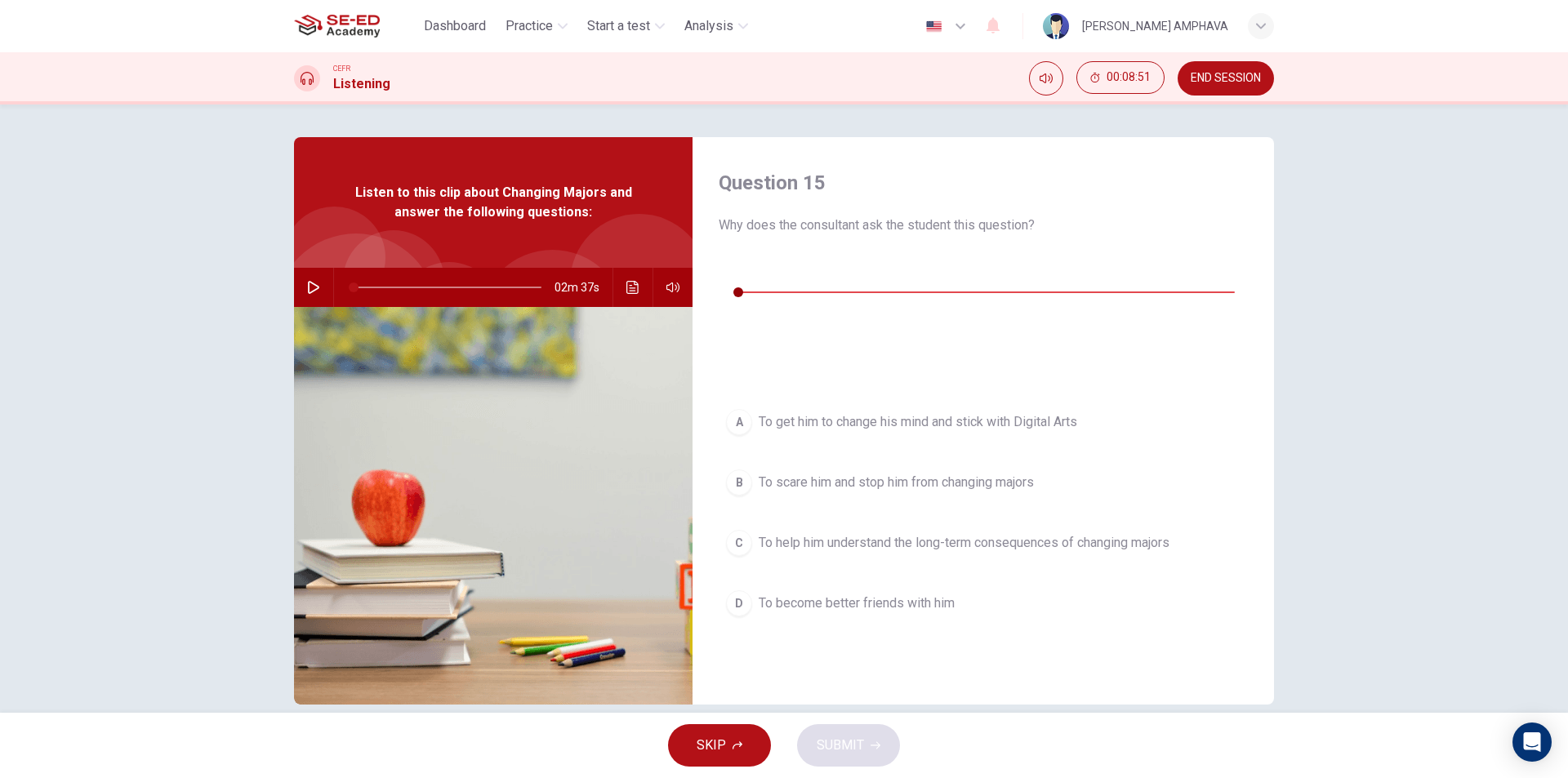
drag, startPoint x: 727, startPoint y: 255, endPoint x: 742, endPoint y: 288, distance: 36.2
click at [727, 263] on div "00m 18s" at bounding box center [983, 312] width 529 height 114
click at [742, 288] on div "Question 15 Why does the consultant ask the student this question? 00m 18s A To…" at bounding box center [983, 421] width 581 height 568
click at [727, 268] on icon "button" at bounding box center [731, 268] width 13 height 13
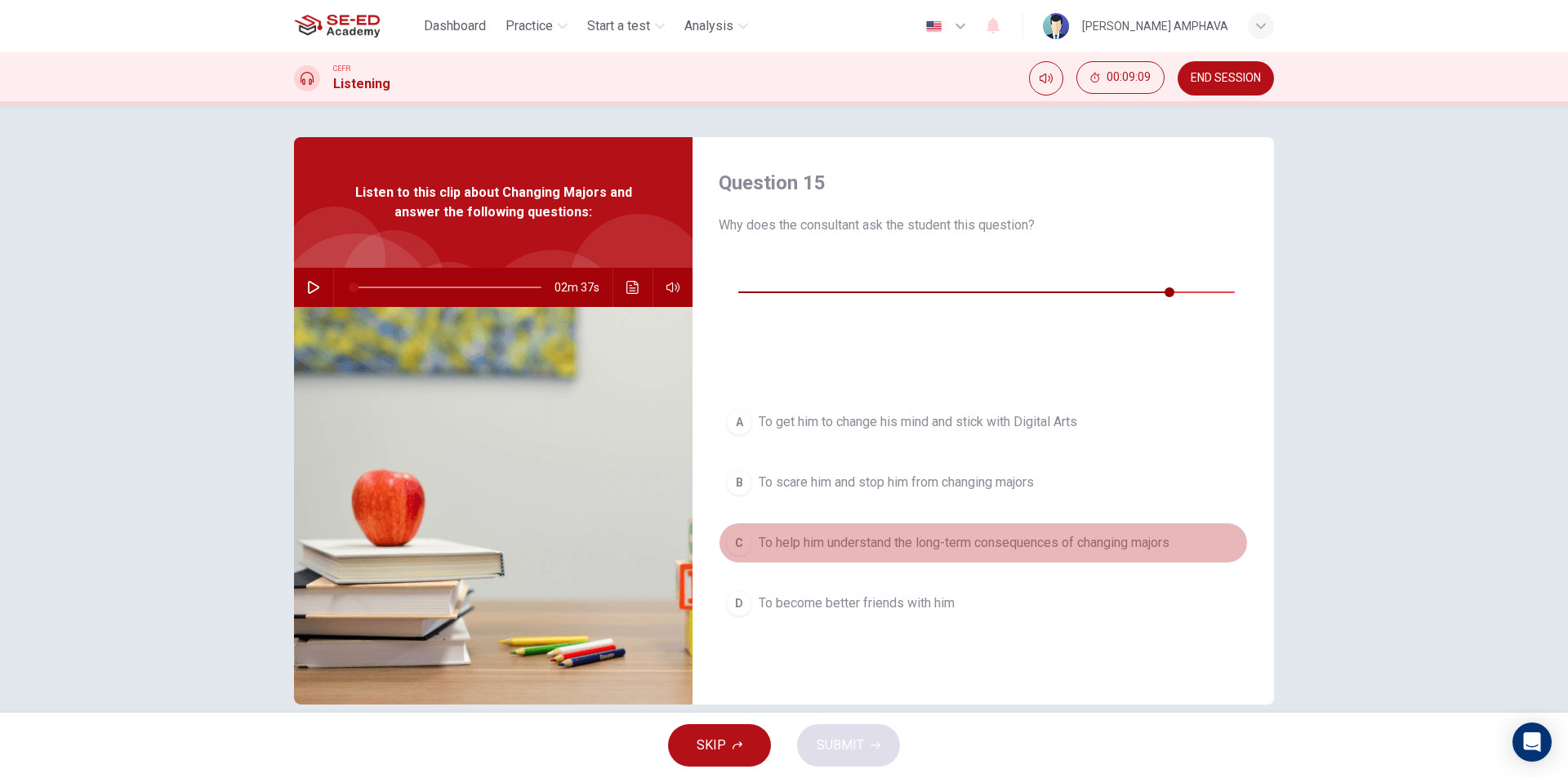
click at [901, 534] on span "To help him understand the long-term consequences of changing majors" at bounding box center [964, 544] width 411 height 20
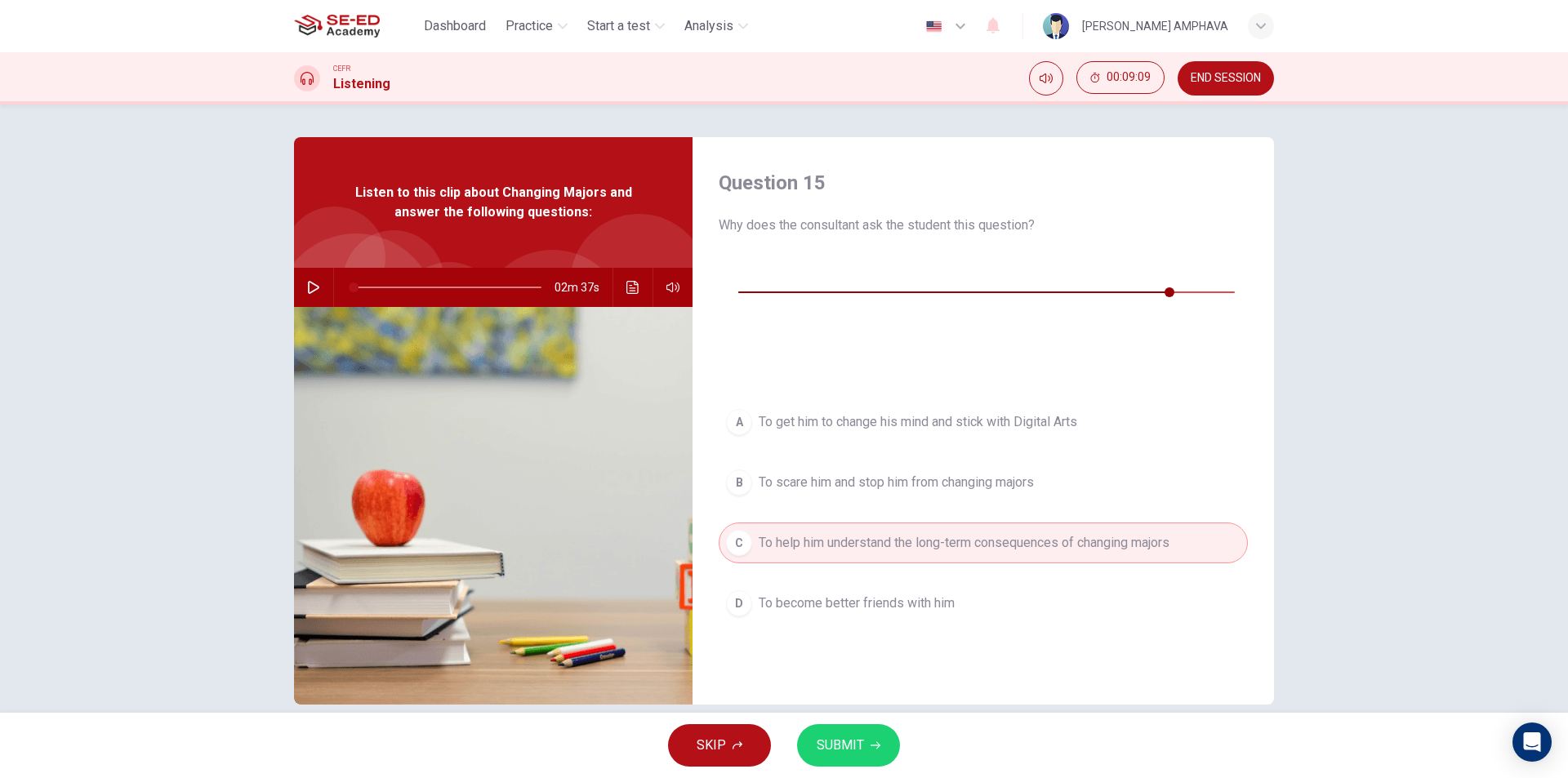
click at [863, 743] on button "SUBMIT" at bounding box center [848, 745] width 103 height 42
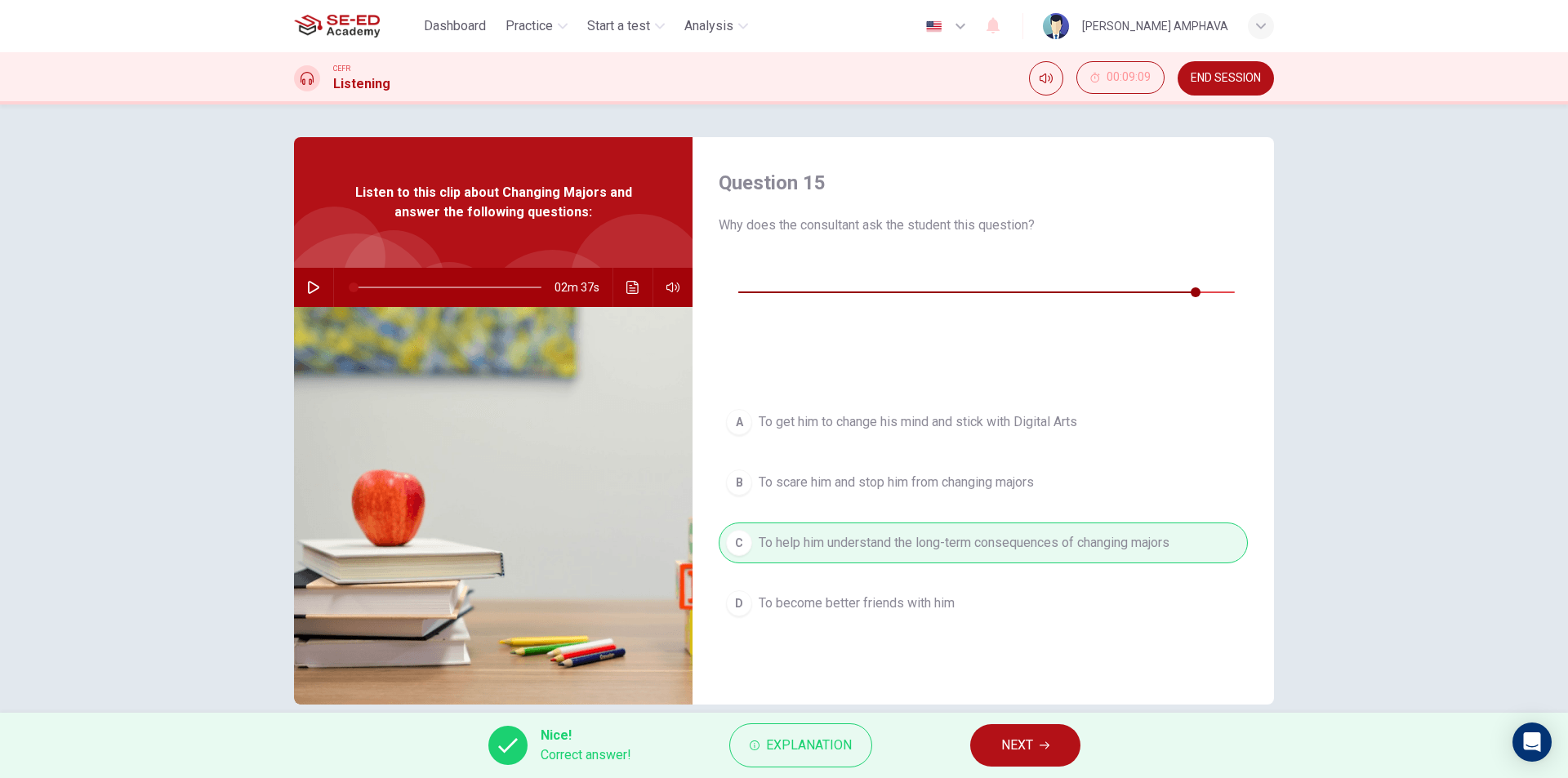
type input "98"
click at [991, 734] on button "NEXT" at bounding box center [1025, 745] width 110 height 42
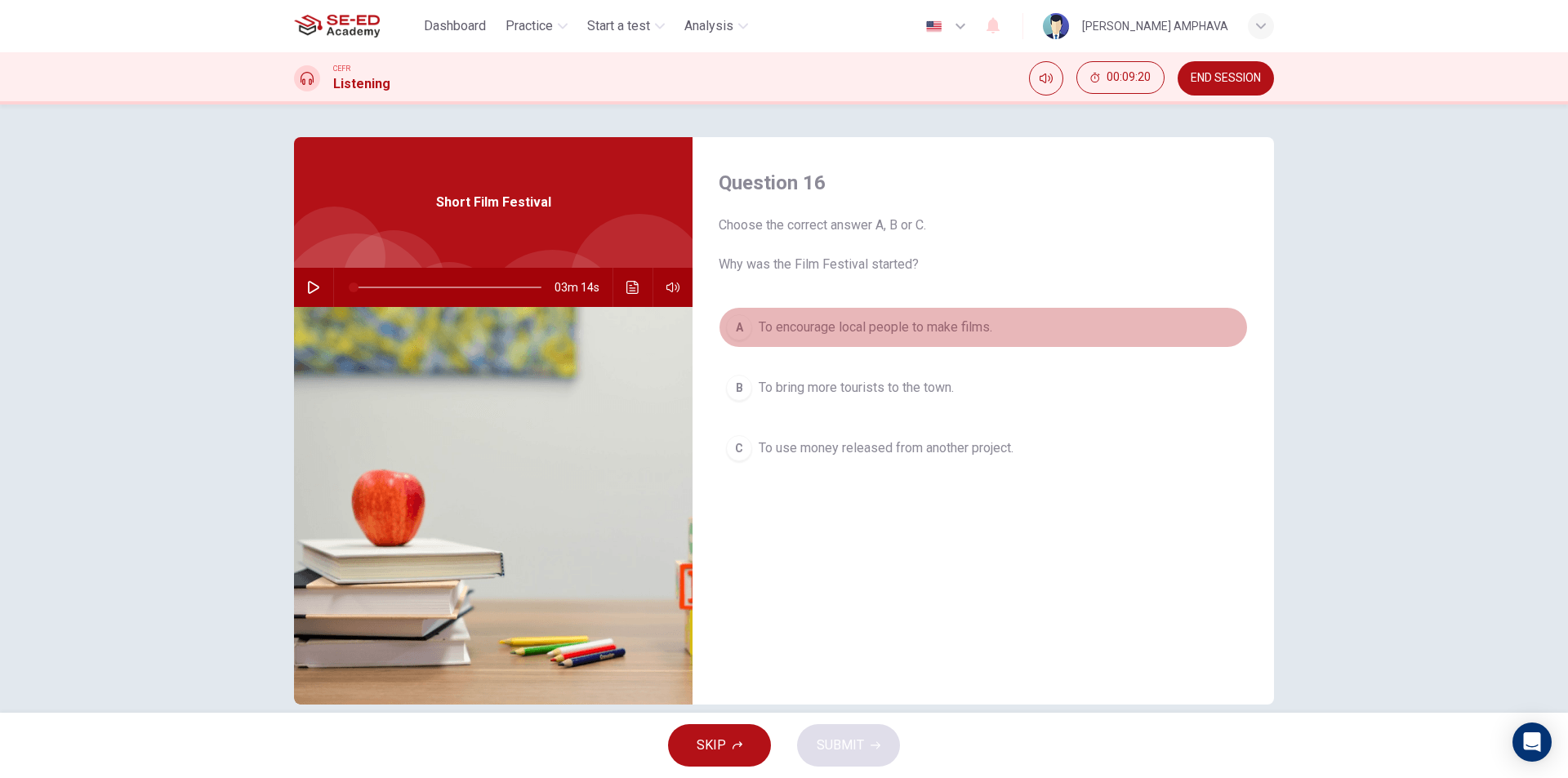
click at [907, 324] on span "To encourage local people to make films." at bounding box center [876, 327] width 234 height 20
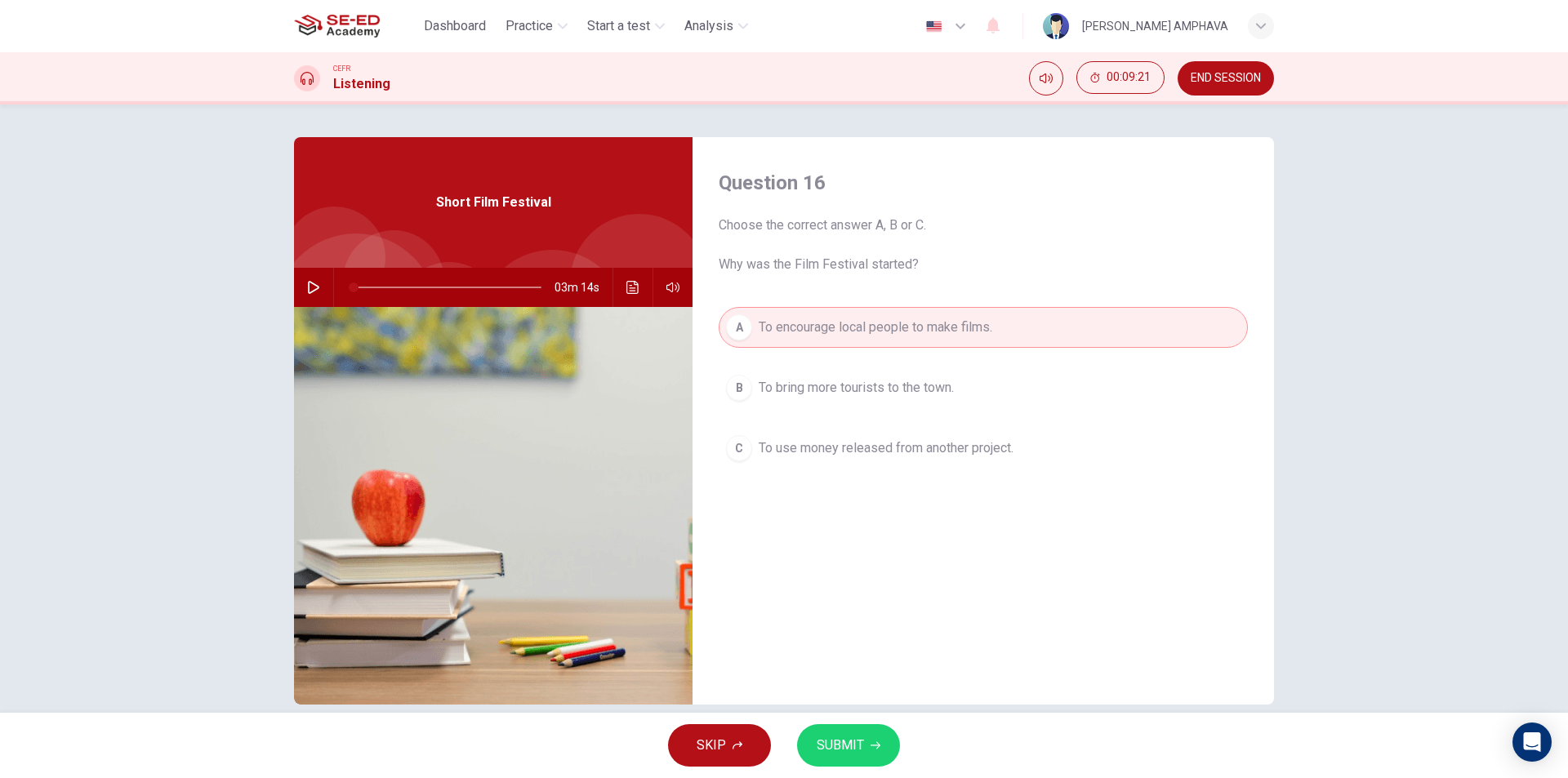
click at [849, 751] on span "SUBMIT" at bounding box center [840, 746] width 47 height 23
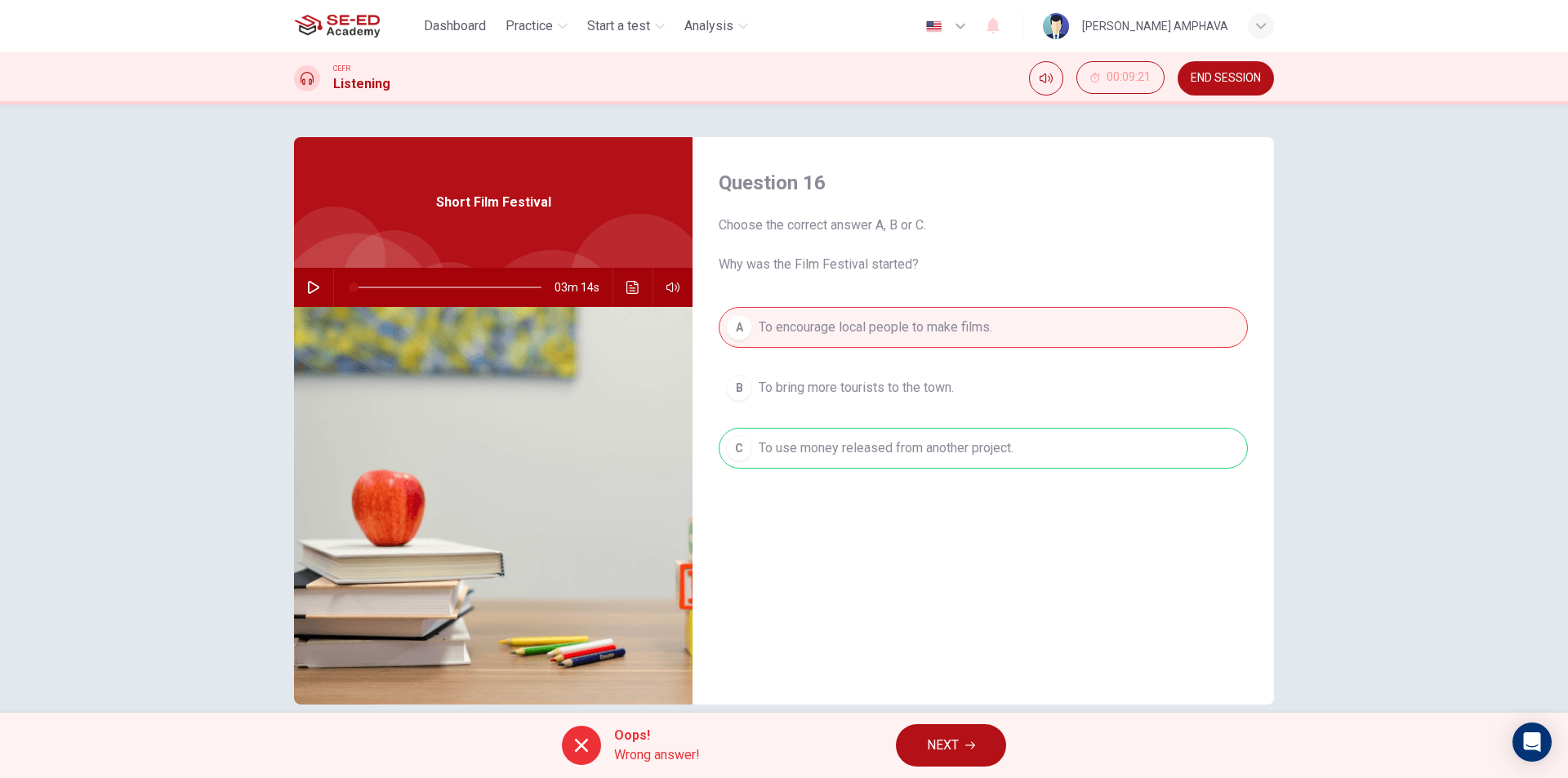
click at [953, 733] on button "NEXT" at bounding box center [950, 745] width 110 height 42
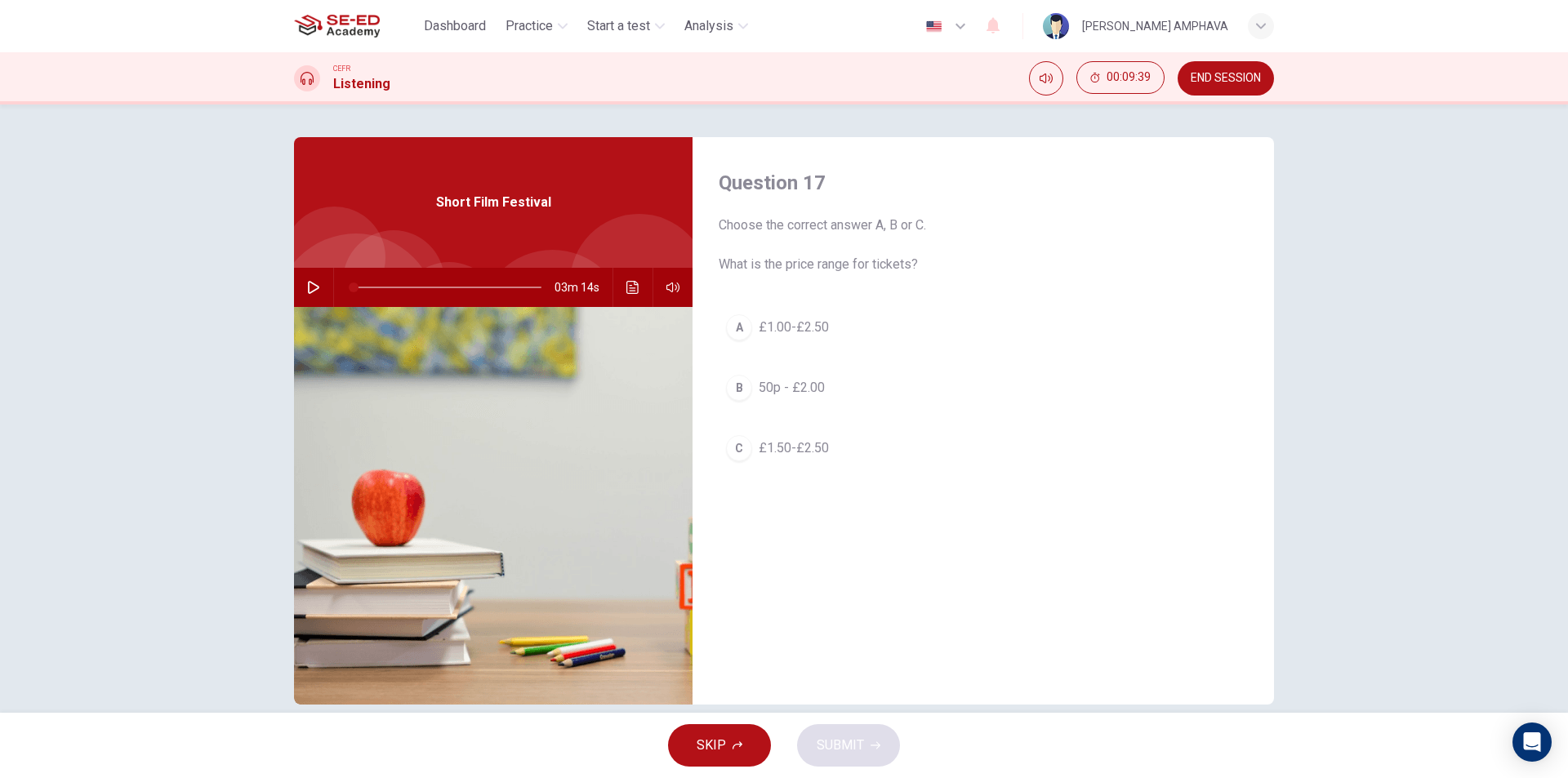
drag, startPoint x: 807, startPoint y: 450, endPoint x: 831, endPoint y: 483, distance: 40.8
click at [806, 450] on span "£1.50-£2.50" at bounding box center [794, 448] width 70 height 20
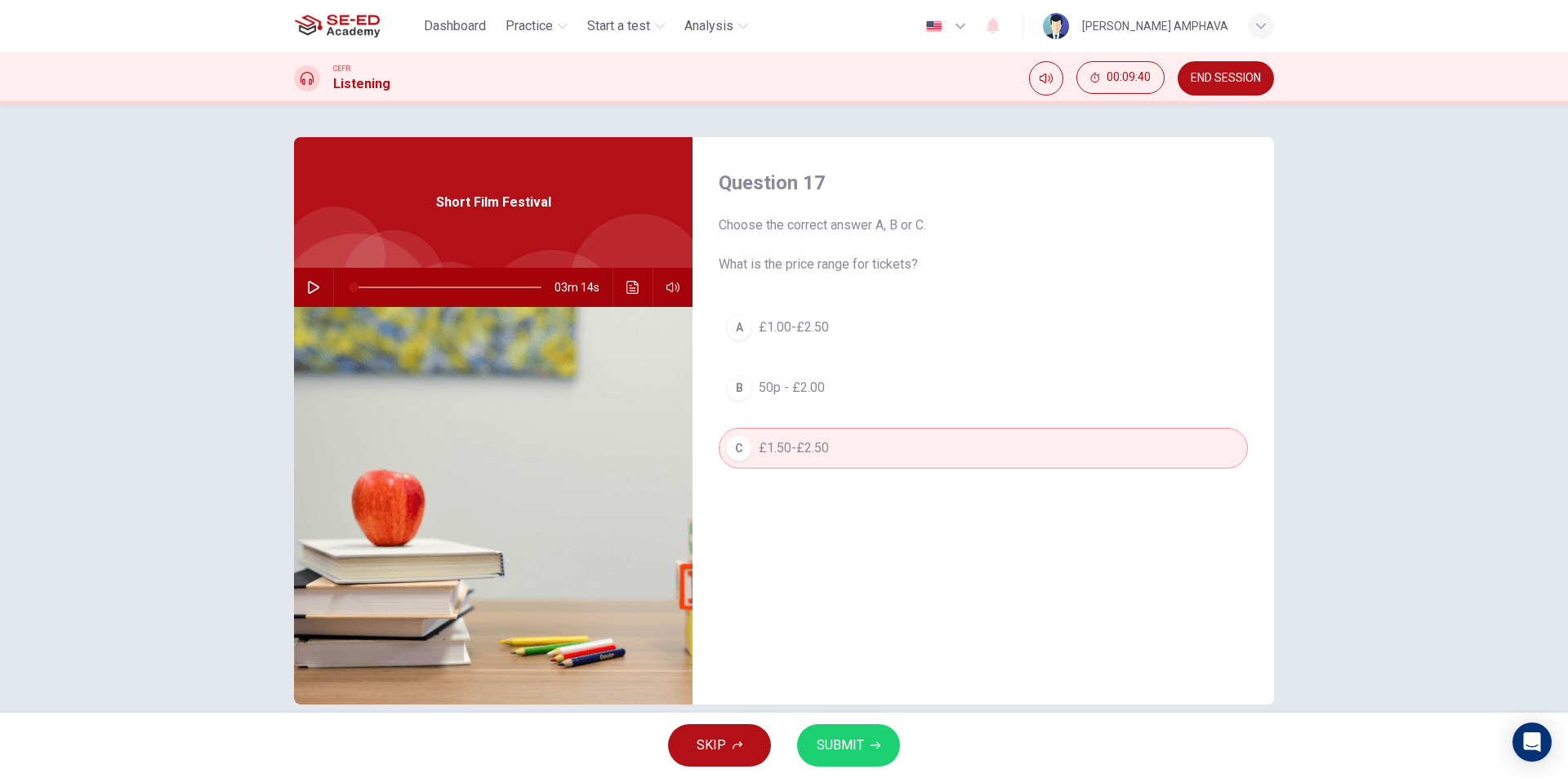
click at [856, 748] on span "SUBMIT" at bounding box center [840, 746] width 47 height 23
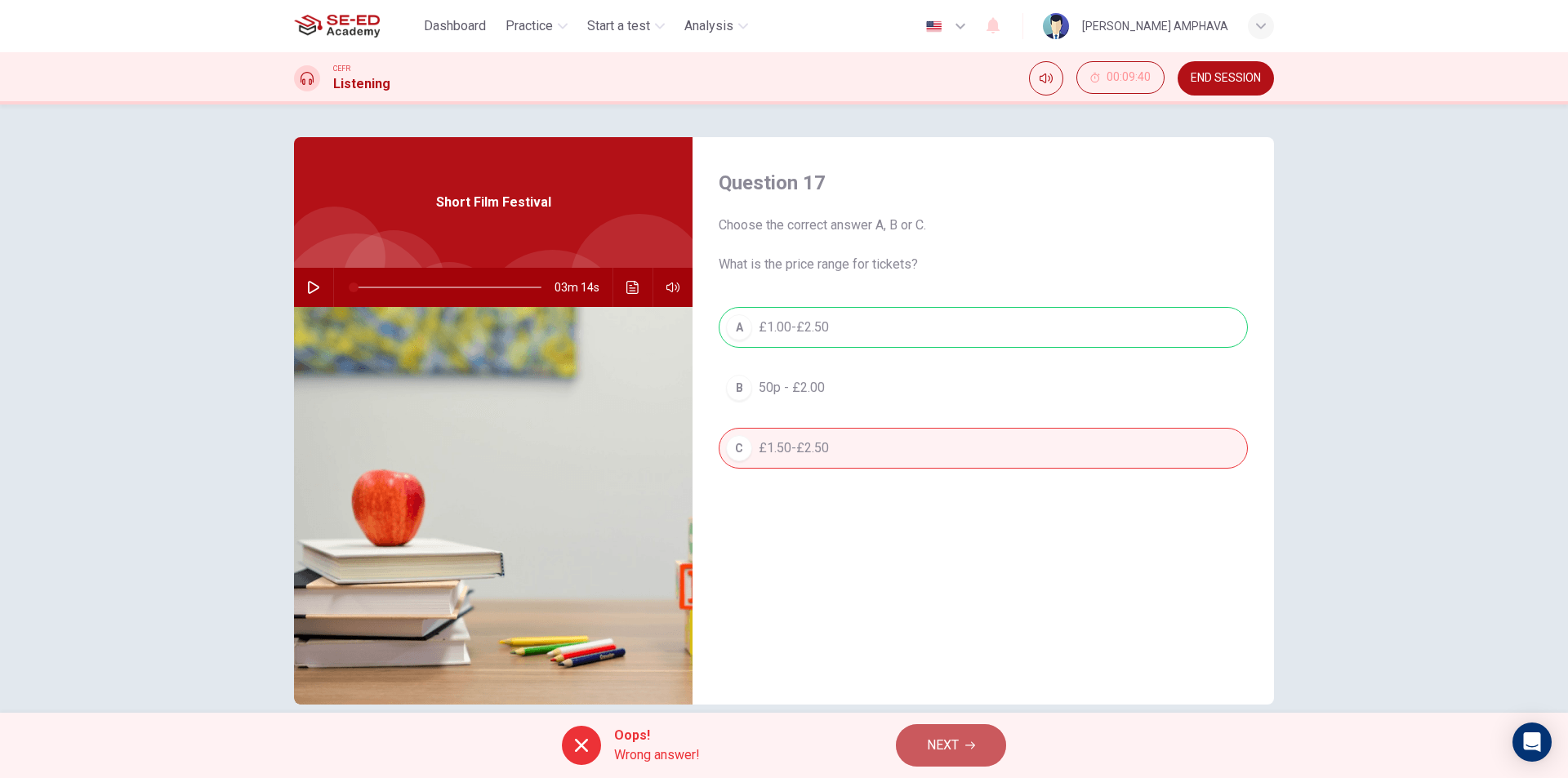
click at [937, 757] on button "NEXT" at bounding box center [950, 745] width 110 height 42
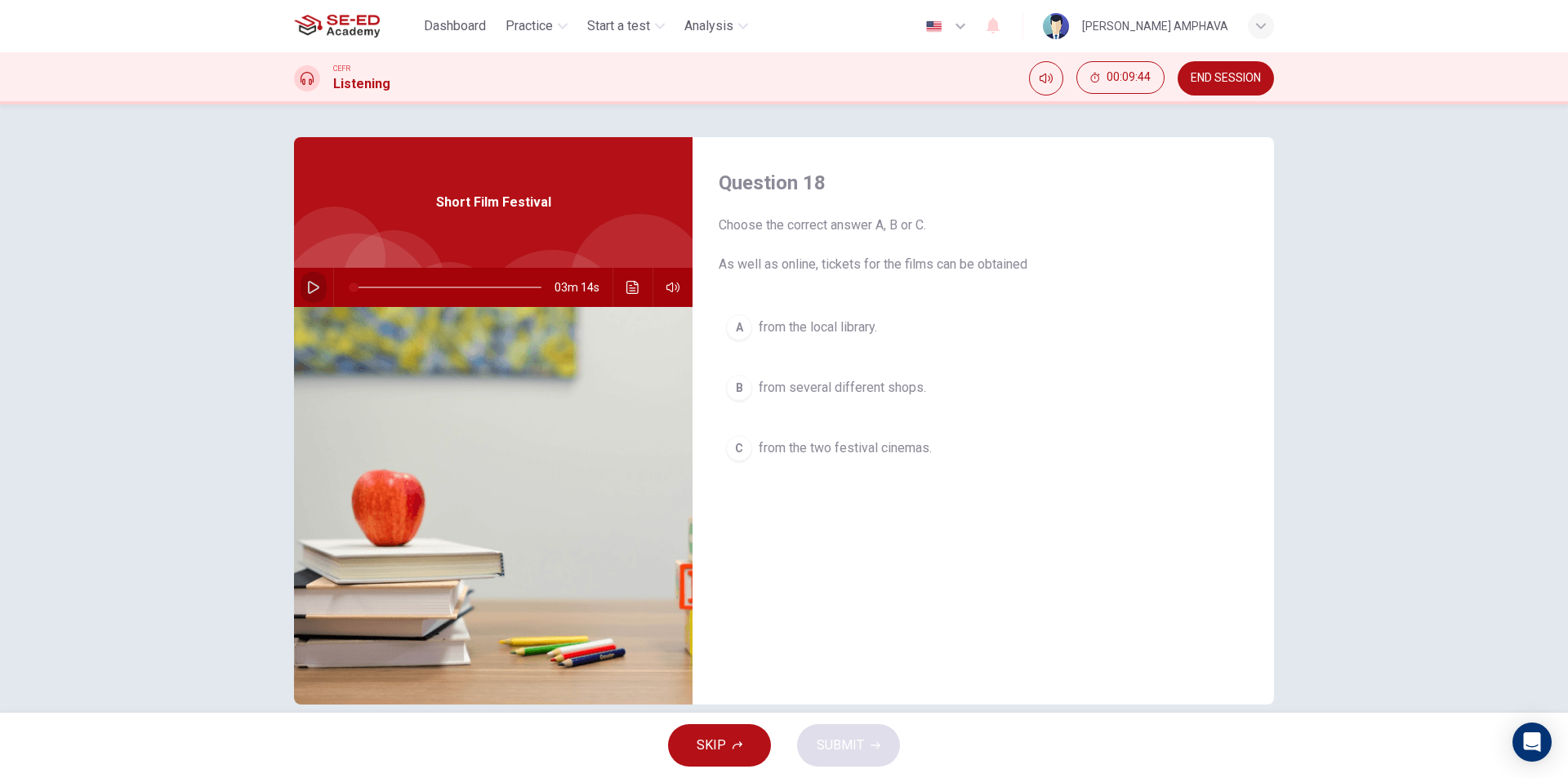
click at [310, 297] on button "button" at bounding box center [314, 287] width 27 height 39
drag, startPoint x: 726, startPoint y: 316, endPoint x: 867, endPoint y: 430, distance: 181.3
click at [728, 317] on button "A from the local library." at bounding box center [983, 327] width 529 height 41
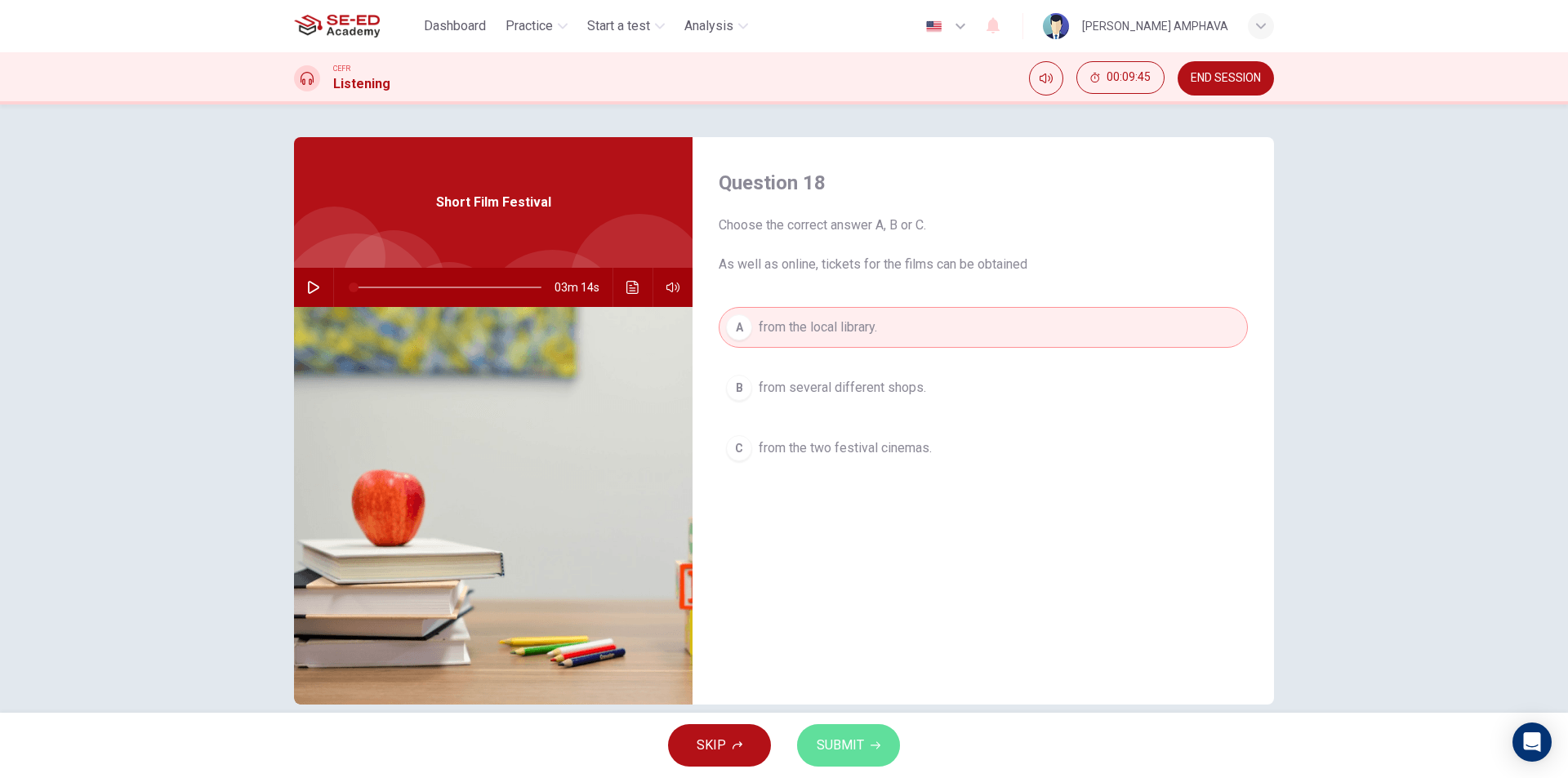
click at [839, 746] on span "SUBMIT" at bounding box center [840, 746] width 47 height 23
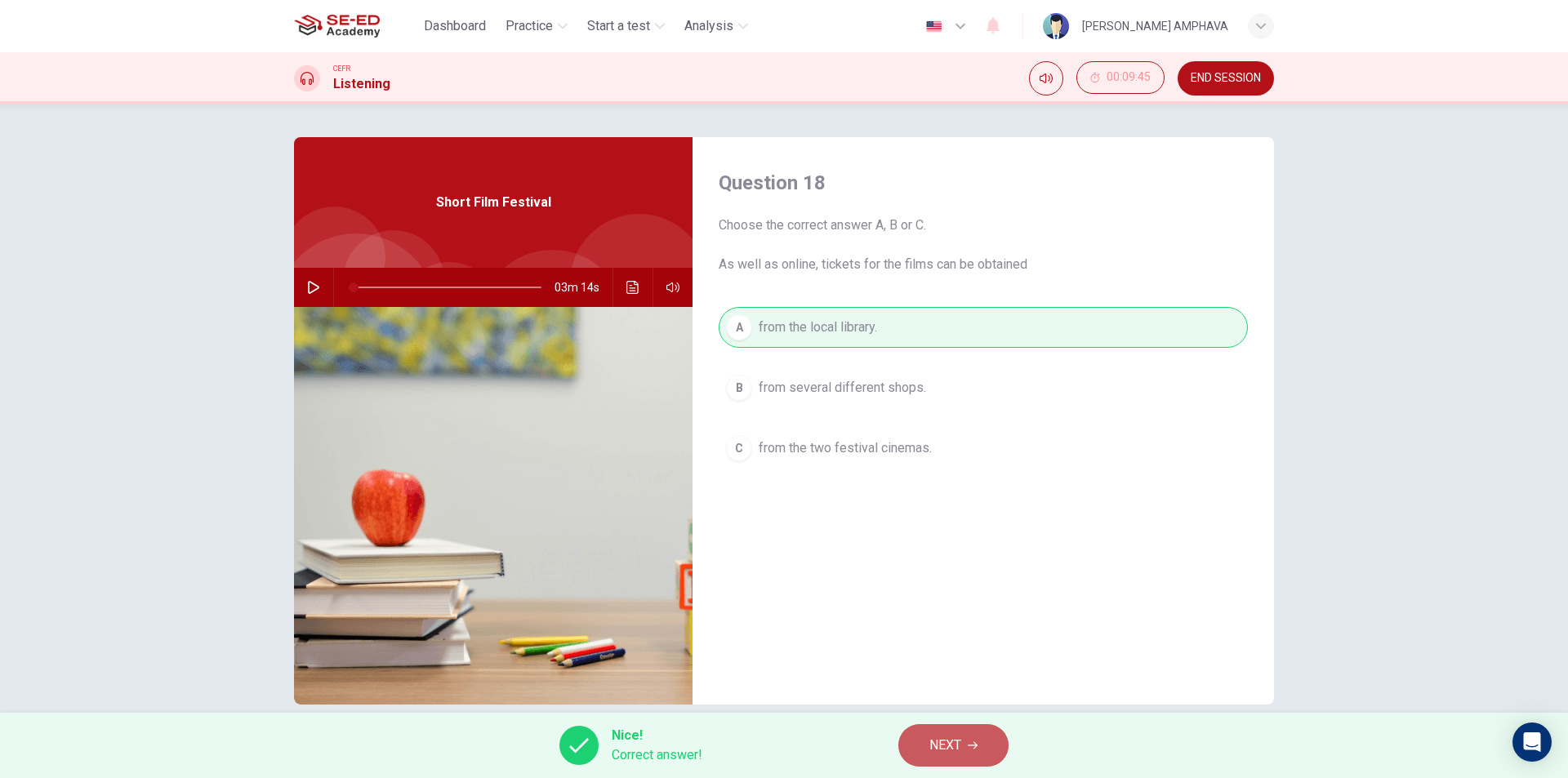
click at [977, 739] on button "NEXT" at bounding box center [953, 745] width 110 height 42
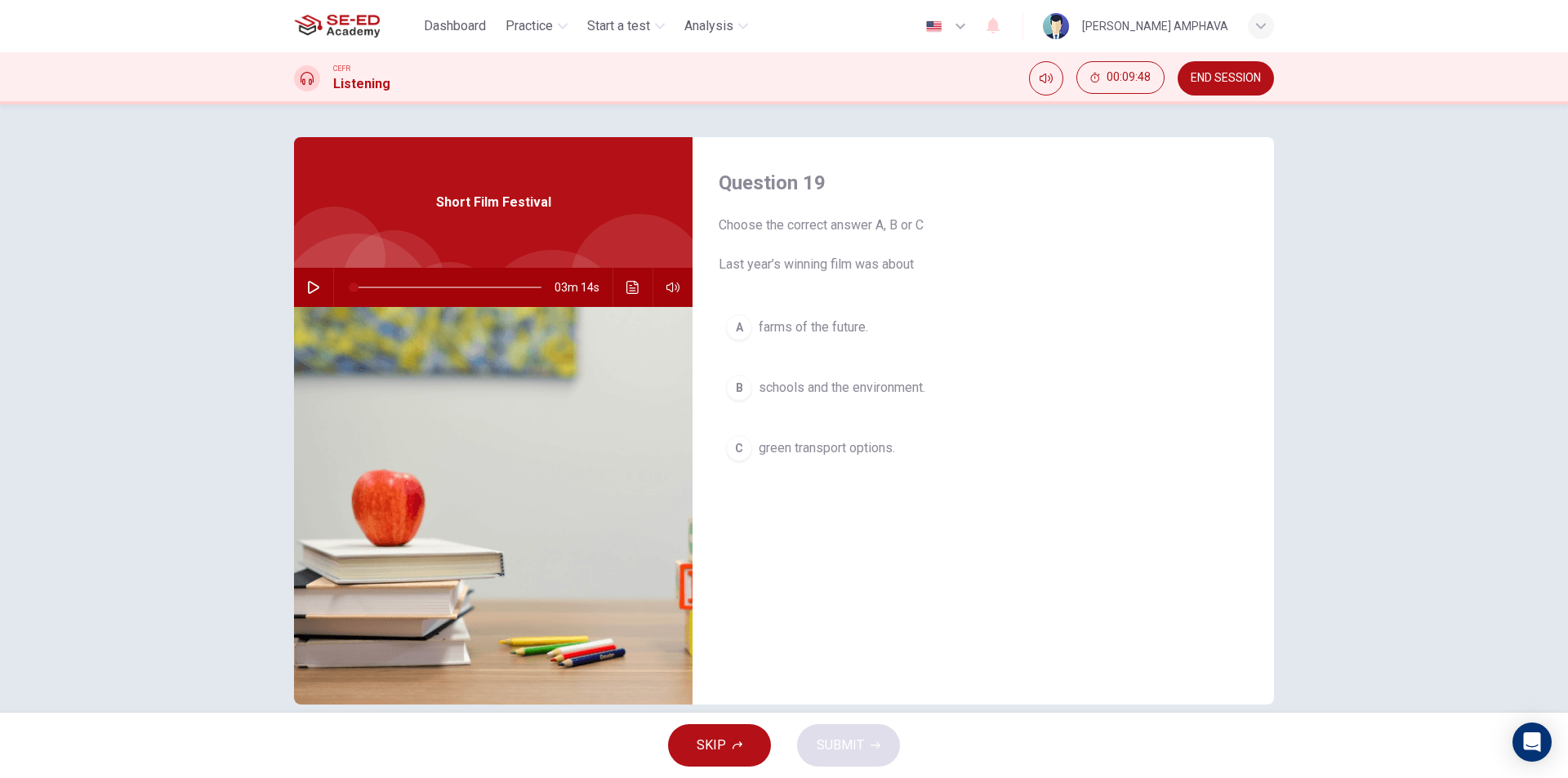
click at [819, 453] on span "green transport options." at bounding box center [827, 448] width 137 height 20
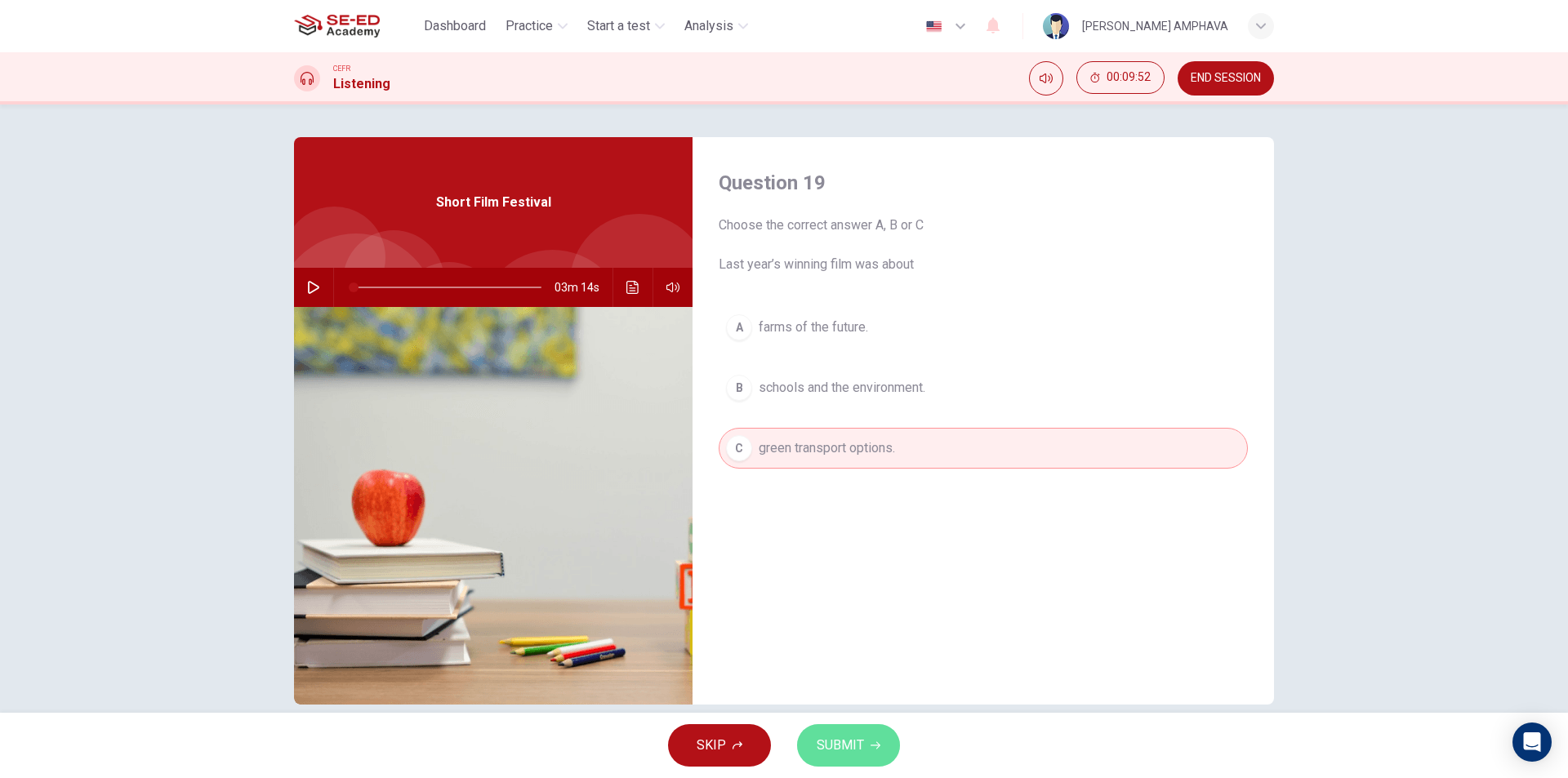
click at [861, 755] on span "SUBMIT" at bounding box center [840, 746] width 47 height 23
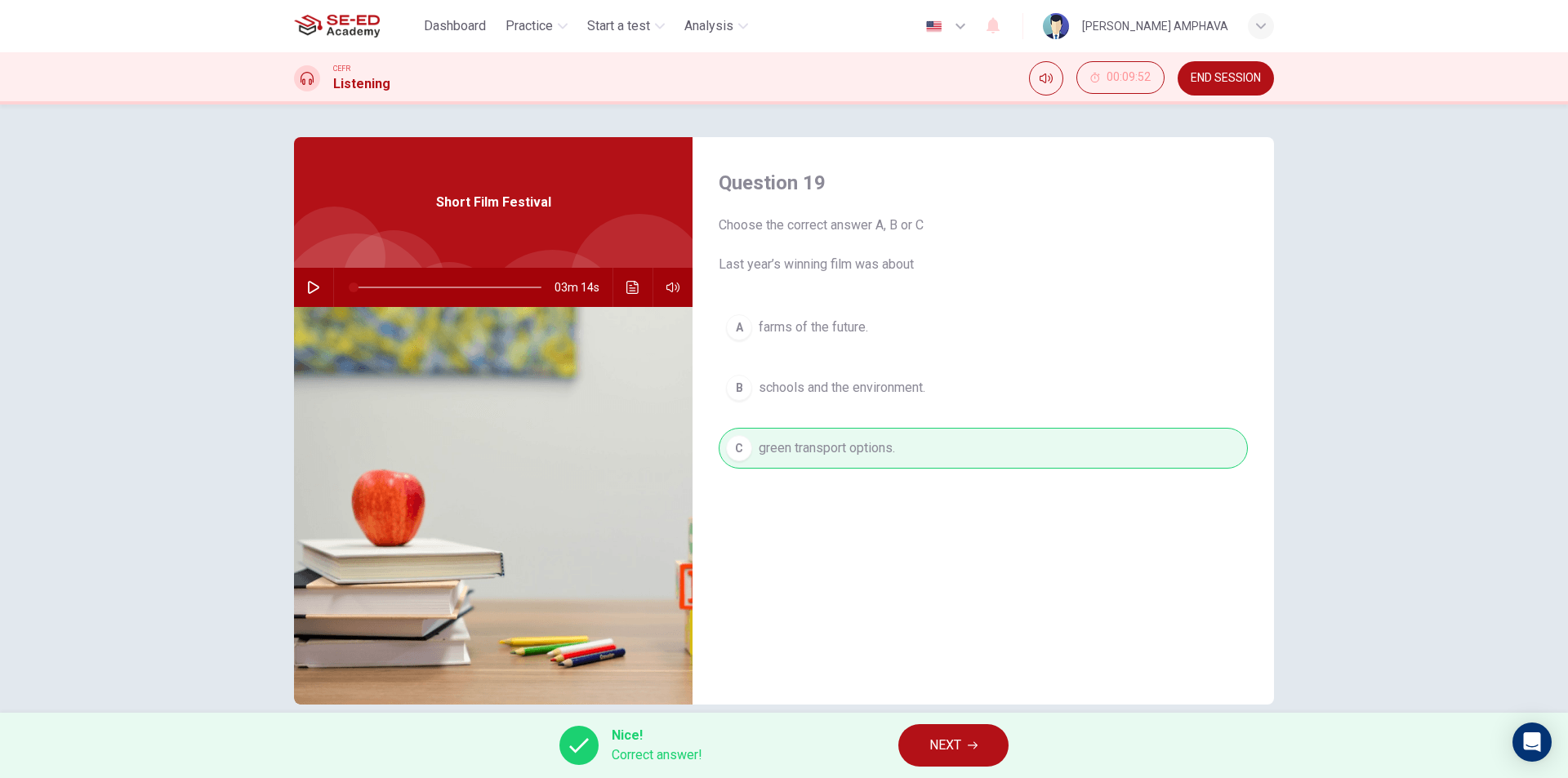
click at [961, 741] on span "NEXT" at bounding box center [945, 746] width 31 height 23
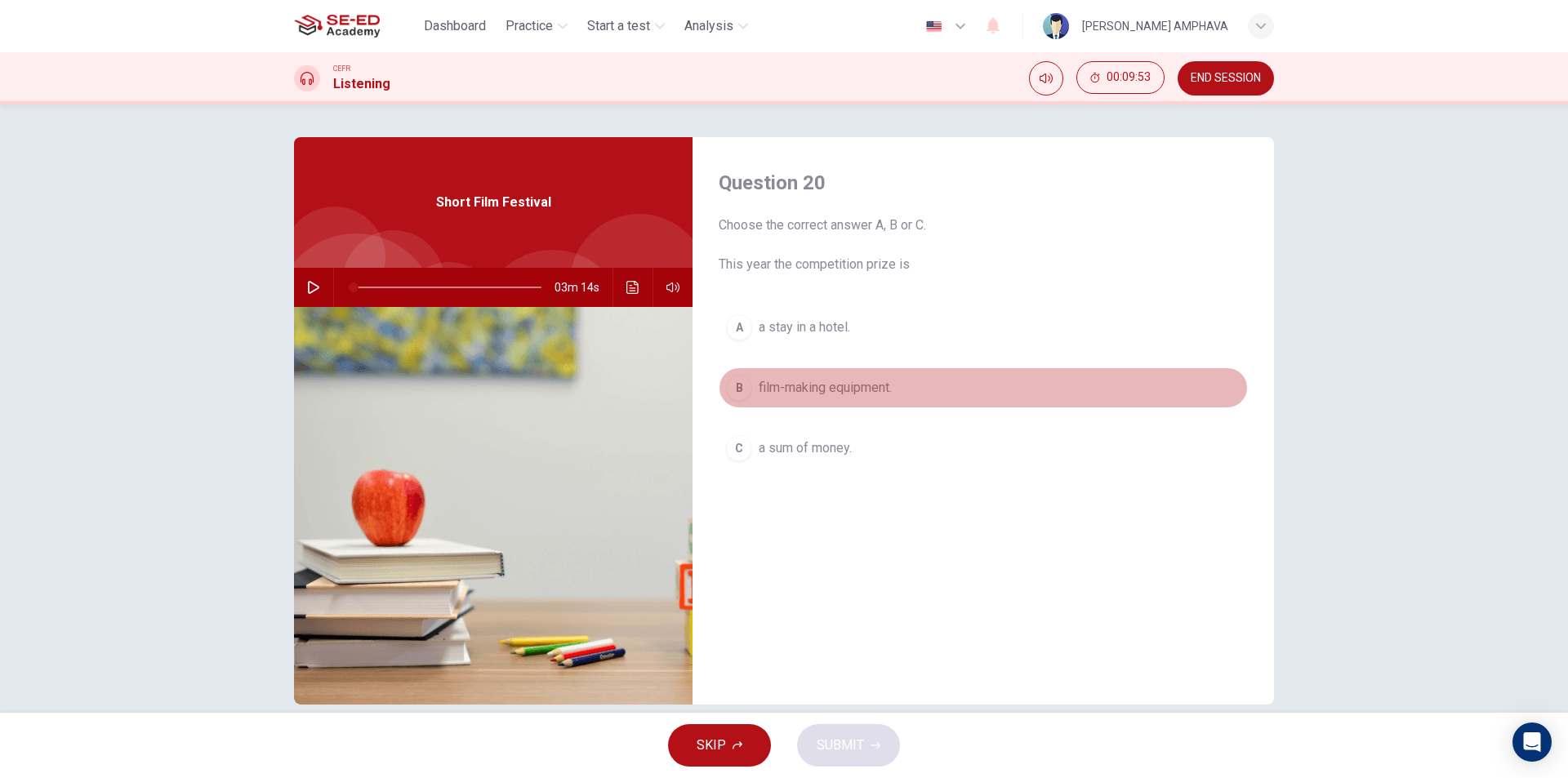
click at [870, 389] on span "film-making equipment." at bounding box center [825, 388] width 133 height 20
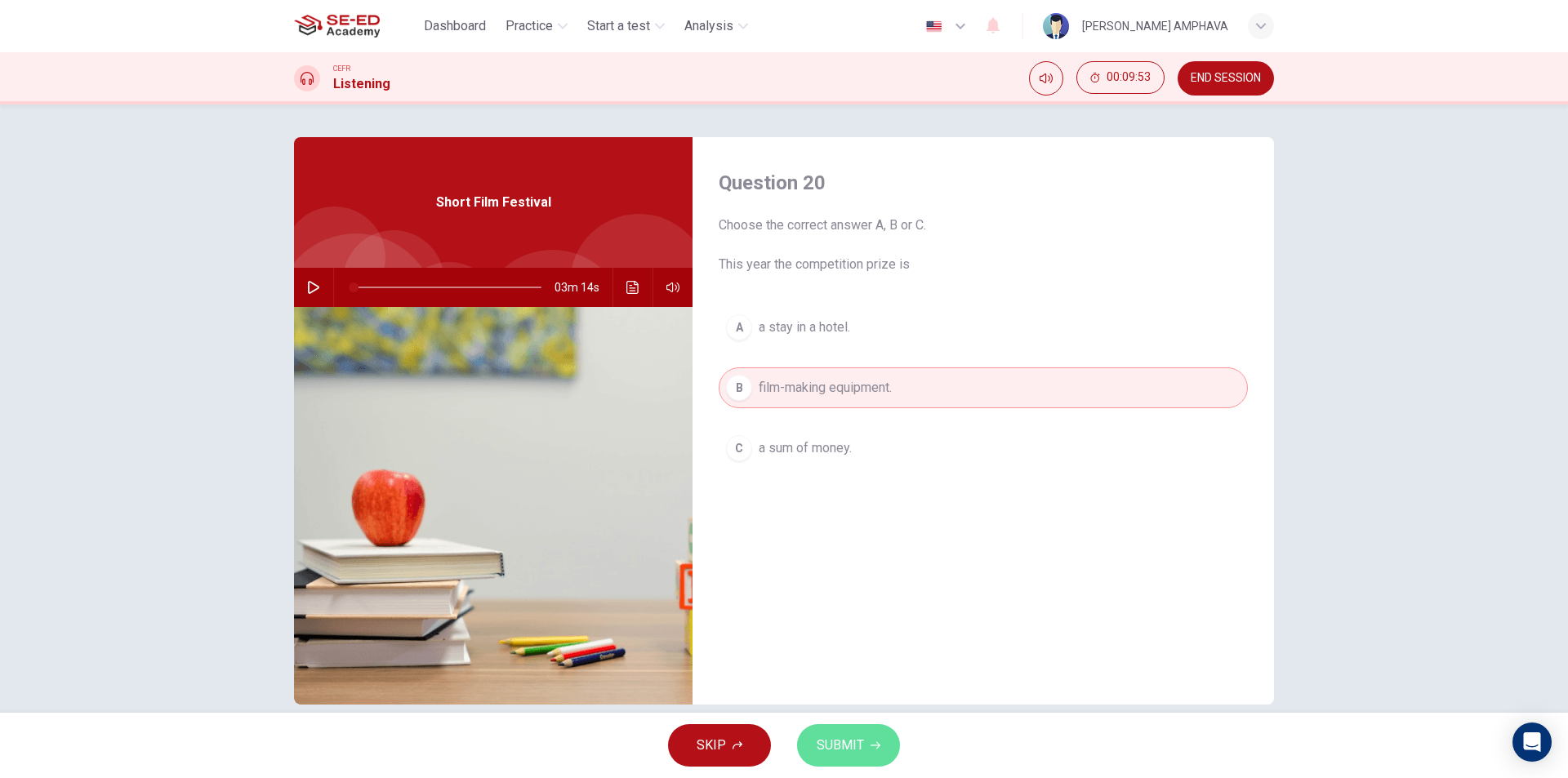
click at [855, 751] on span "SUBMIT" at bounding box center [840, 746] width 47 height 23
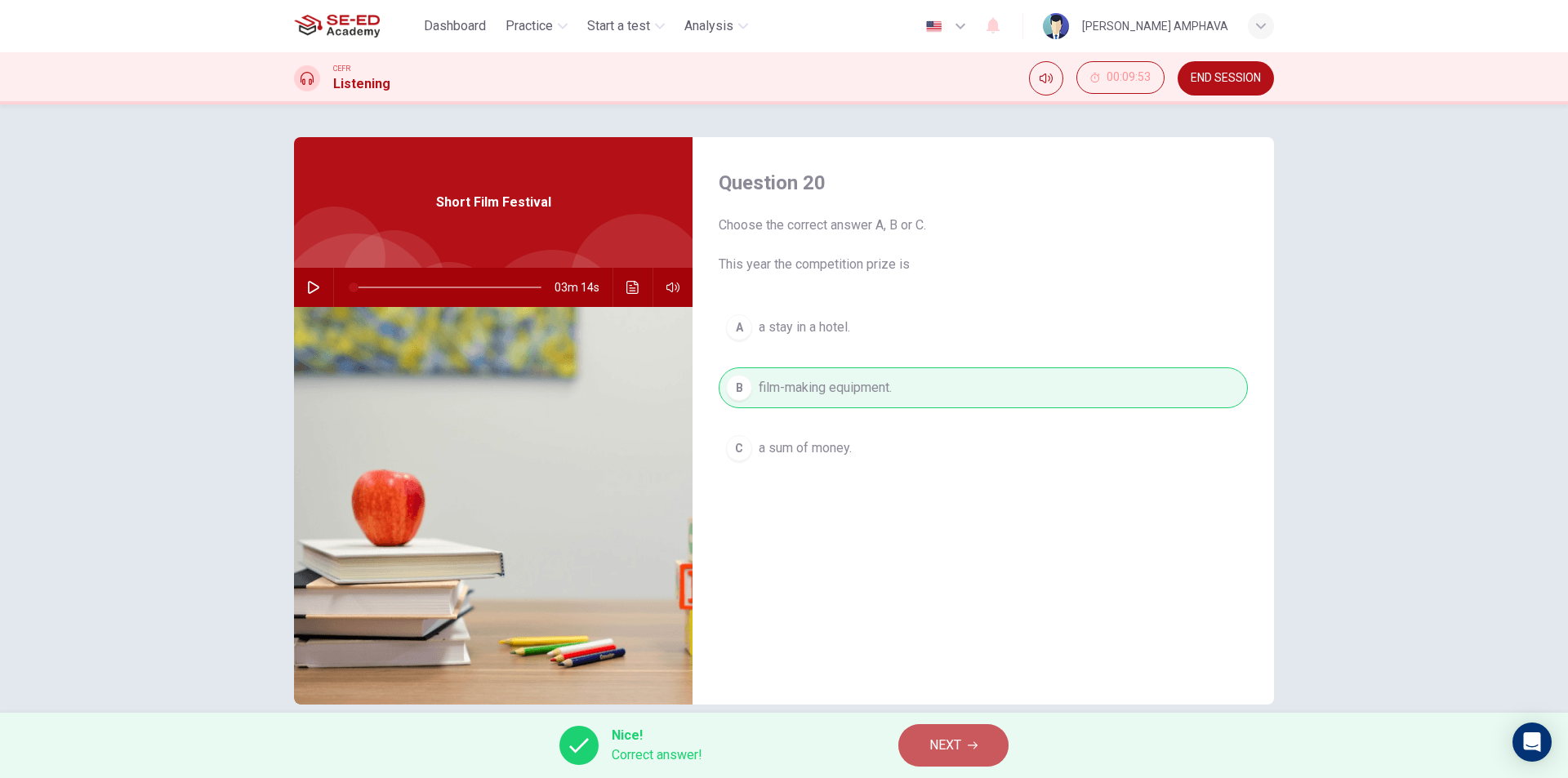
click at [930, 760] on button "NEXT" at bounding box center [953, 745] width 110 height 42
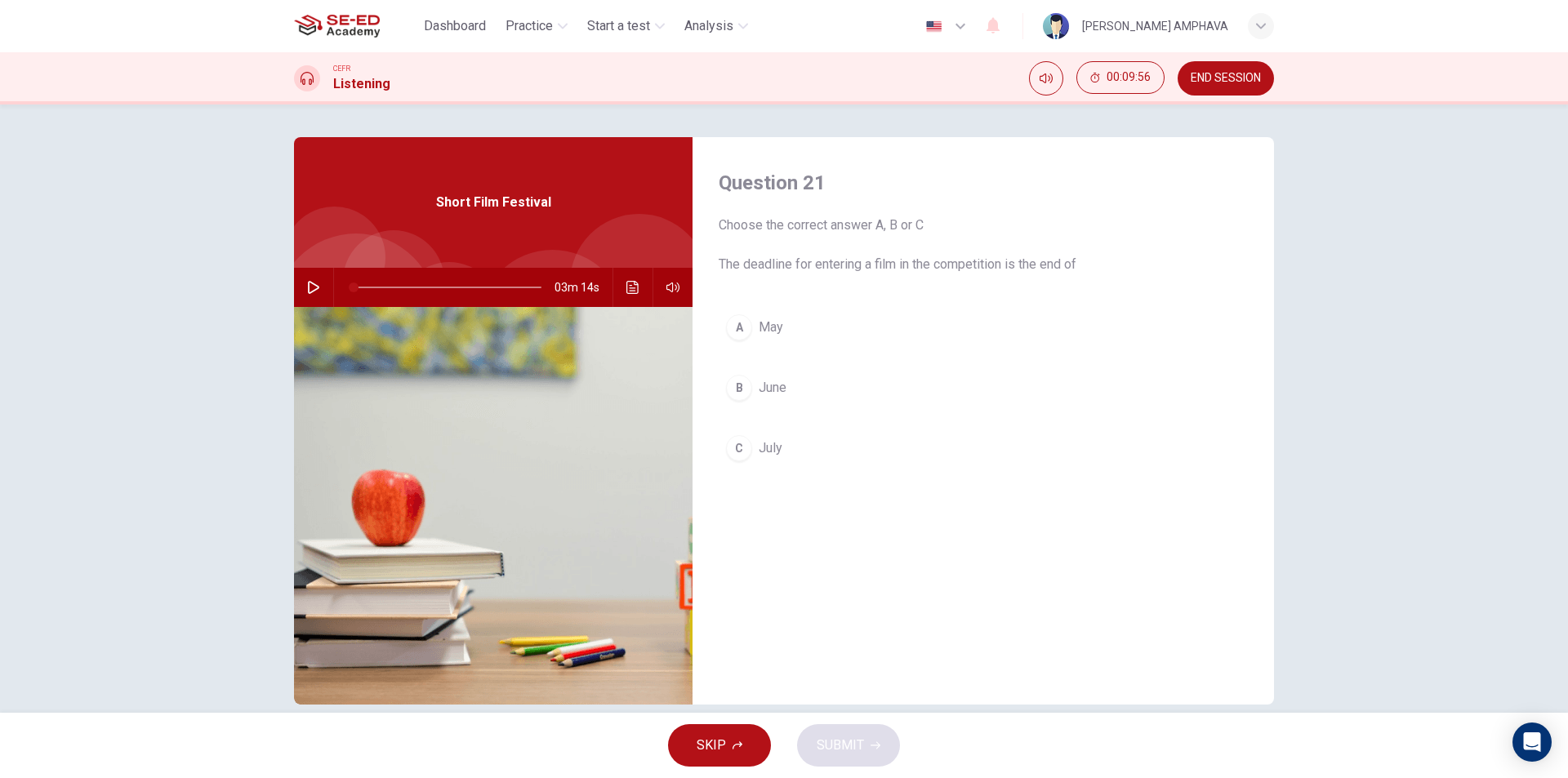
click at [297, 278] on div "03m 14s" at bounding box center [493, 287] width 398 height 39
click at [303, 278] on button "button" at bounding box center [314, 287] width 27 height 39
type input "0"
click at [518, 282] on span at bounding box center [447, 288] width 188 height 23
click at [768, 452] on span "July" at bounding box center [770, 448] width 24 height 20
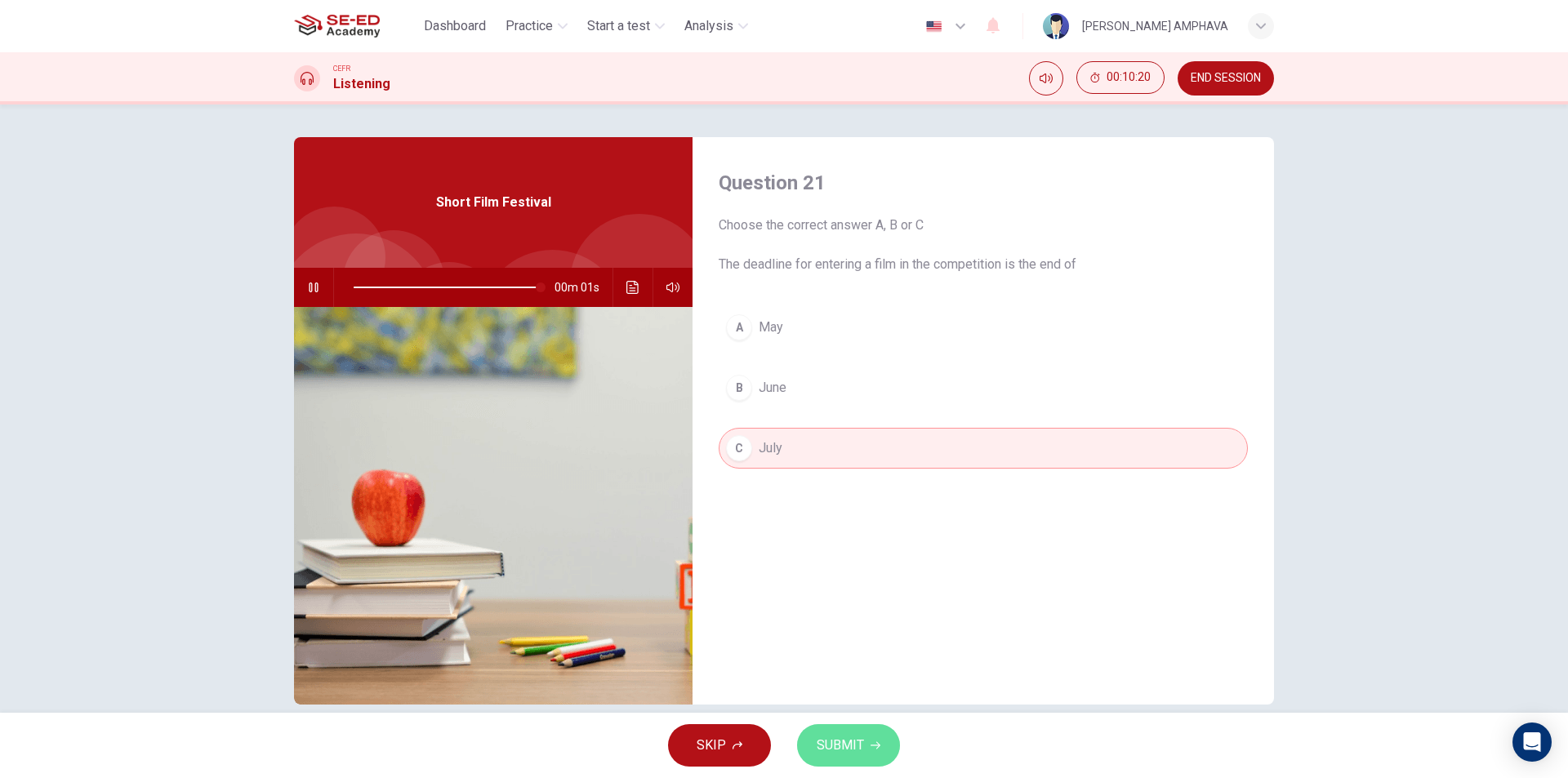
click at [862, 759] on button "SUBMIT" at bounding box center [848, 745] width 103 height 42
type input "0"
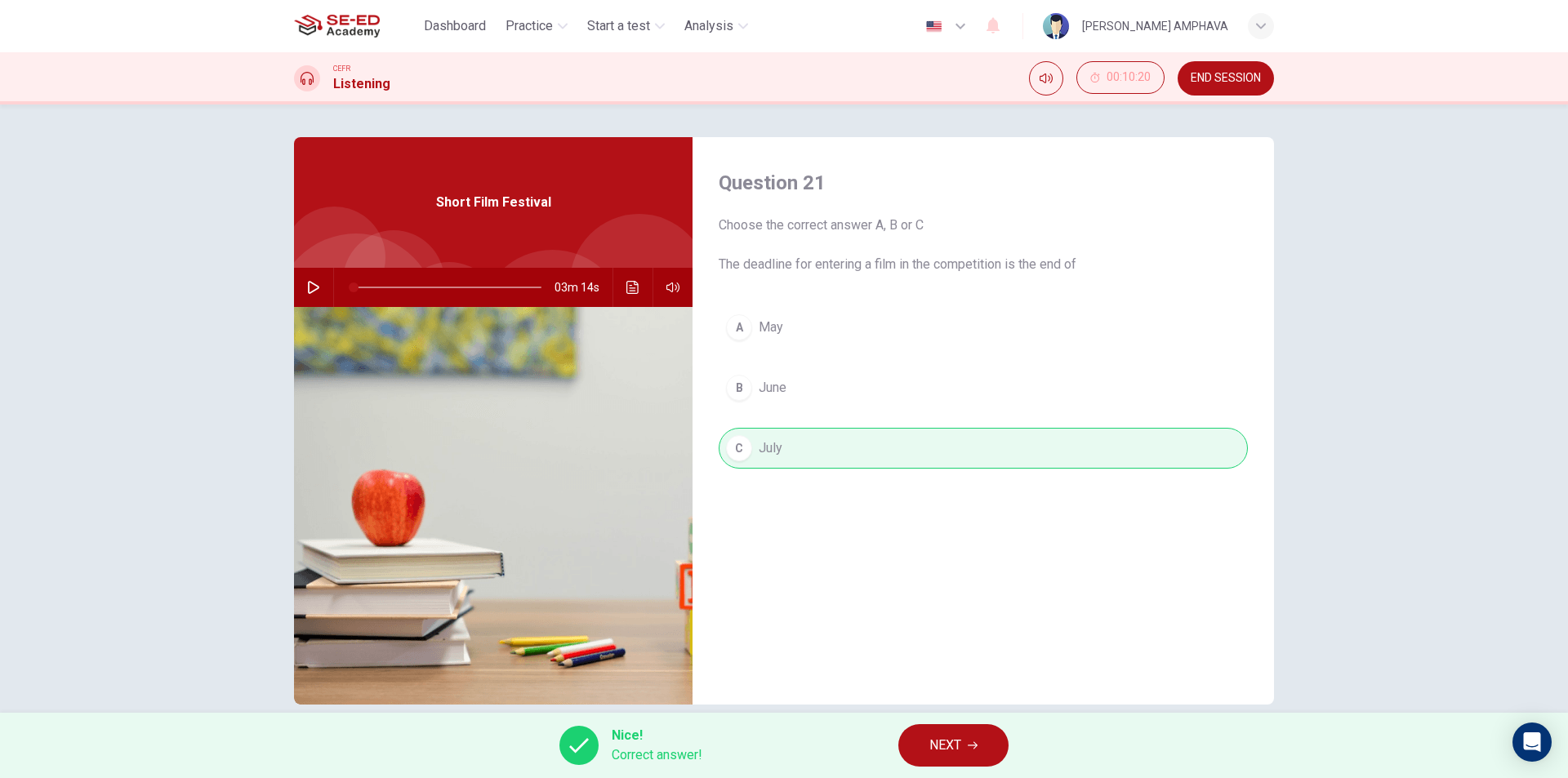
click at [953, 747] on span "NEXT" at bounding box center [945, 746] width 31 height 23
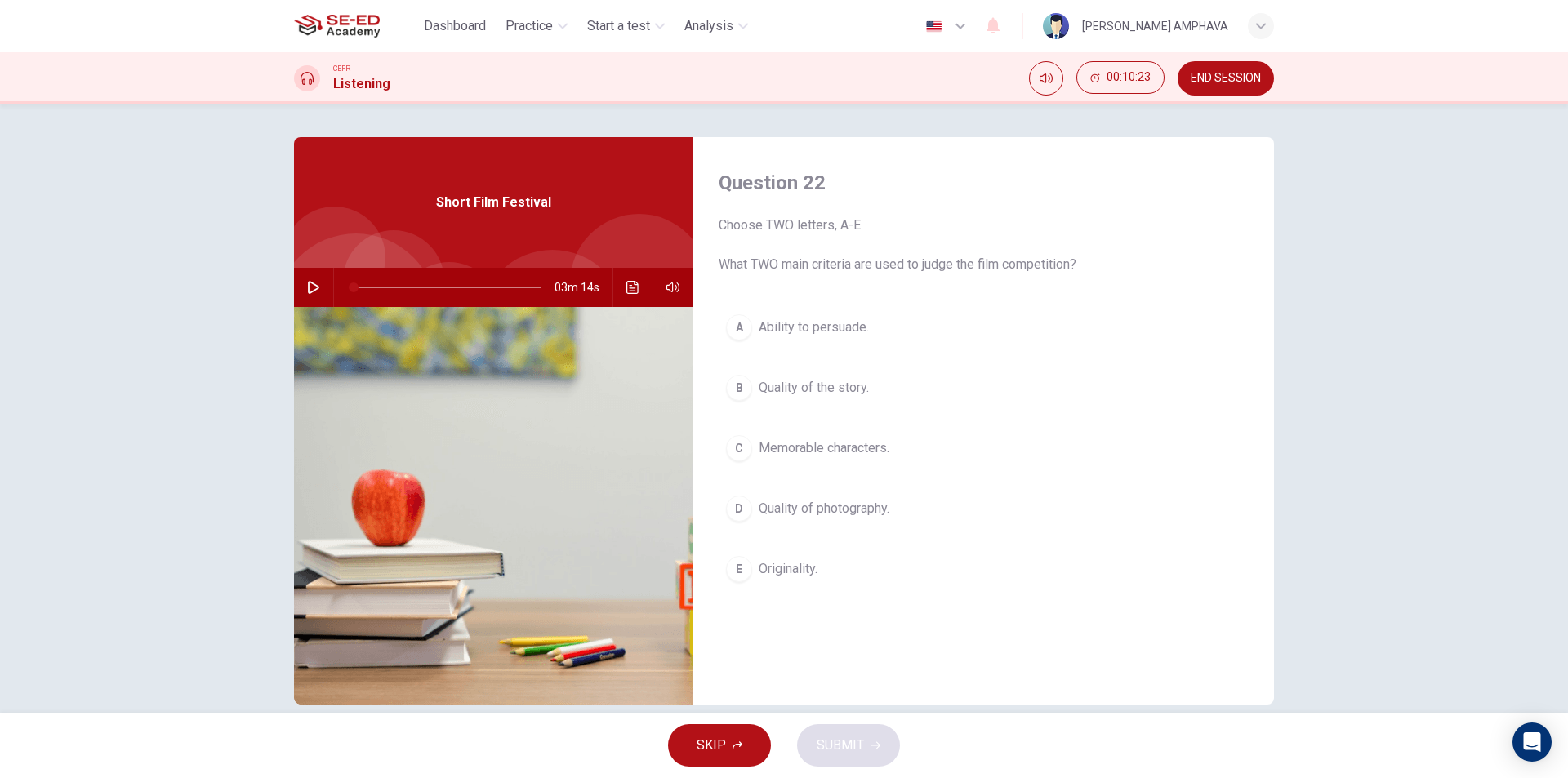
drag, startPoint x: 808, startPoint y: 384, endPoint x: 810, endPoint y: 479, distance: 95.0
click at [809, 384] on span "Quality of the story." at bounding box center [813, 388] width 110 height 20
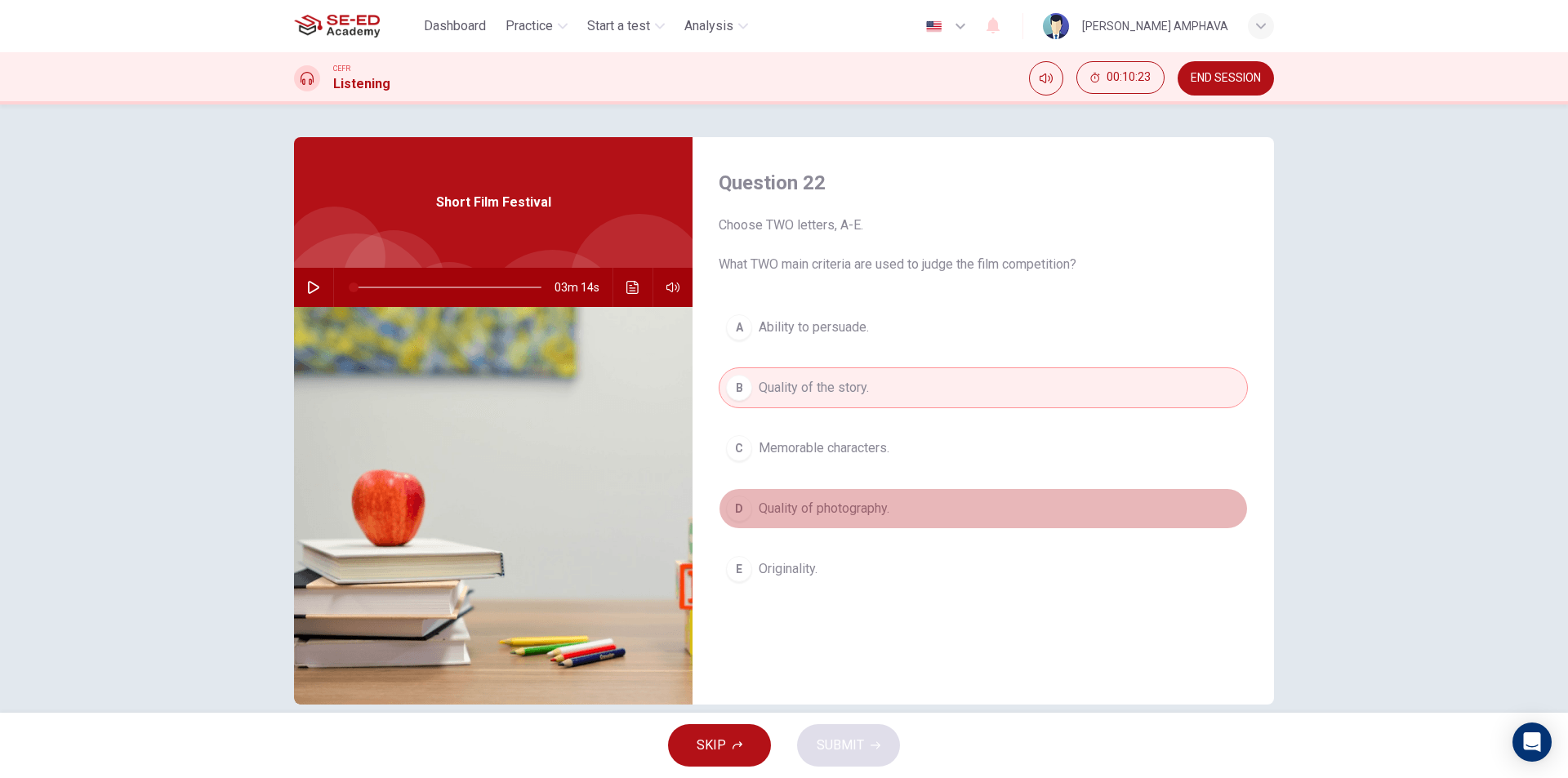
drag, startPoint x: 812, startPoint y: 510, endPoint x: 820, endPoint y: 659, distance: 149.2
click at [812, 510] on span "Quality of photography." at bounding box center [824, 509] width 131 height 20
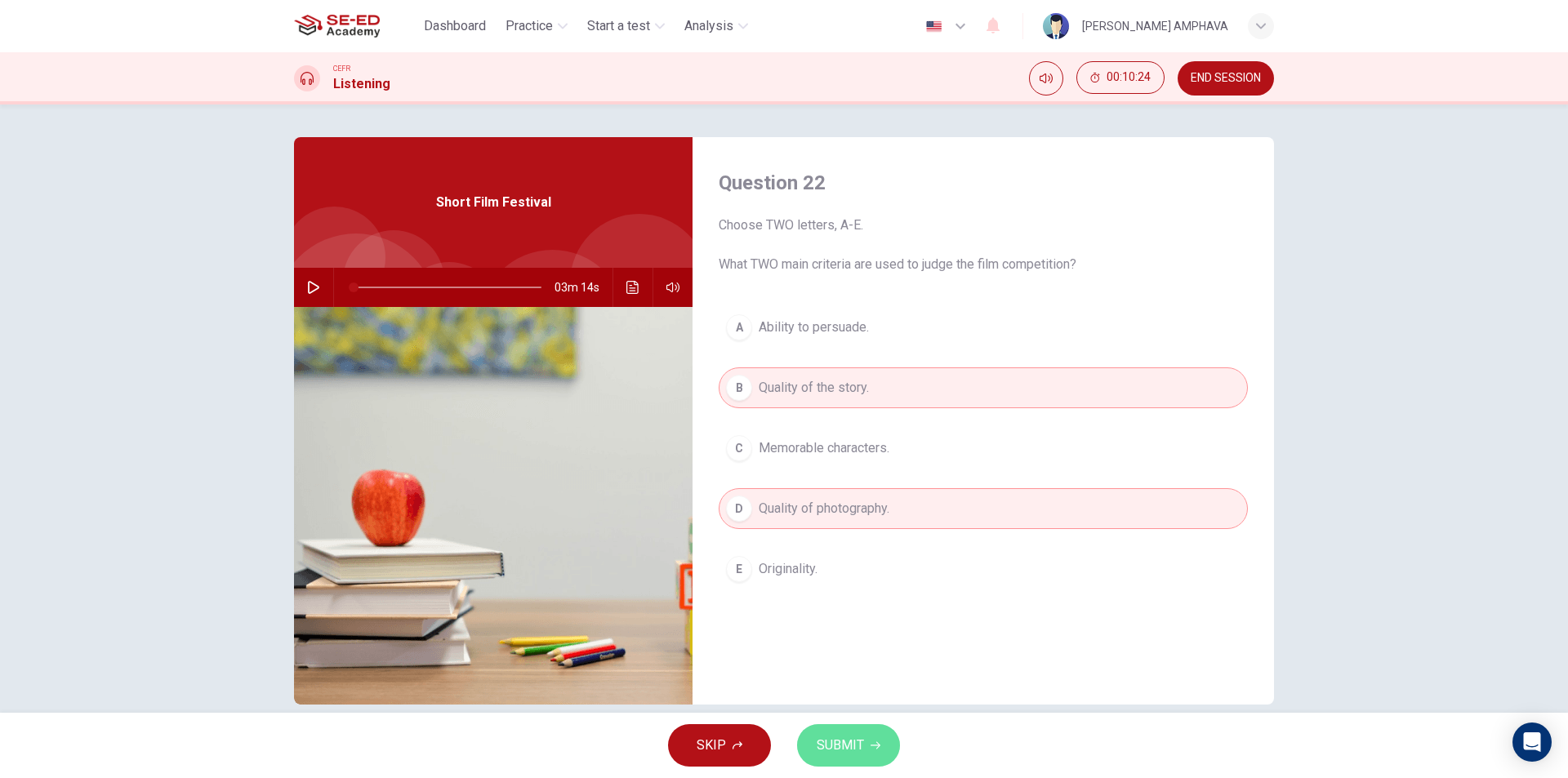
click at [832, 753] on span "SUBMIT" at bounding box center [840, 746] width 47 height 23
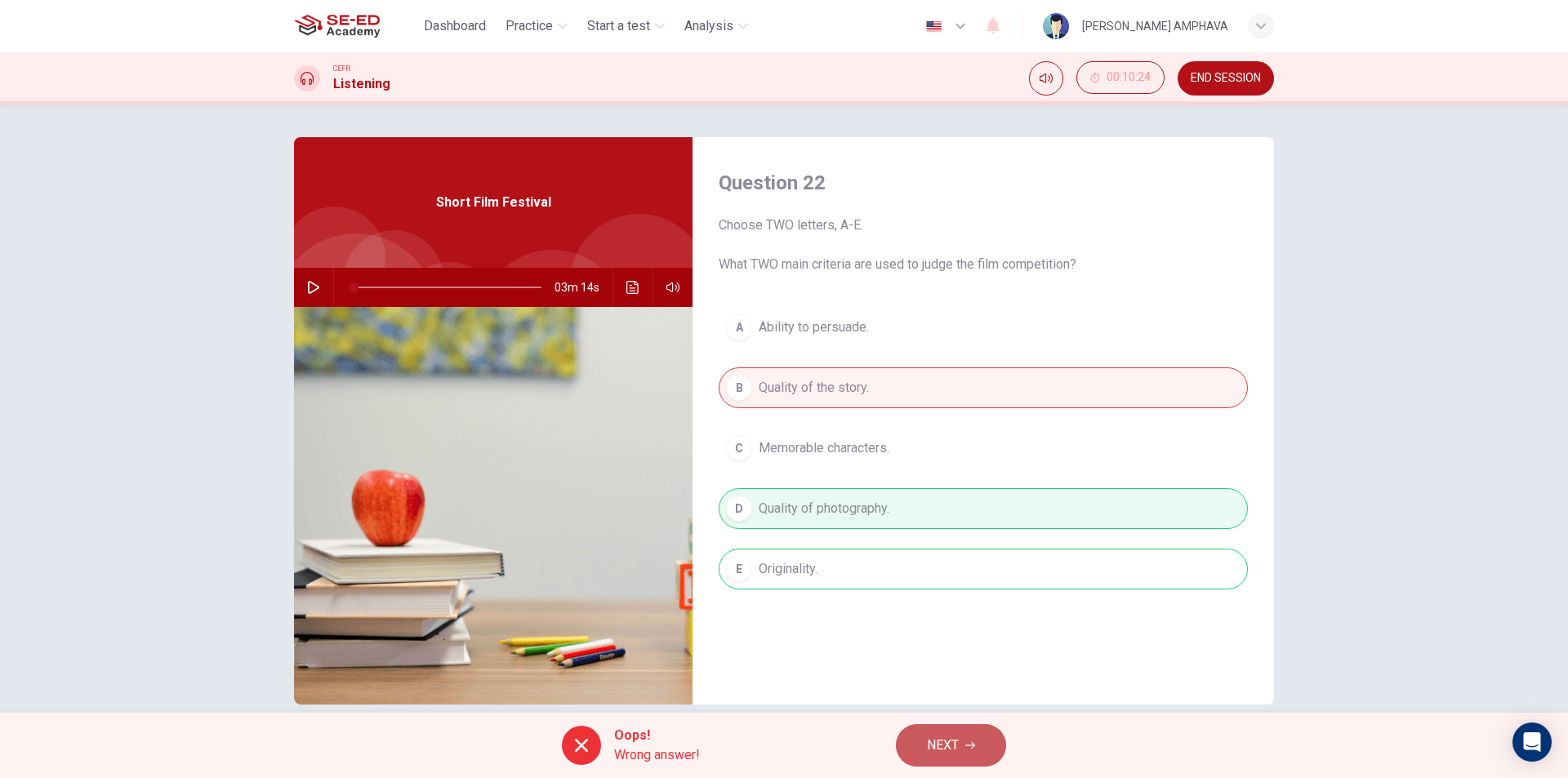
click at [958, 741] on span "NEXT" at bounding box center [943, 746] width 31 height 23
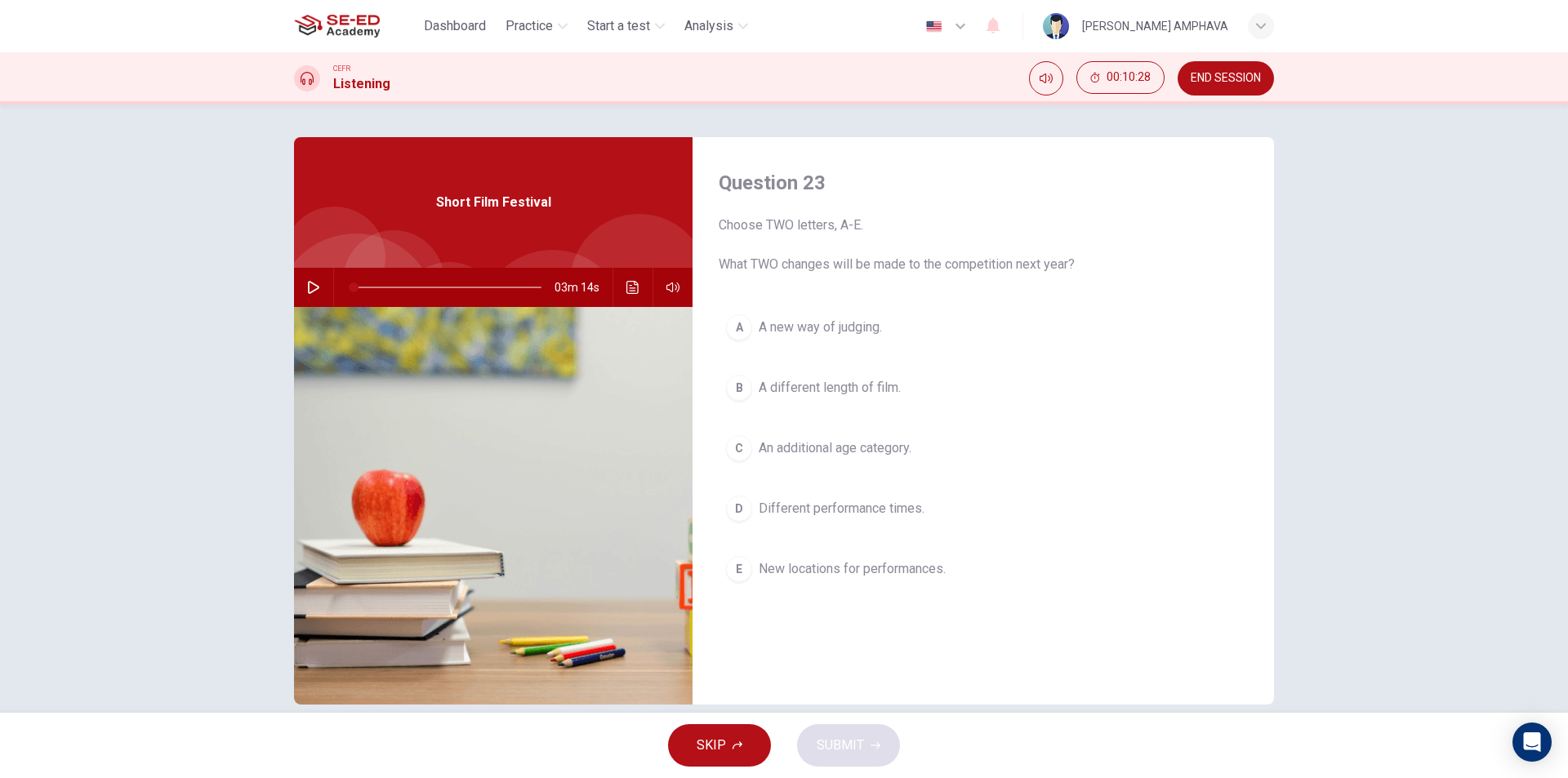
click at [834, 389] on span "A different length of film." at bounding box center [830, 388] width 142 height 20
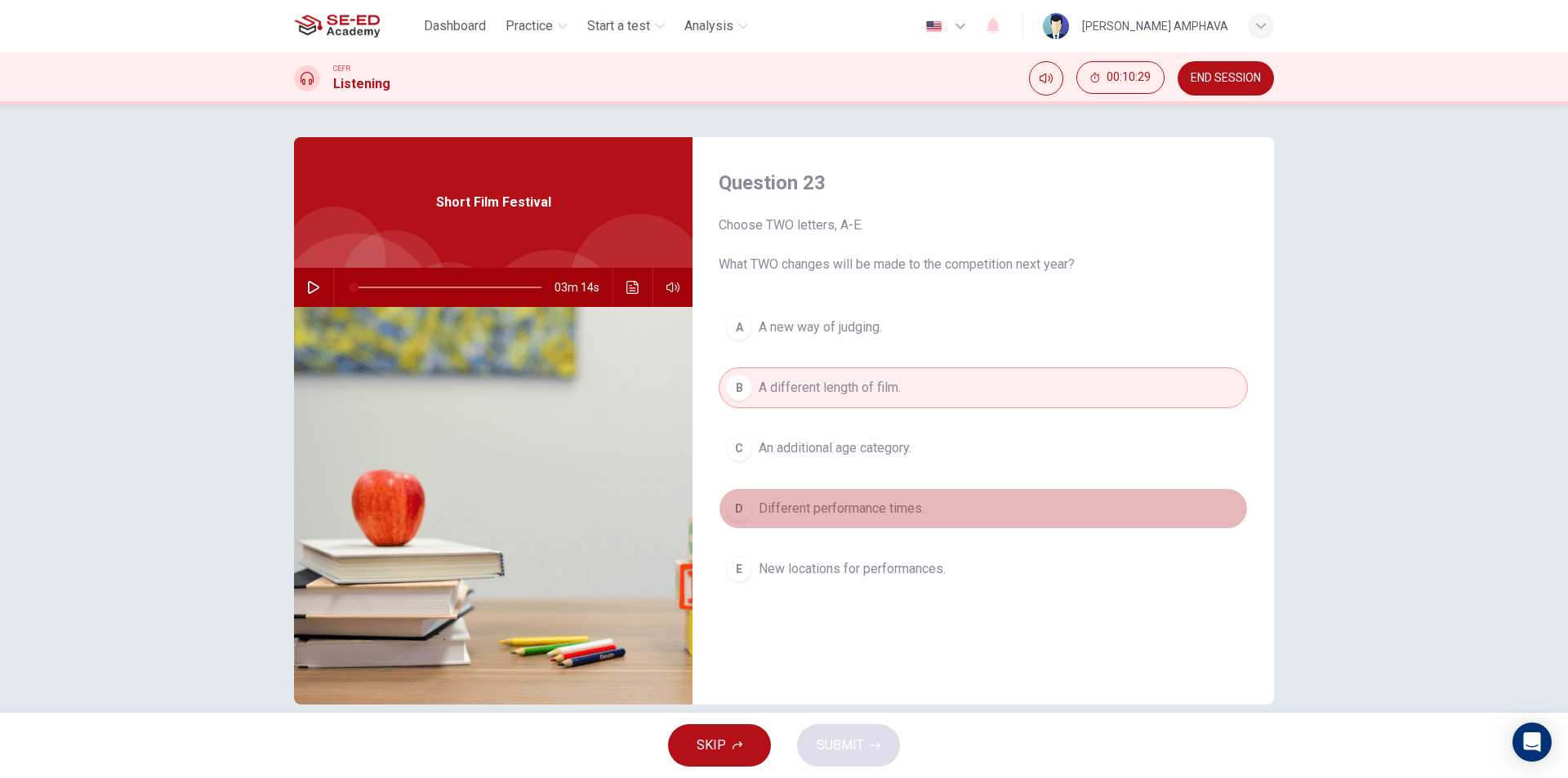
click at [836, 495] on button "D Different performance times." at bounding box center [983, 509] width 529 height 41
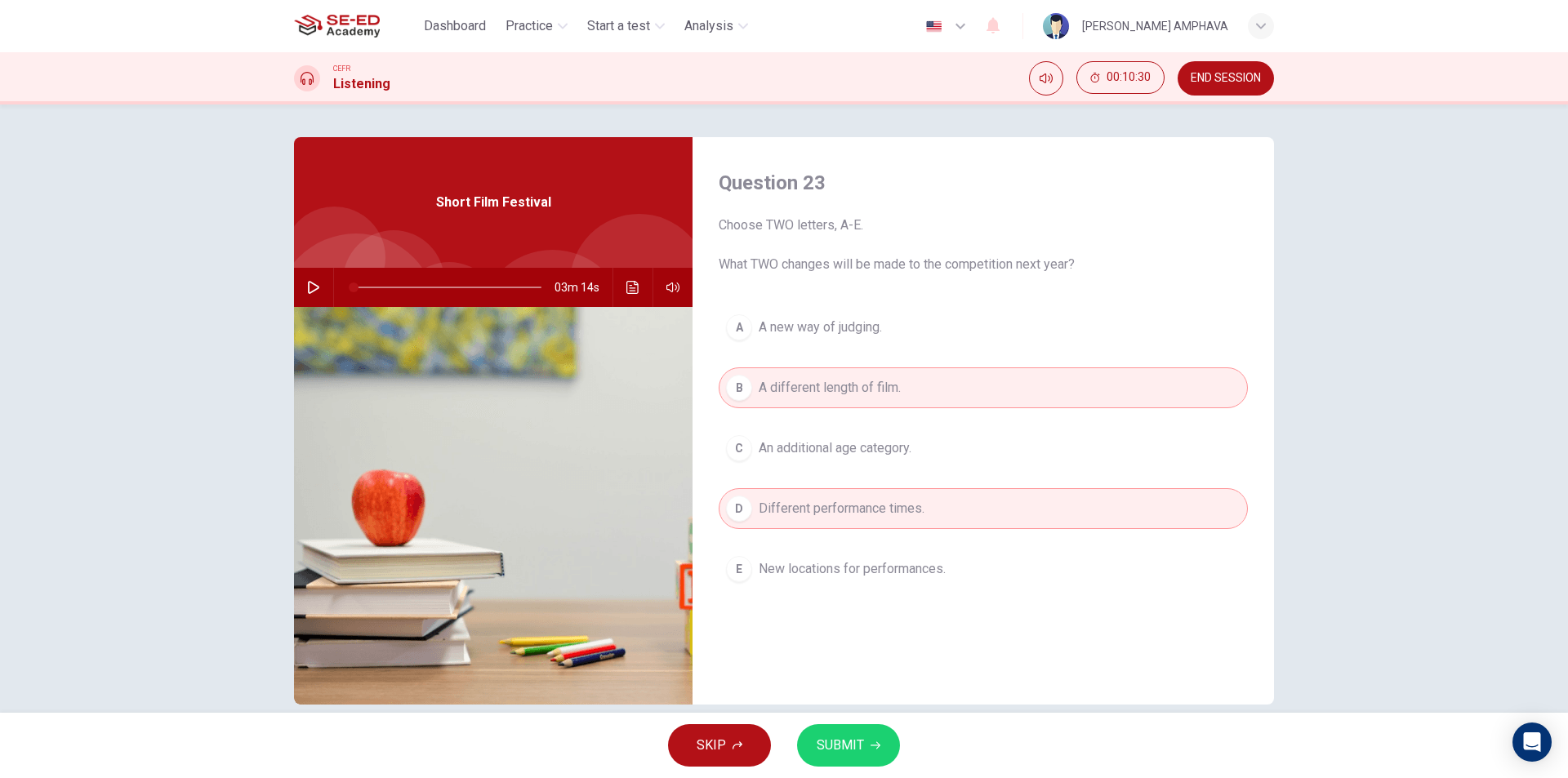
click at [856, 745] on span "SUBMIT" at bounding box center [840, 746] width 47 height 23
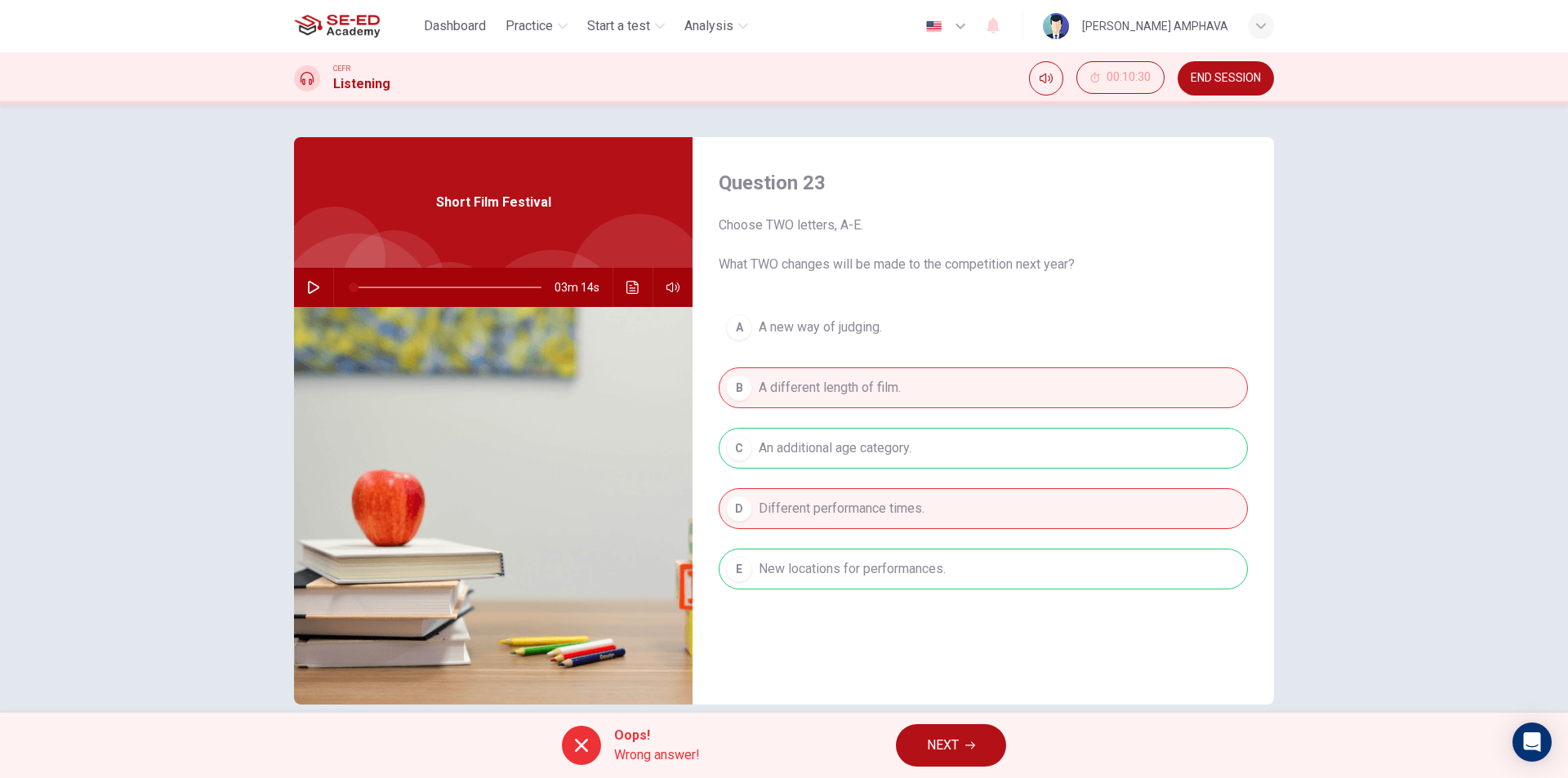
click at [954, 735] on span "NEXT" at bounding box center [943, 746] width 31 height 23
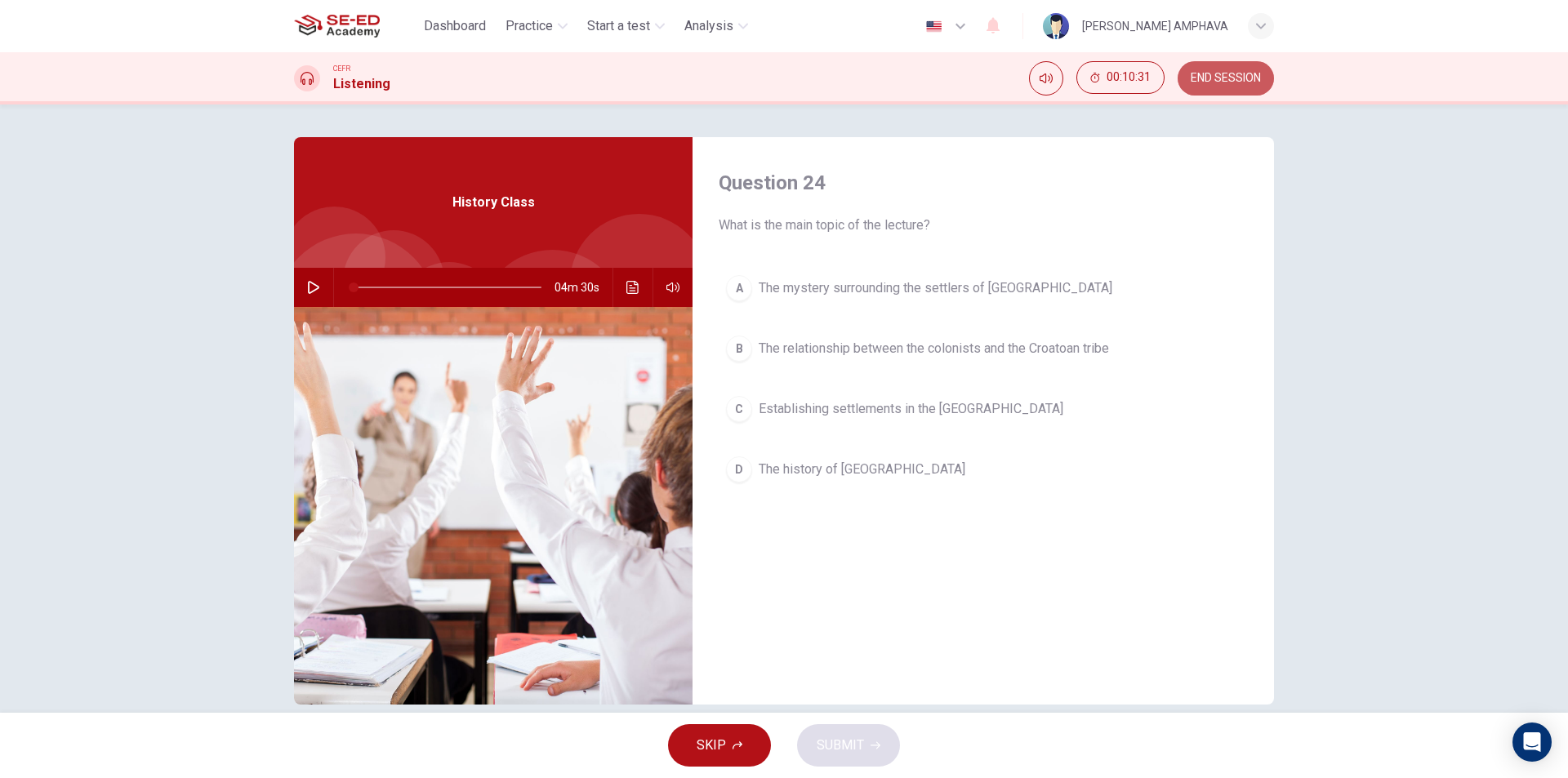
click at [1260, 68] on button "END SESSION" at bounding box center [1226, 78] width 96 height 34
